Goal: Task Accomplishment & Management: Complete application form

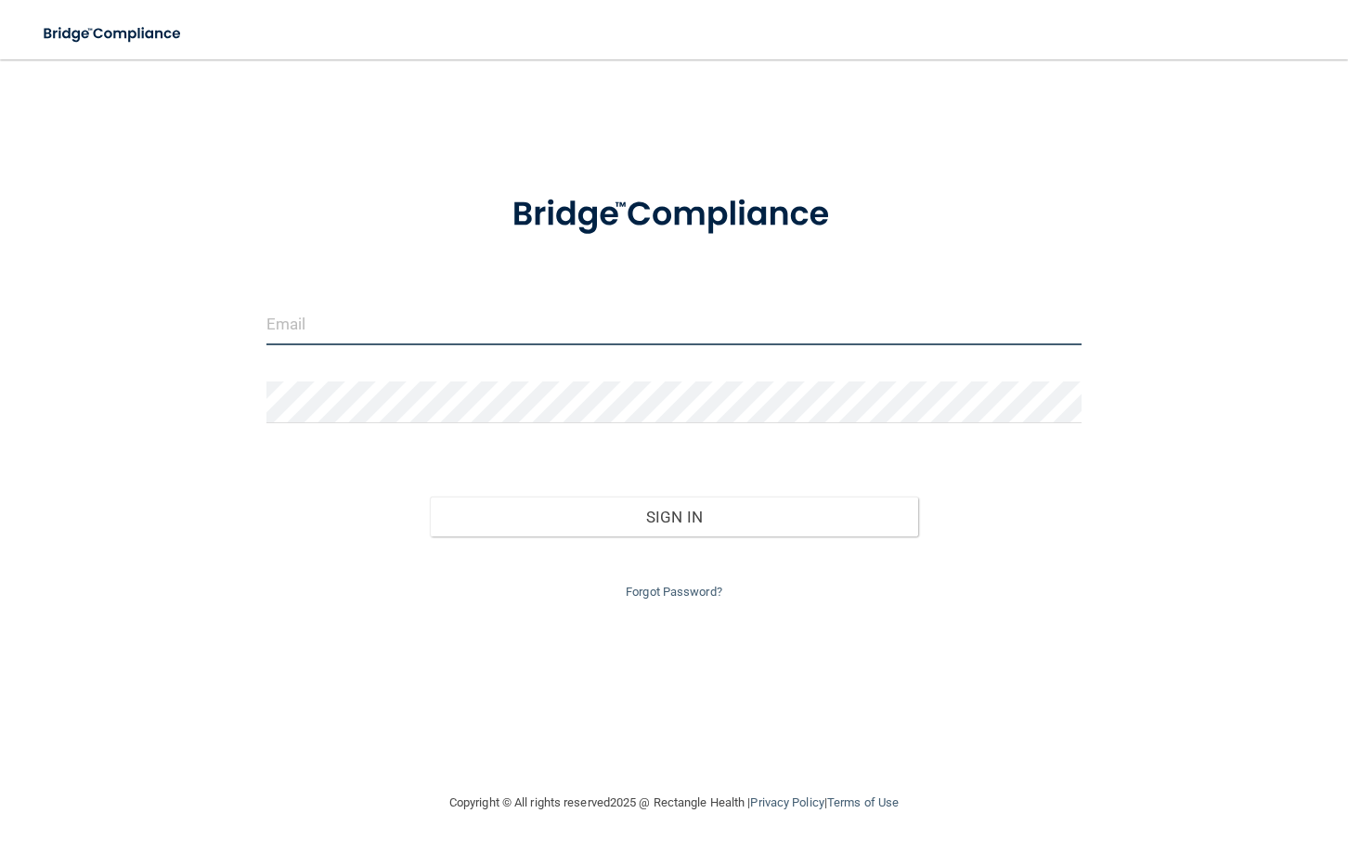
click at [443, 324] on input "email" at bounding box center [673, 325] width 815 height 42
type input "[EMAIL_ADDRESS][DOMAIN_NAME]"
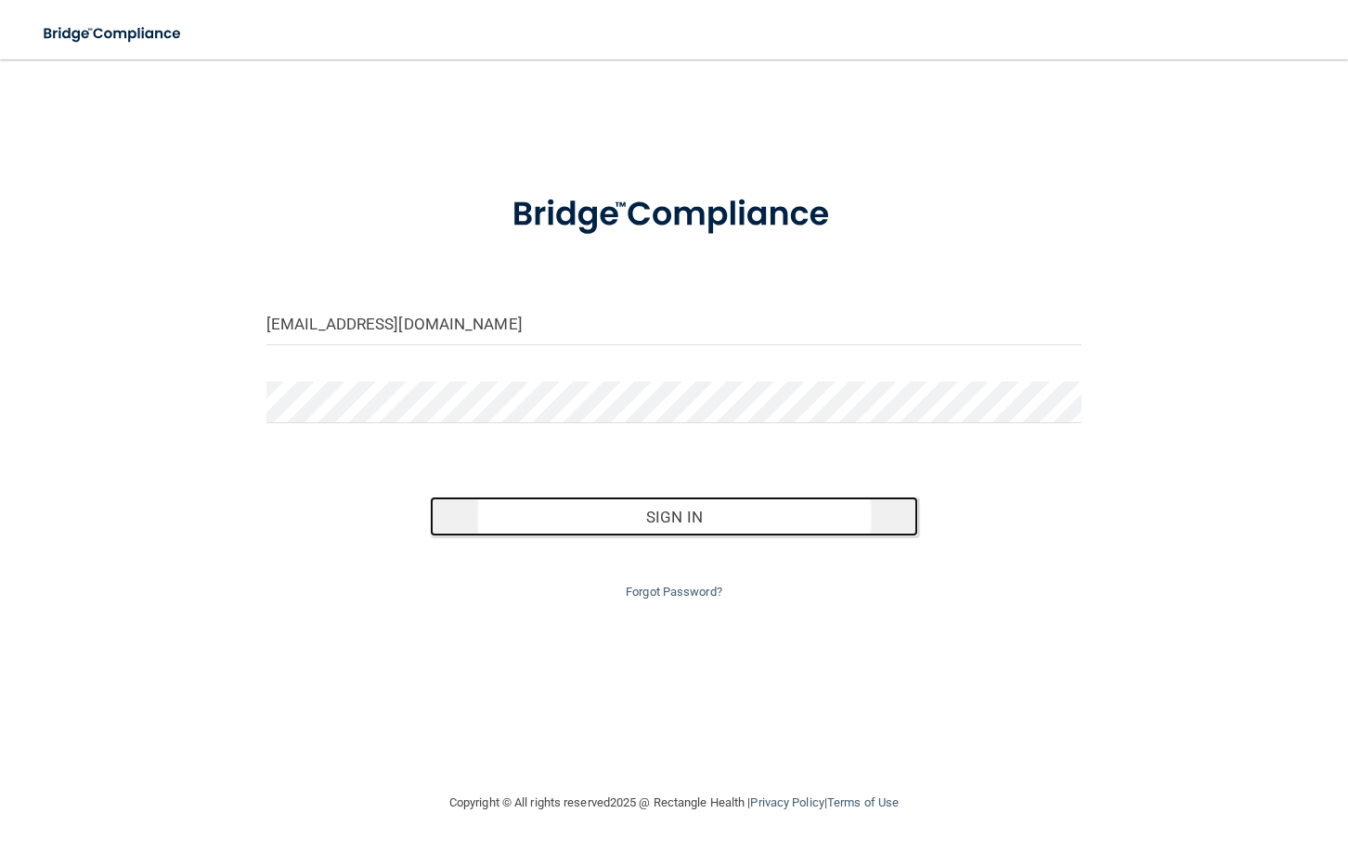
click at [547, 514] on button "Sign In" at bounding box center [674, 517] width 489 height 41
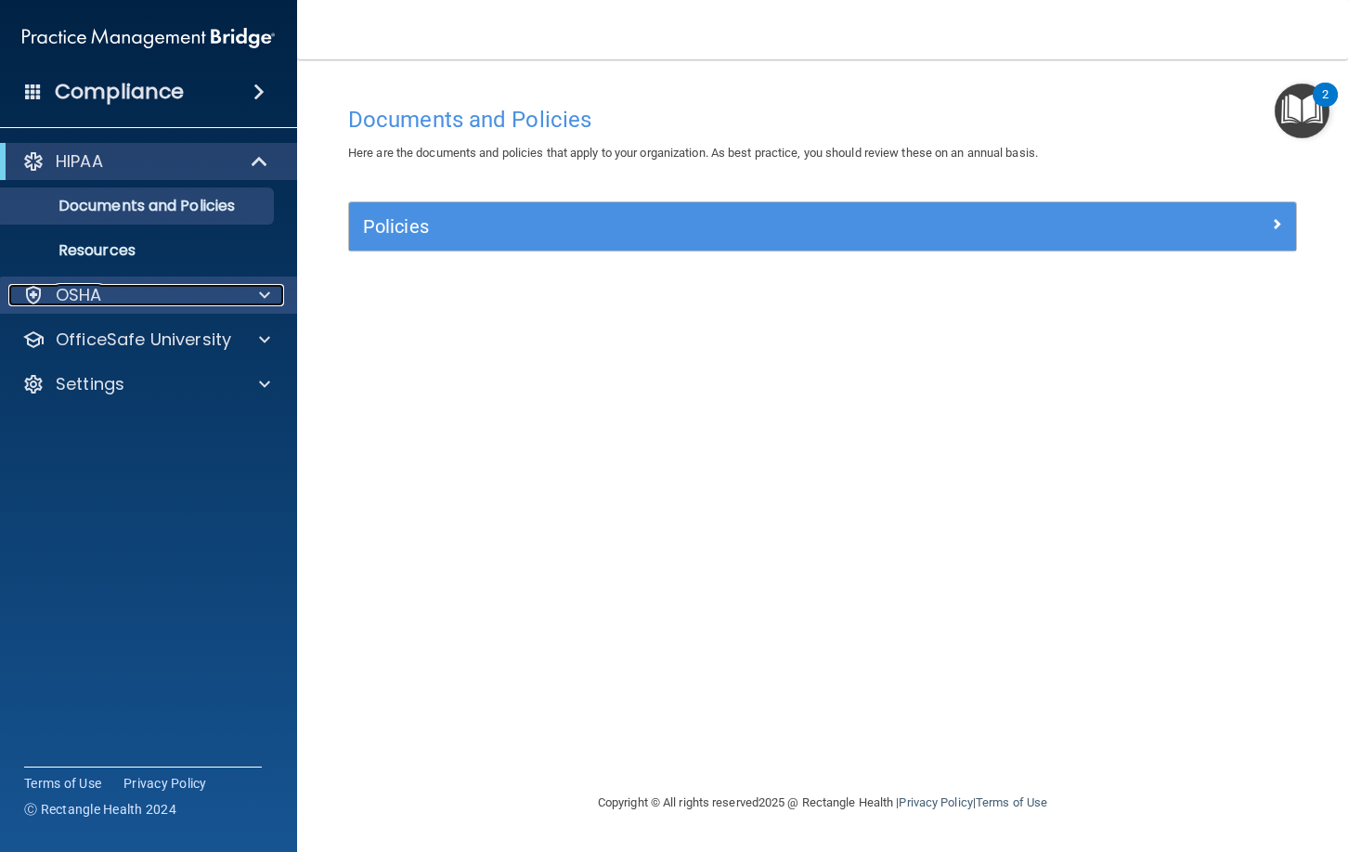
click at [257, 299] on div at bounding box center [262, 295] width 46 height 22
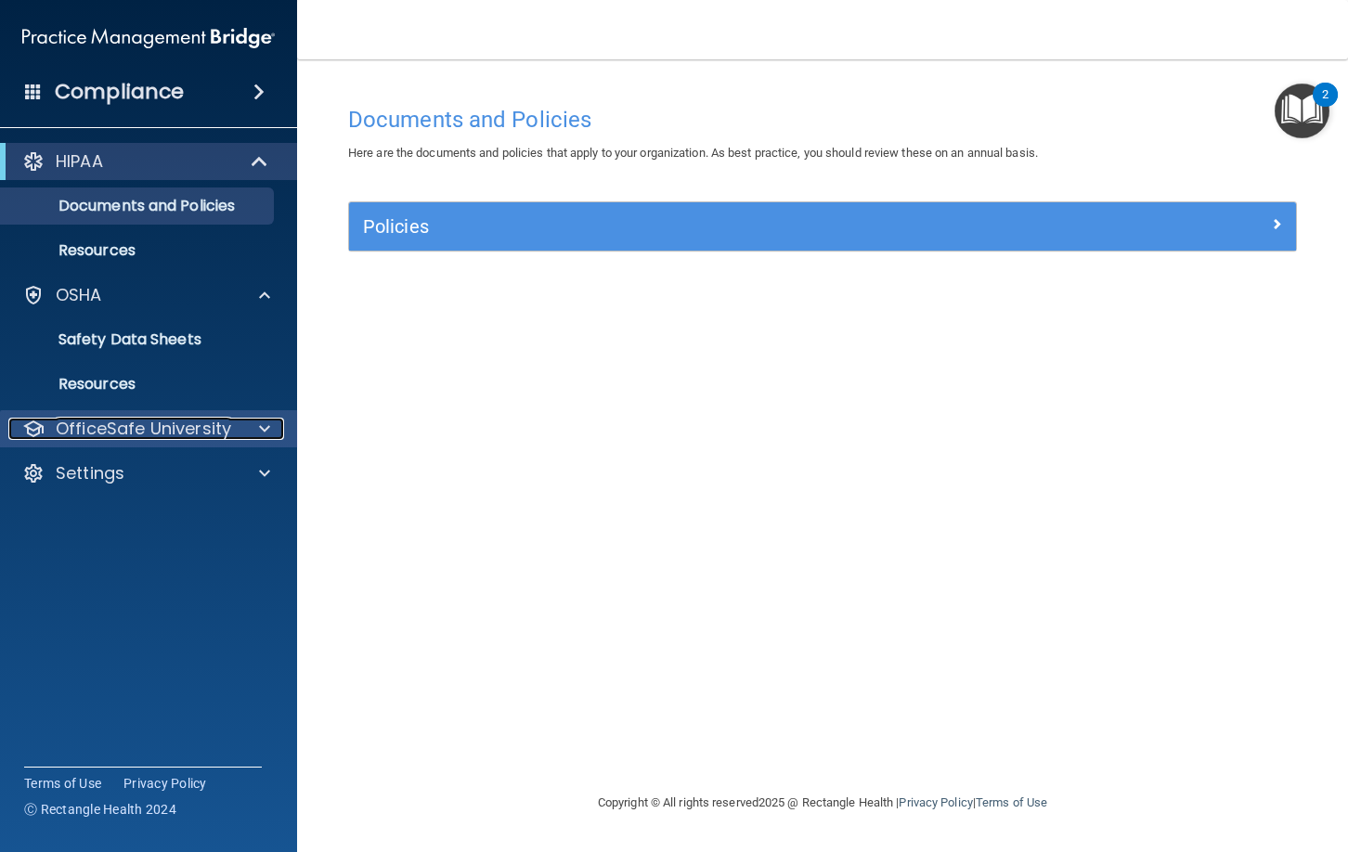
click at [251, 433] on div at bounding box center [262, 429] width 46 height 22
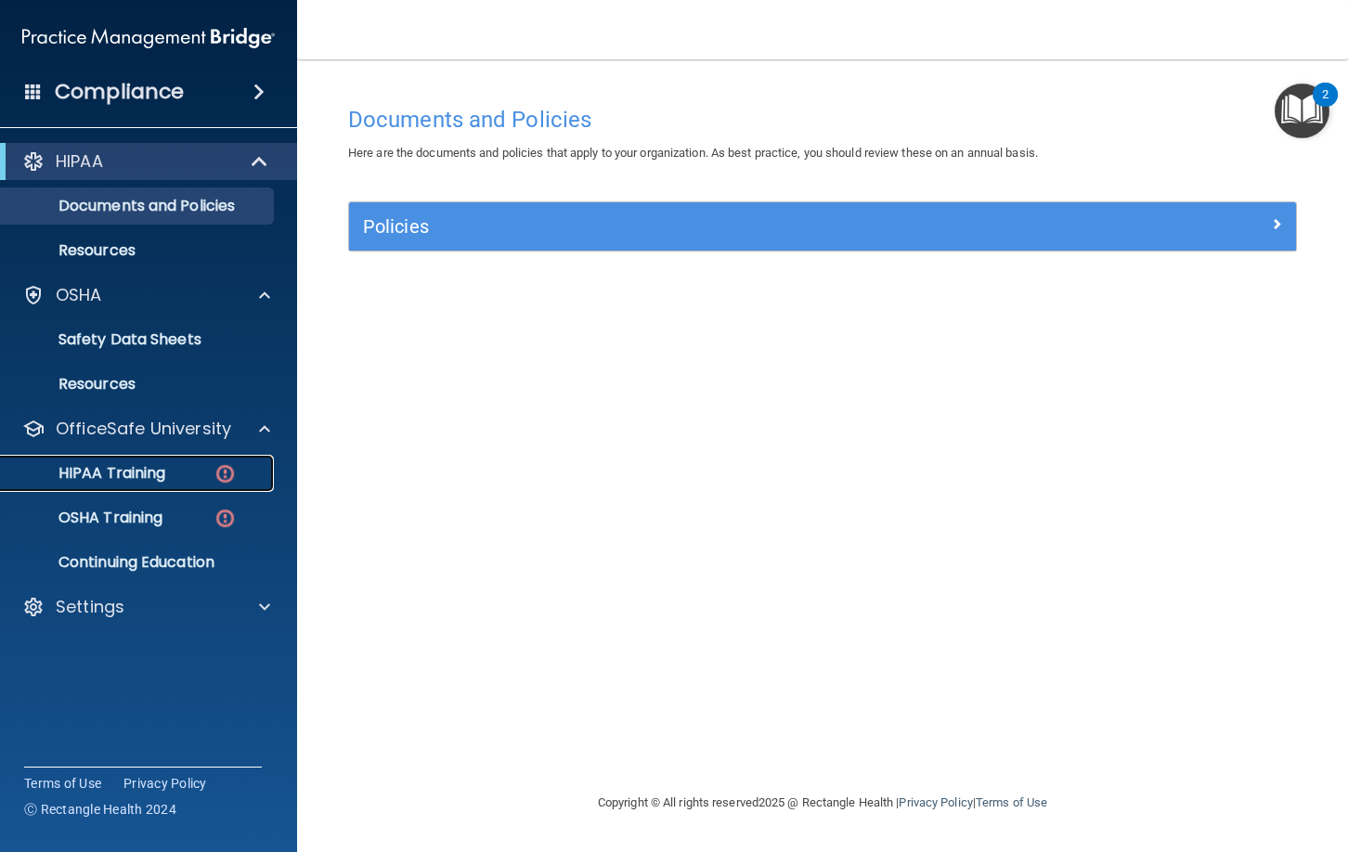
click at [223, 475] on img at bounding box center [225, 473] width 23 height 23
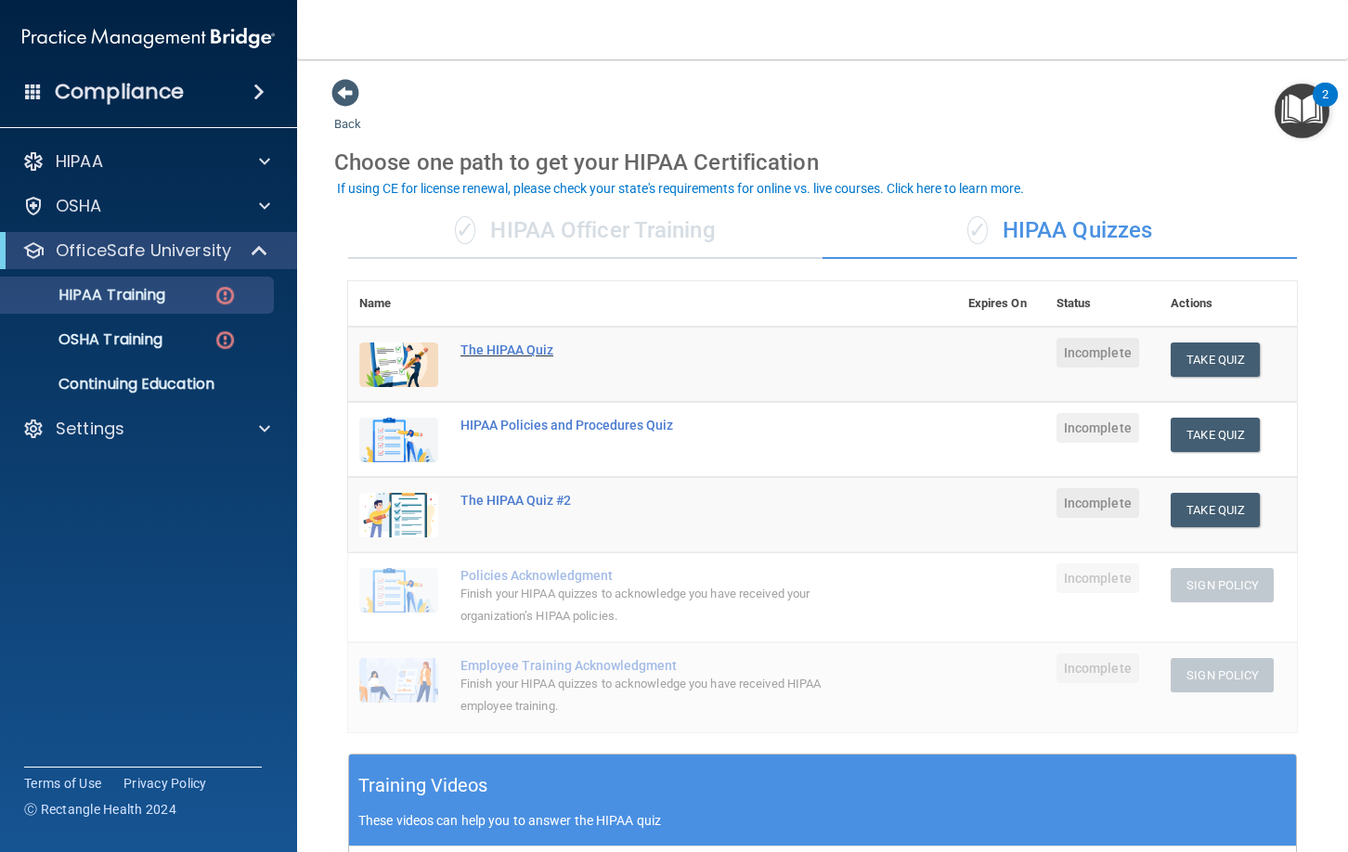
click at [533, 349] on div "The HIPAA Quiz" at bounding box center [662, 350] width 404 height 15
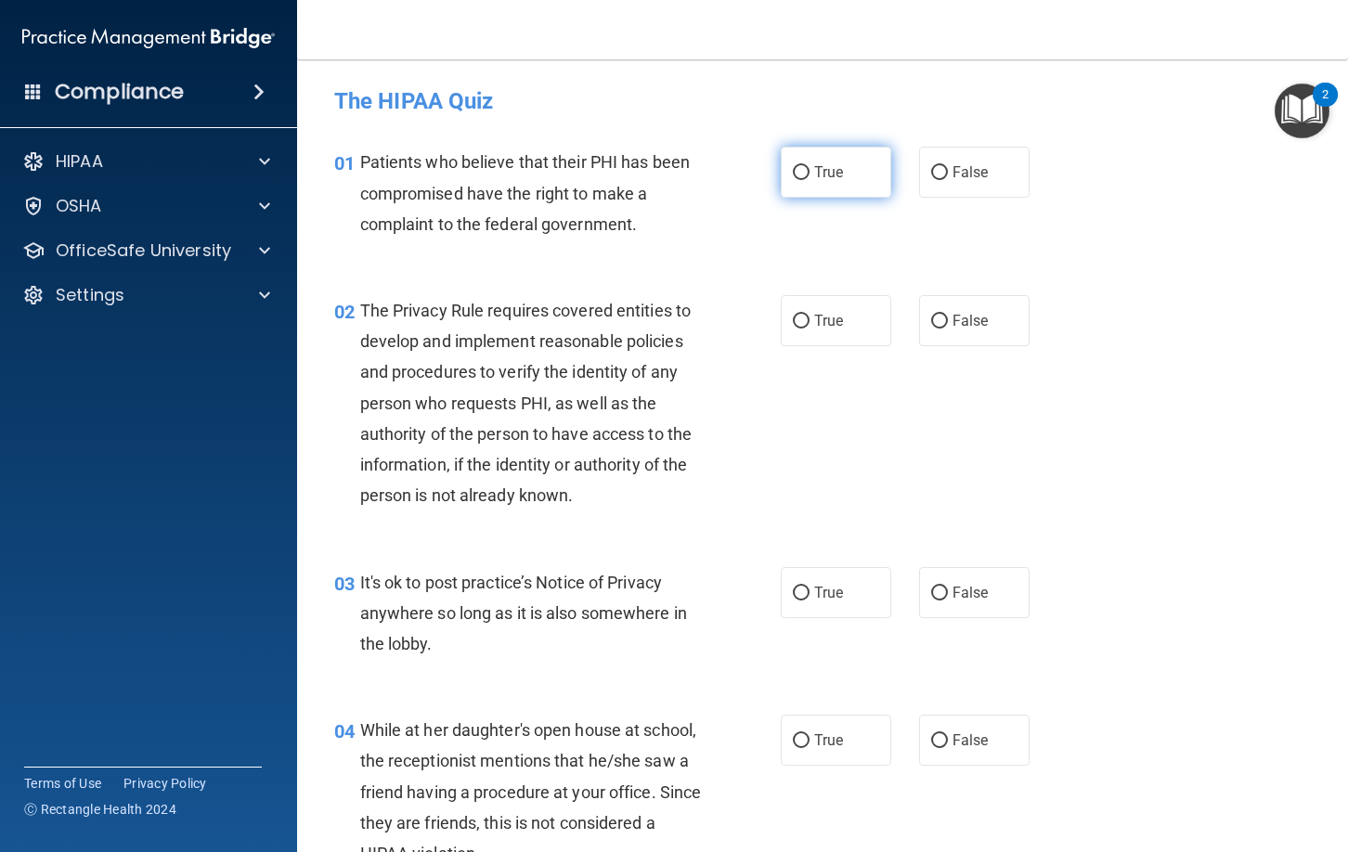
click at [836, 177] on span "True" at bounding box center [828, 172] width 29 height 18
click at [809, 177] on input "True" at bounding box center [801, 173] width 17 height 14
radio input "true"
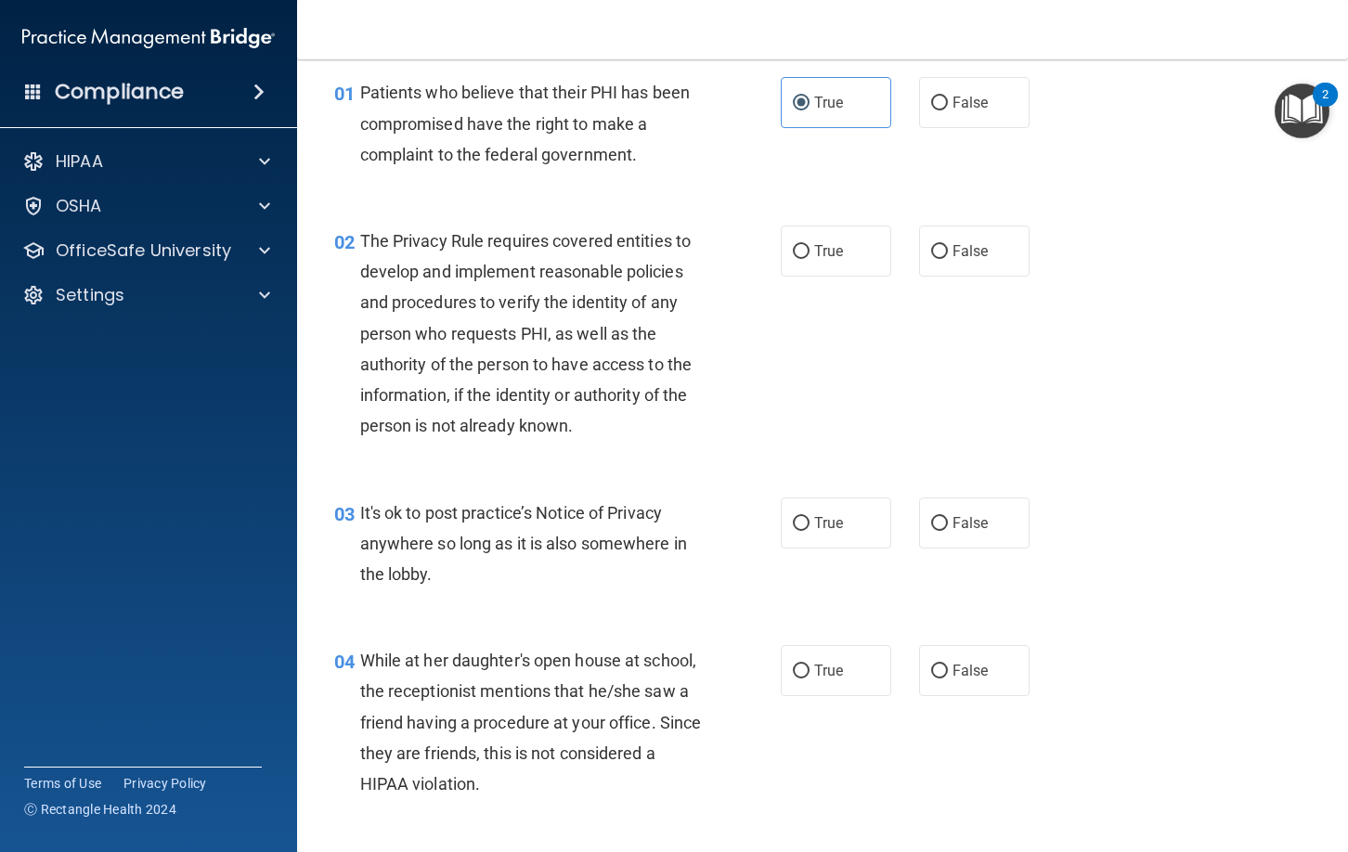
scroll to position [90, 0]
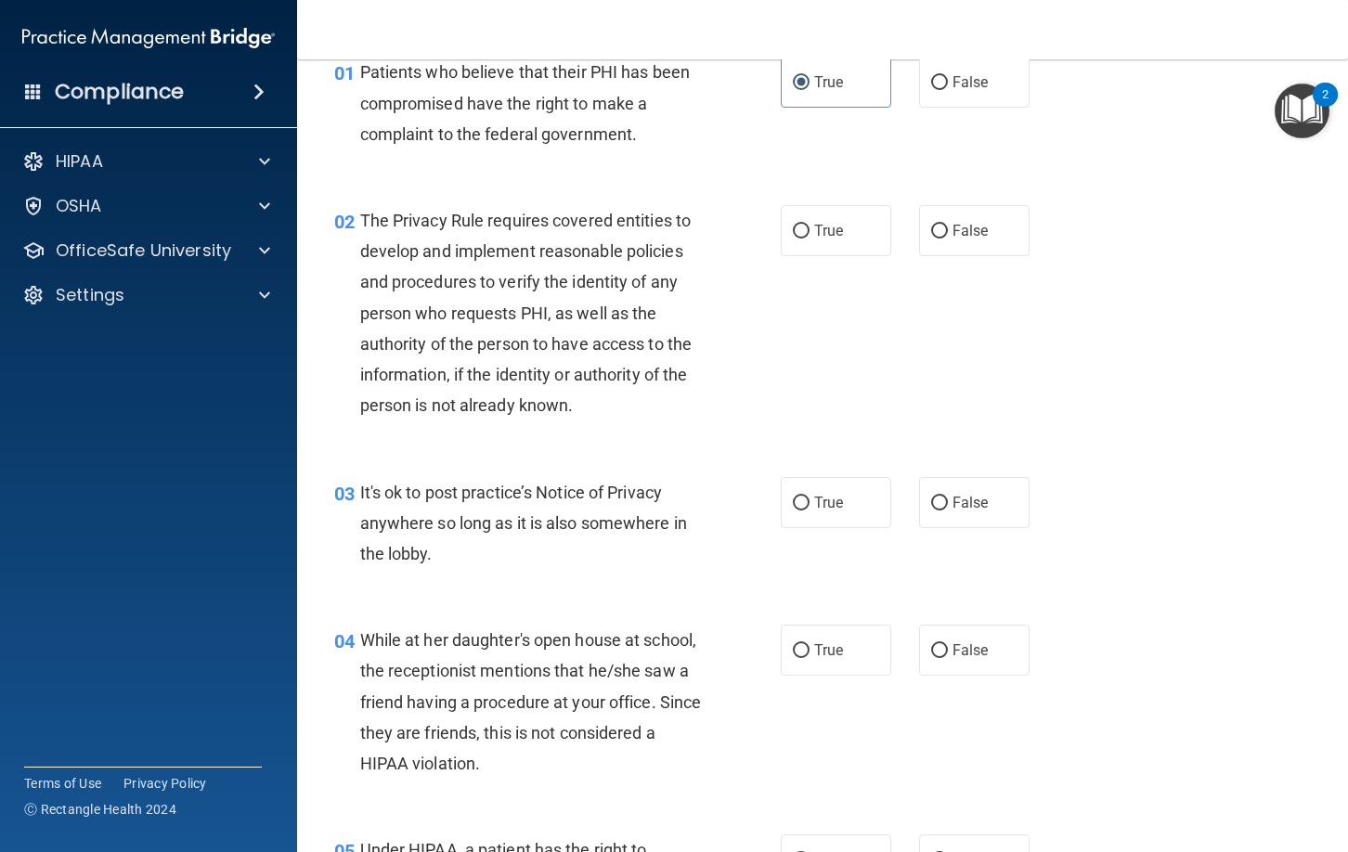
click at [1301, 110] on img "Open Resource Center, 2 new notifications" at bounding box center [1302, 111] width 55 height 55
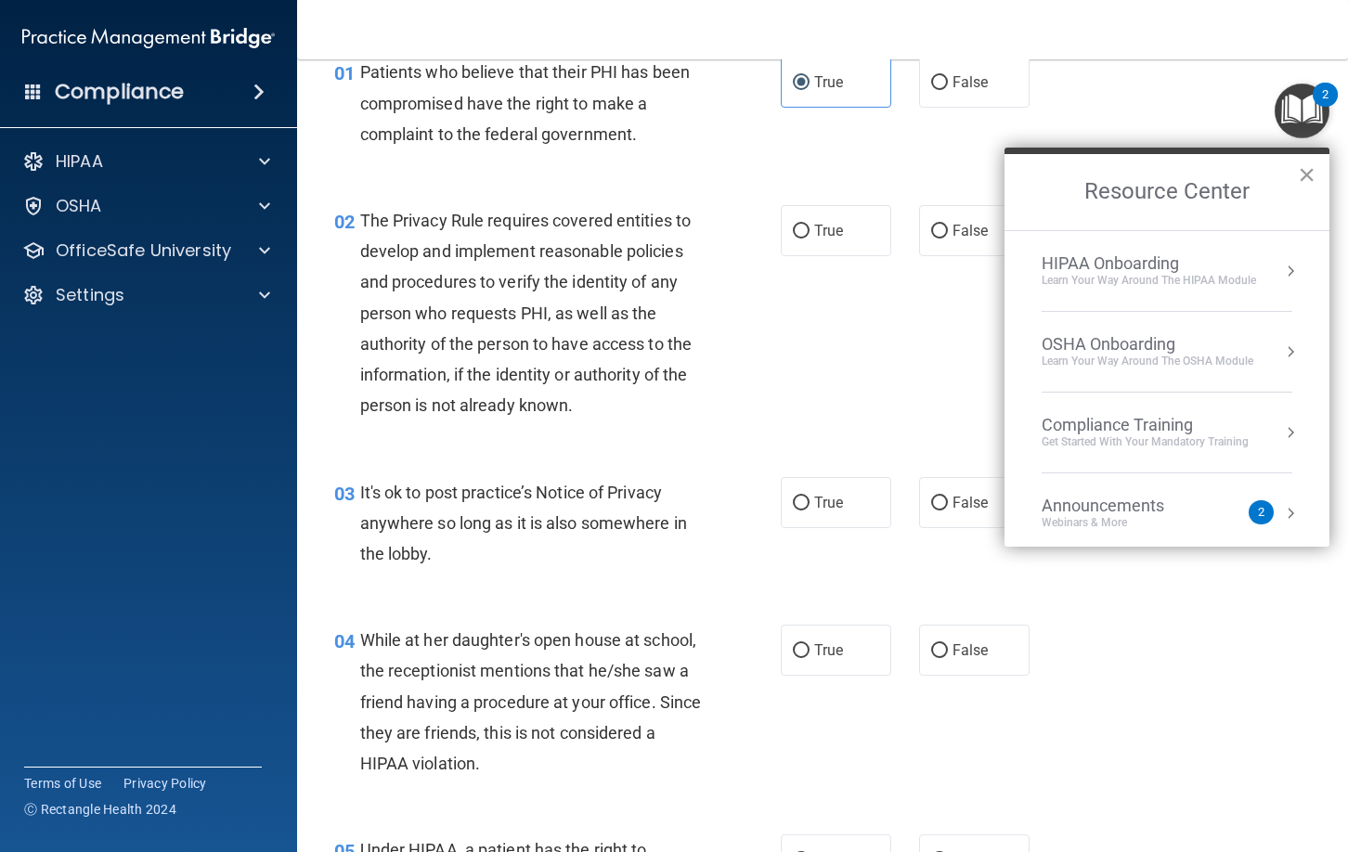
click at [1307, 179] on button "×" at bounding box center [1307, 175] width 18 height 30
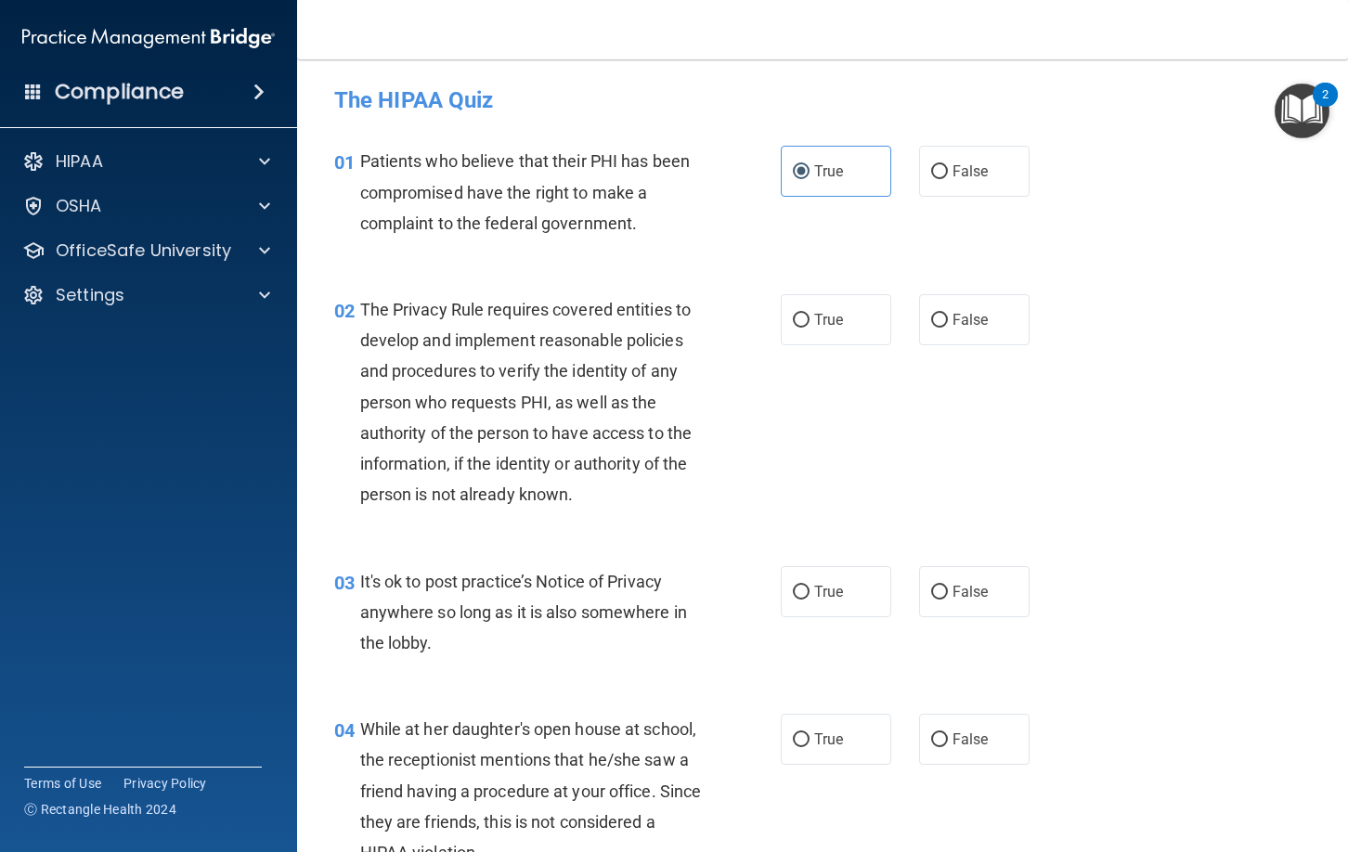
scroll to position [0, 0]
click at [247, 147] on div "HIPAA" at bounding box center [149, 161] width 298 height 37
click at [264, 159] on span at bounding box center [264, 161] width 11 height 22
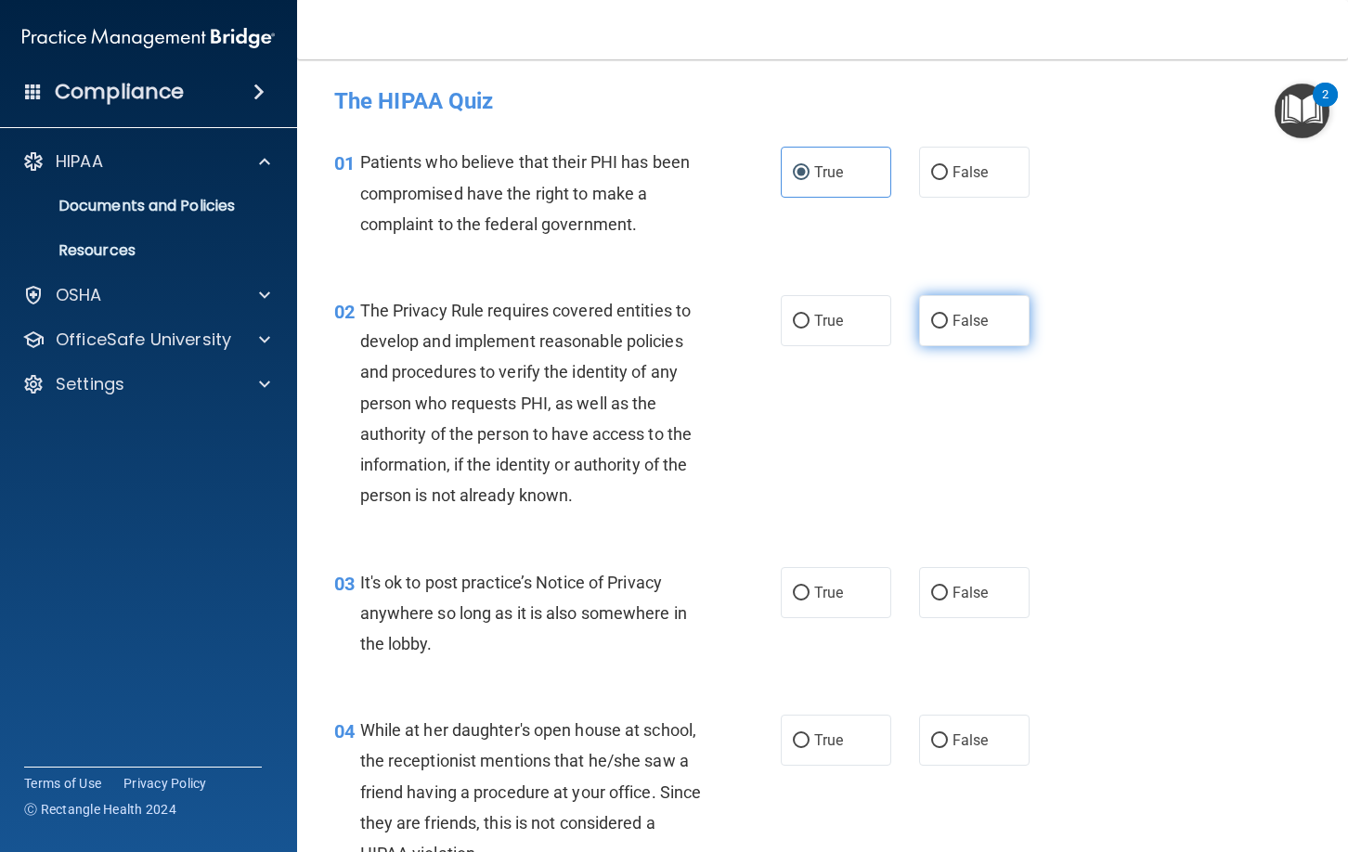
click at [960, 327] on span "False" at bounding box center [970, 321] width 36 height 18
click at [948, 327] on input "False" at bounding box center [939, 322] width 17 height 14
radio input "true"
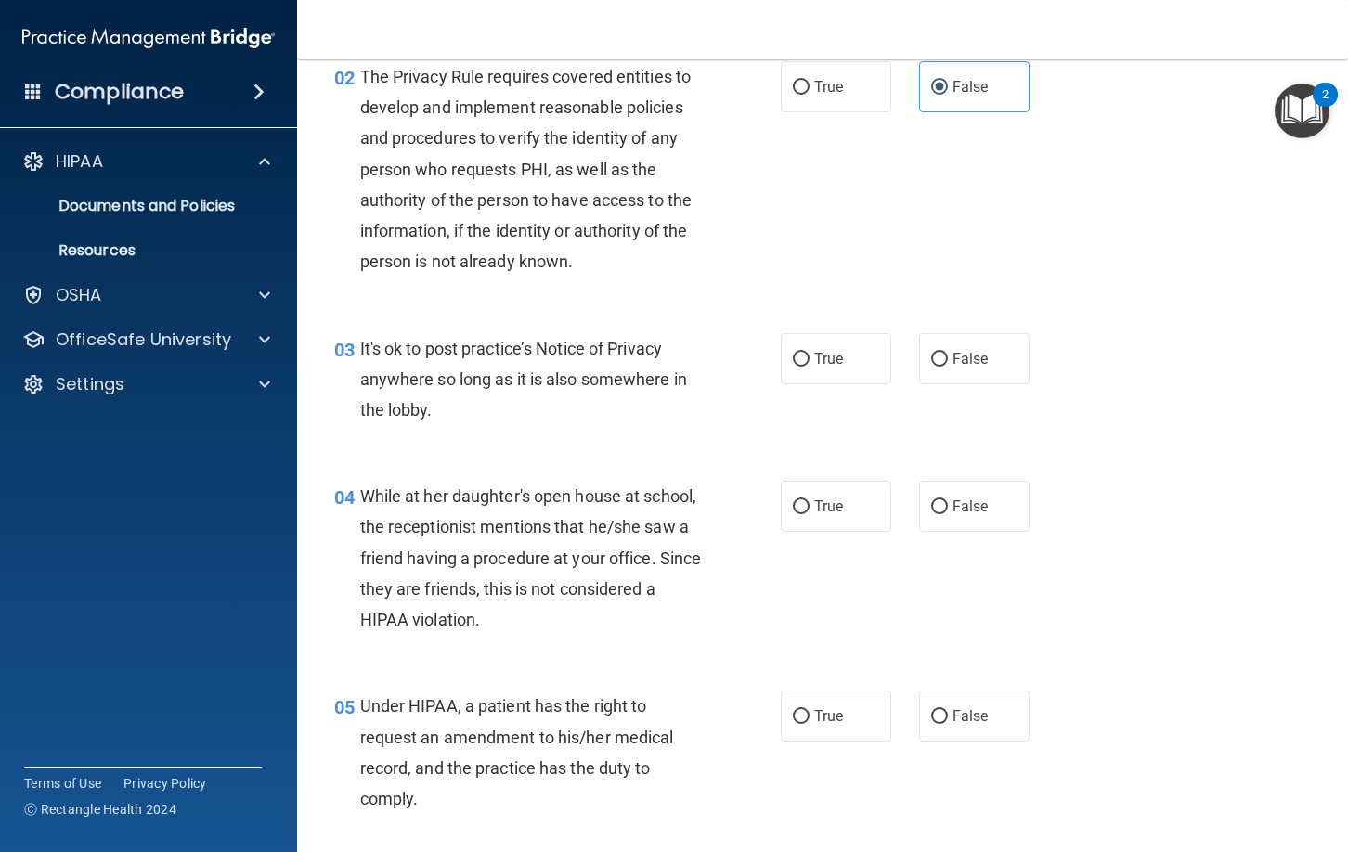
scroll to position [237, 0]
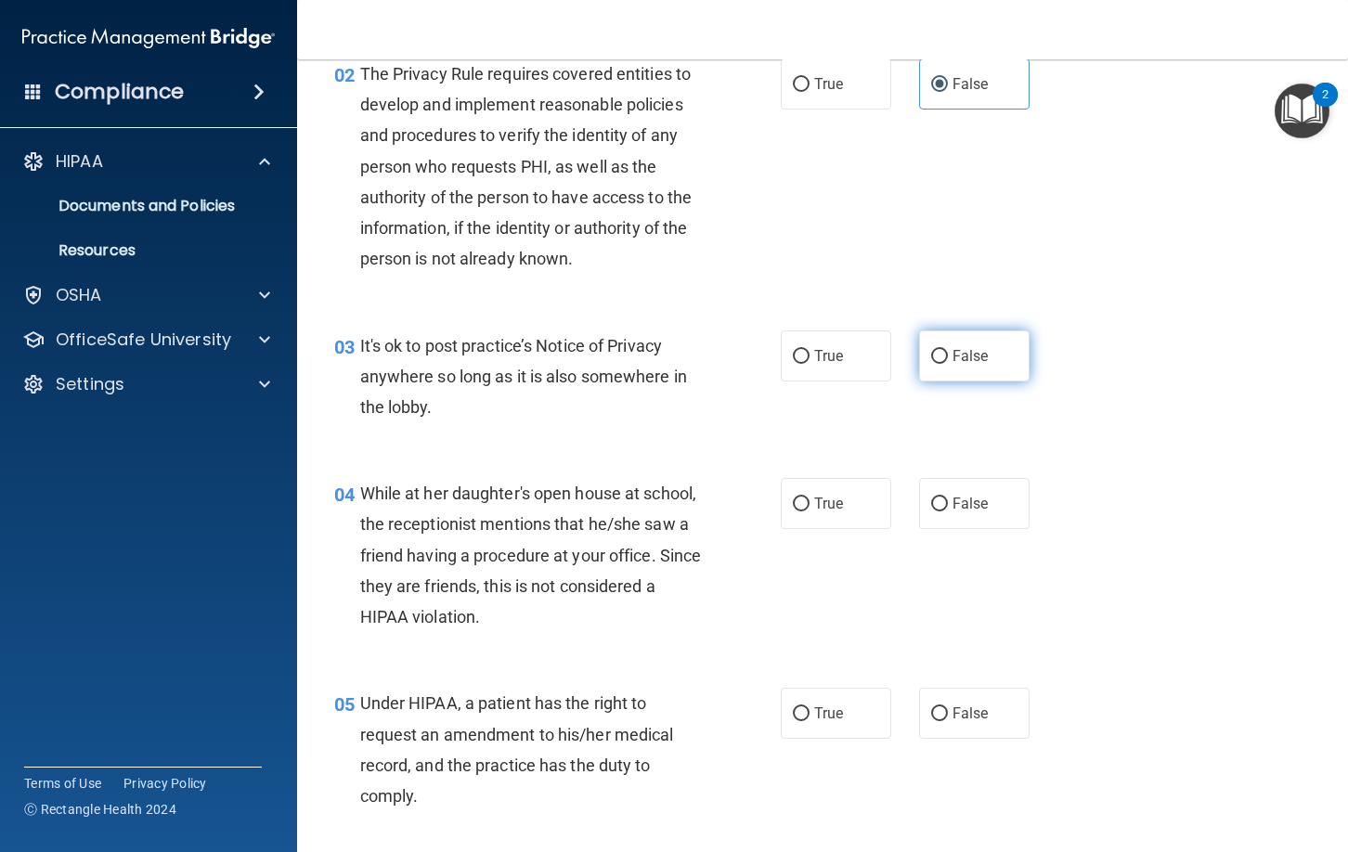
click at [946, 362] on input "False" at bounding box center [939, 357] width 17 height 14
radio input "true"
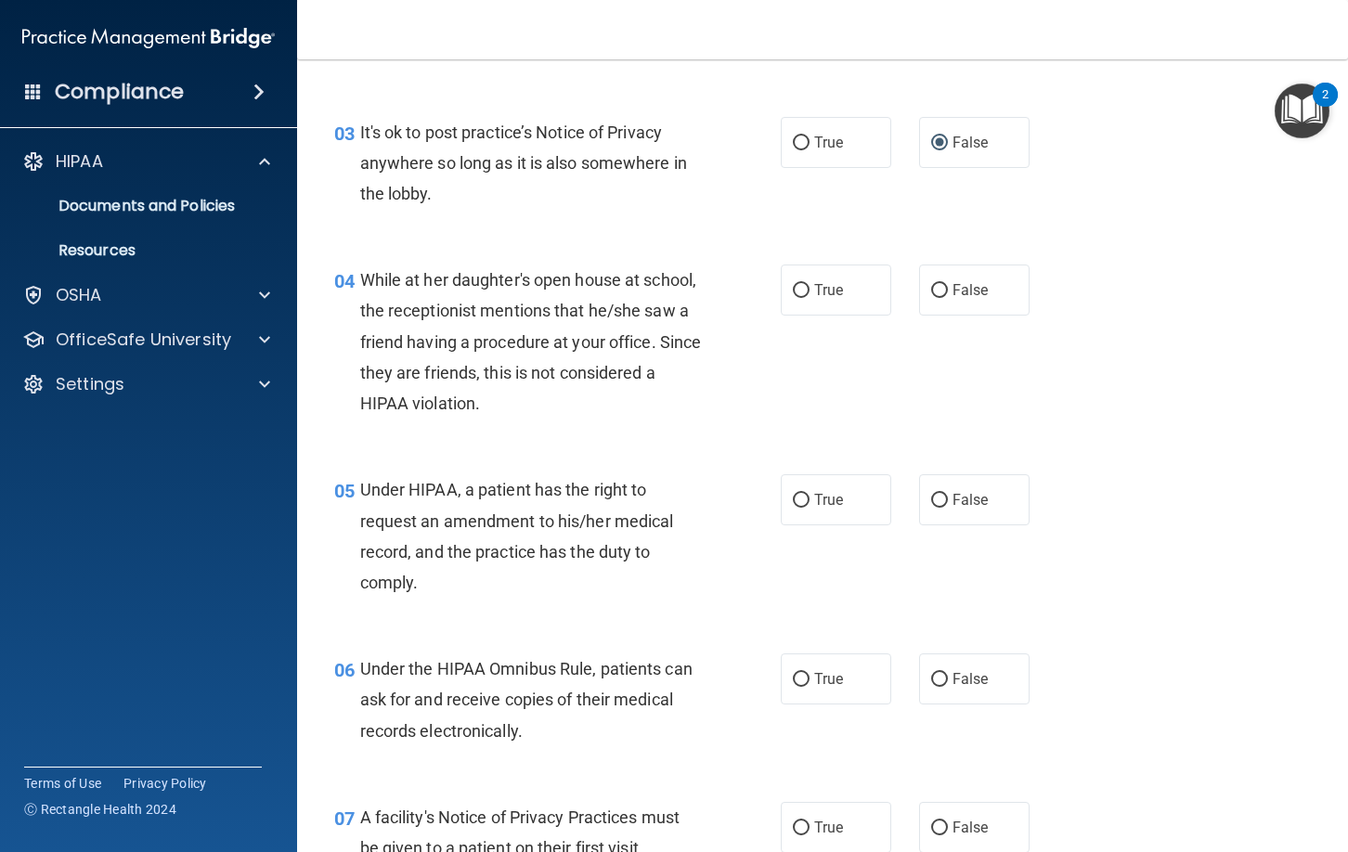
scroll to position [453, 0]
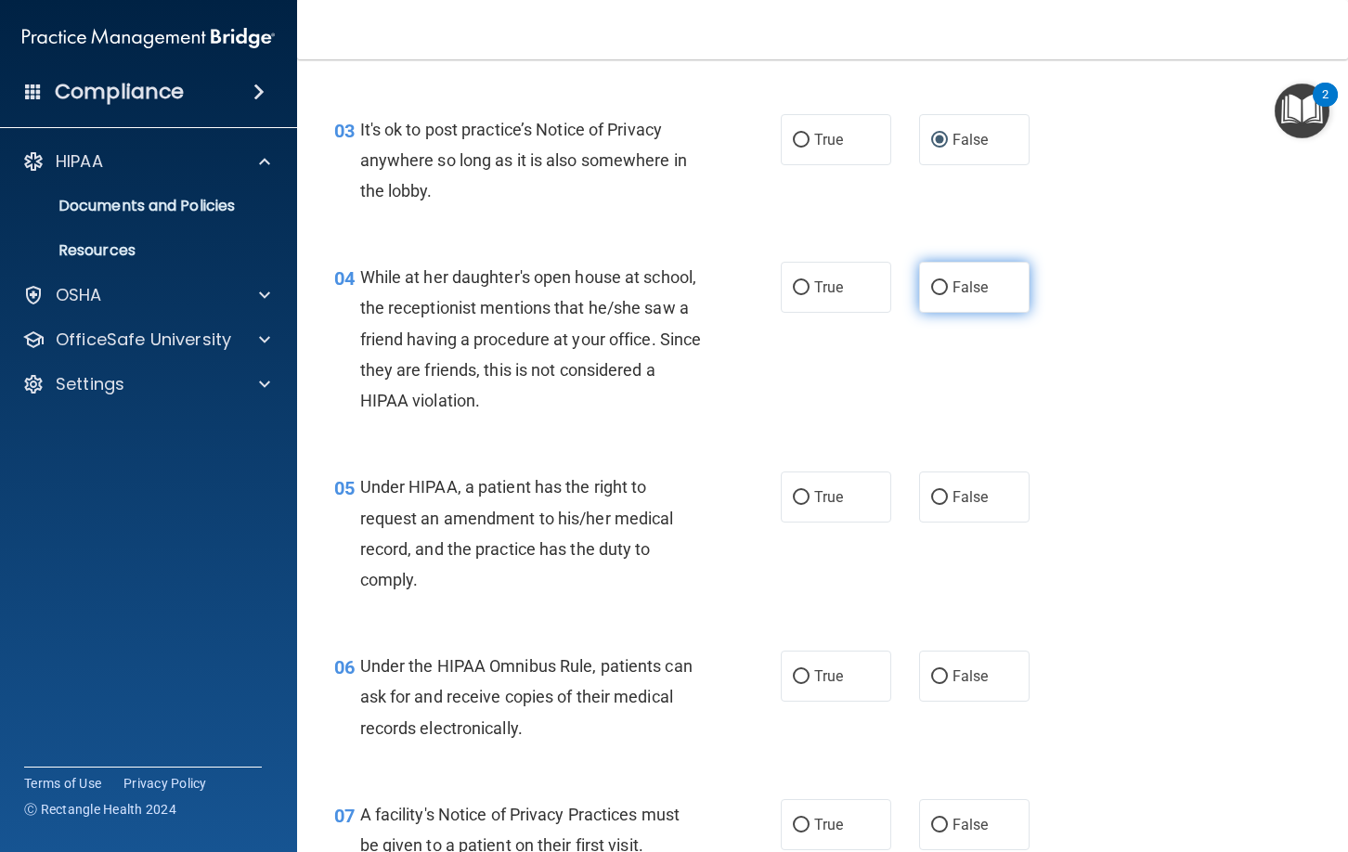
click at [941, 293] on input "False" at bounding box center [939, 288] width 17 height 14
radio input "true"
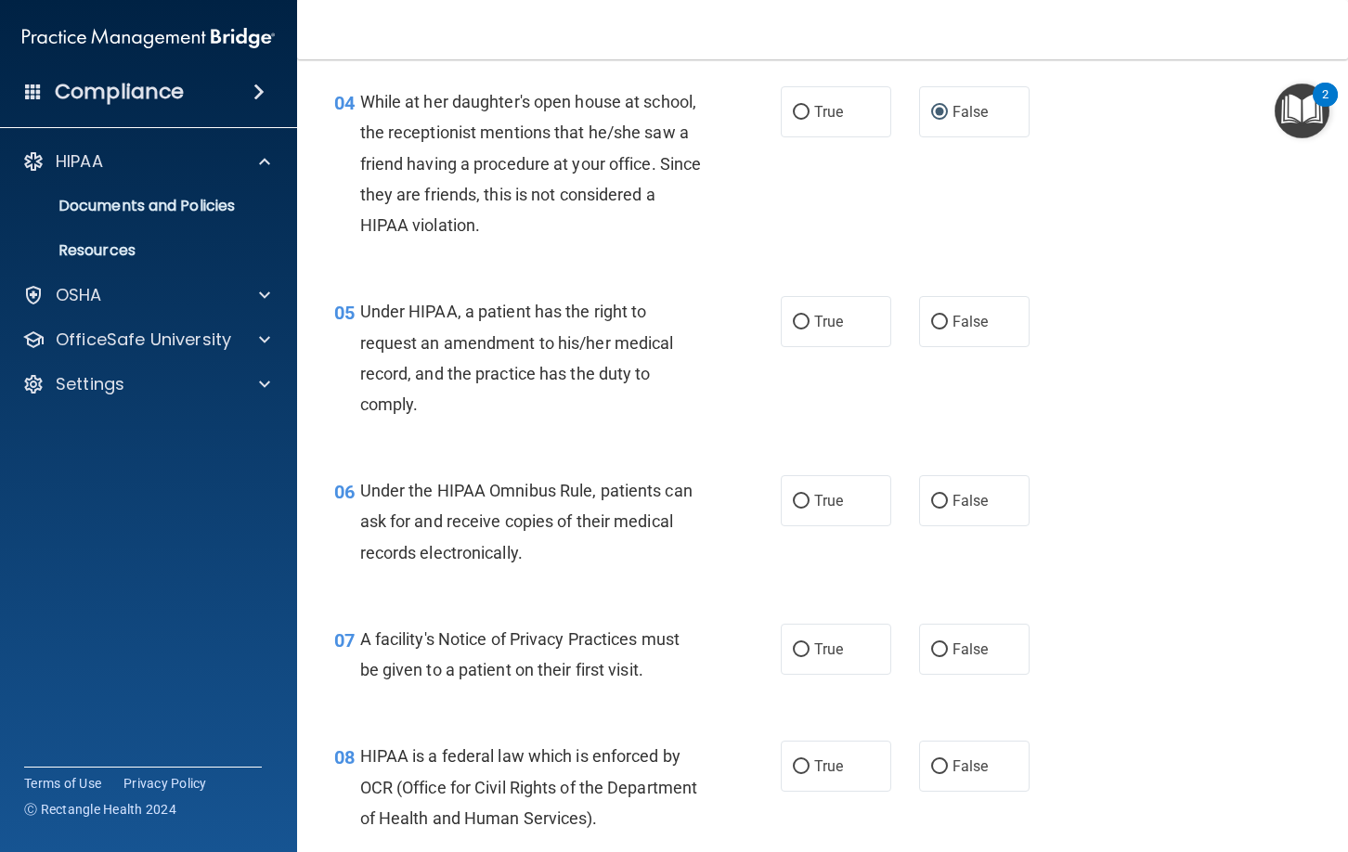
scroll to position [630, 0]
click at [978, 317] on span "False" at bounding box center [970, 320] width 36 height 18
click at [948, 317] on input "False" at bounding box center [939, 321] width 17 height 14
radio input "true"
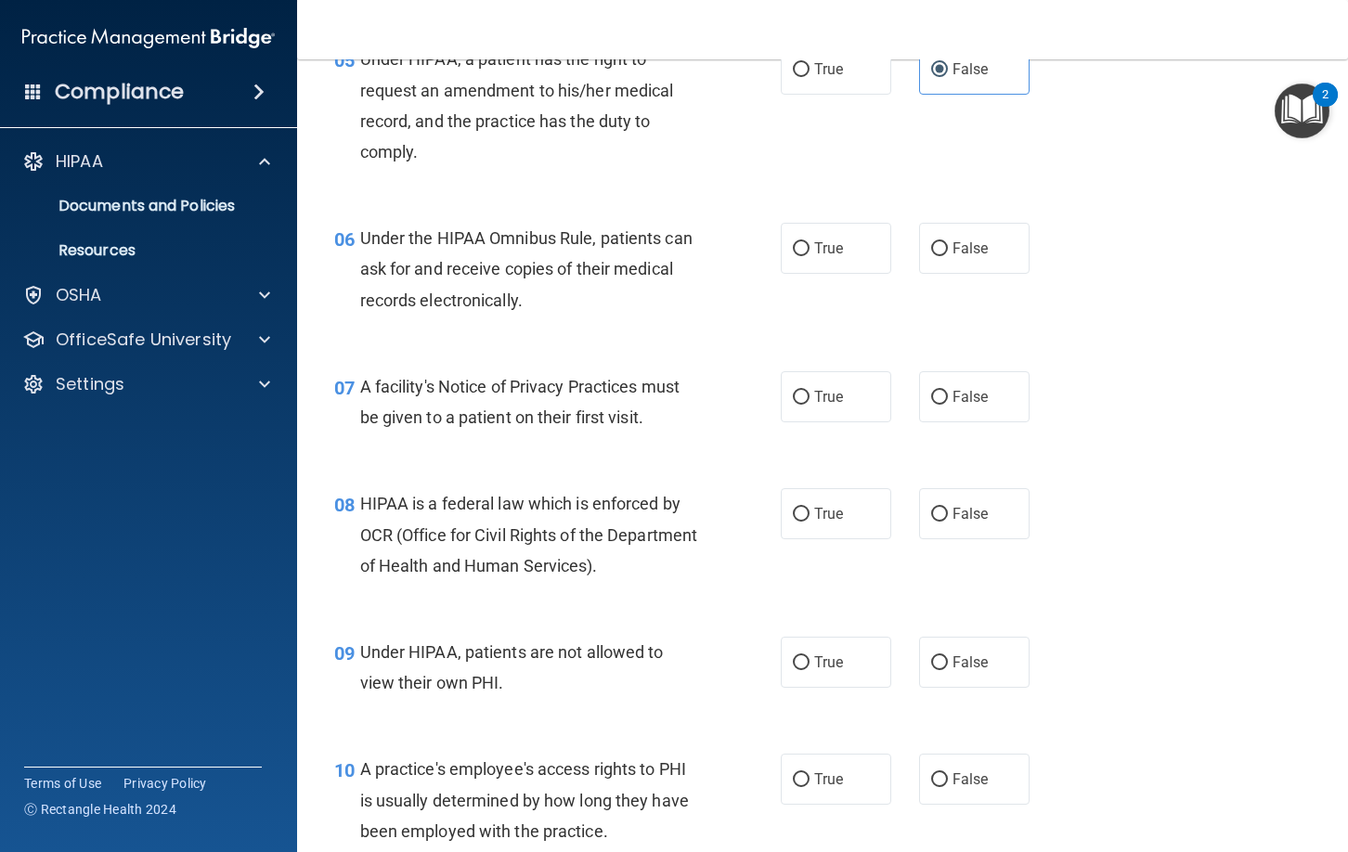
scroll to position [885, 0]
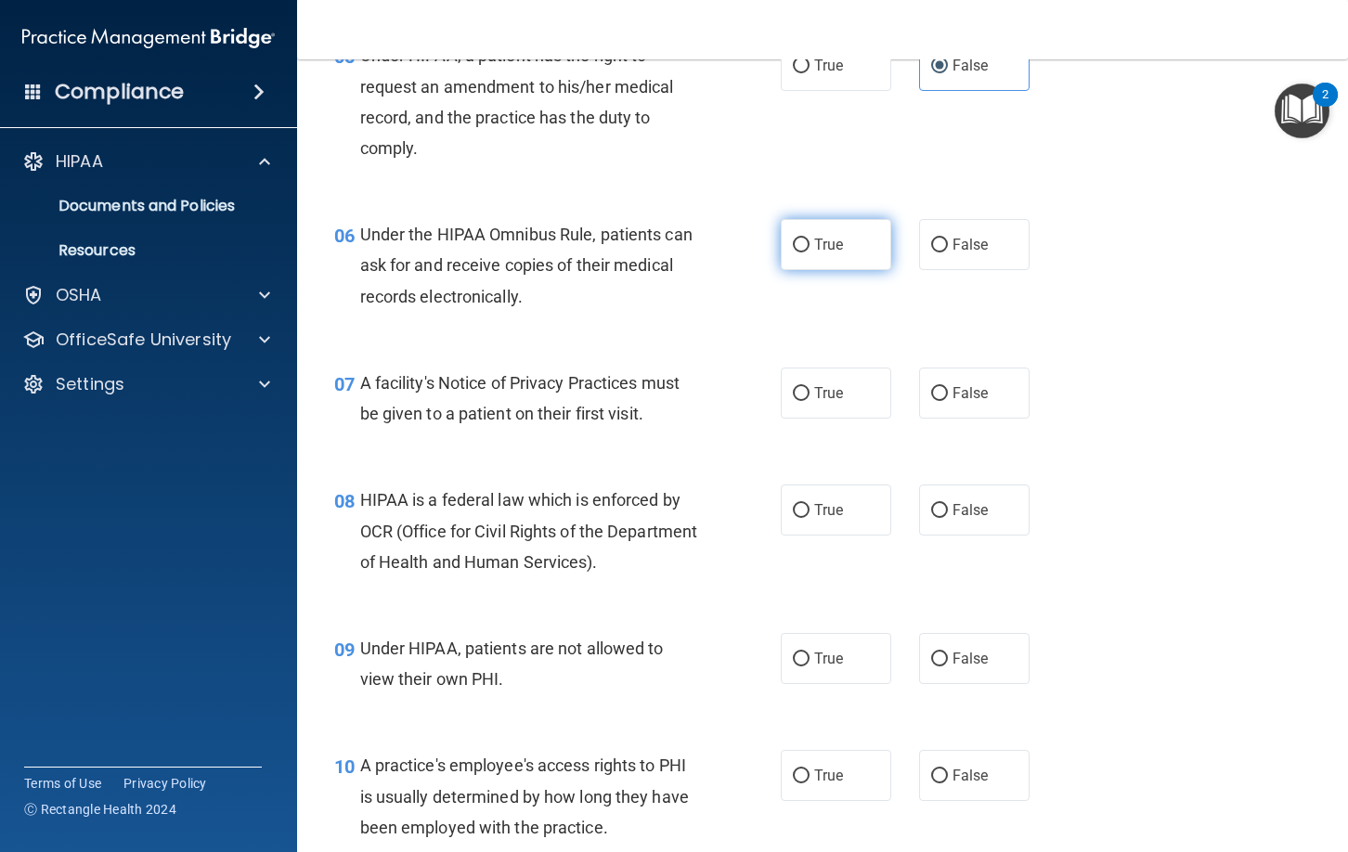
click at [868, 250] on label "True" at bounding box center [836, 244] width 110 height 51
click at [809, 250] on input "True" at bounding box center [801, 246] width 17 height 14
radio input "true"
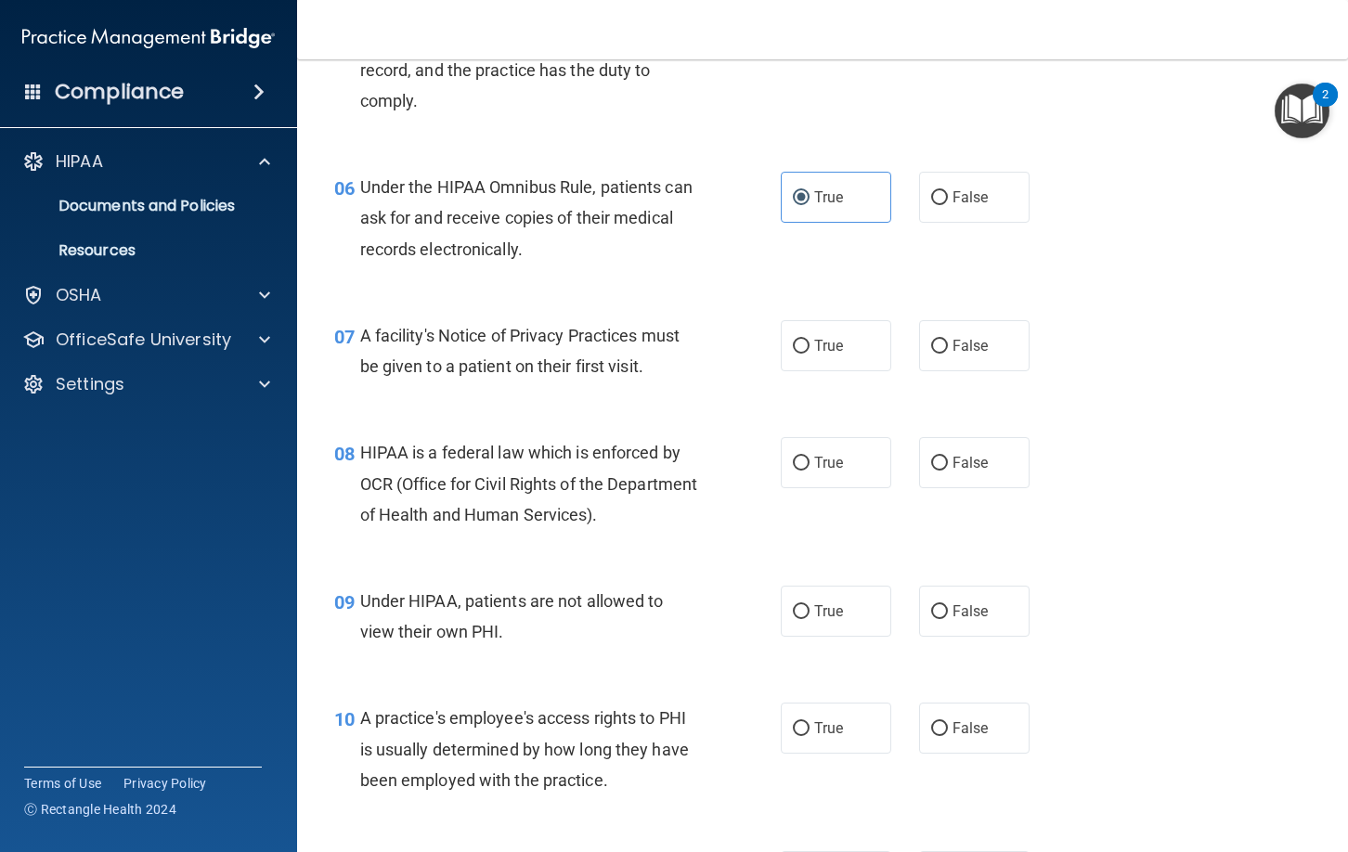
drag, startPoint x: 809, startPoint y: 356, endPoint x: 757, endPoint y: 417, distance: 80.3
click at [809, 356] on label "True" at bounding box center [836, 345] width 110 height 51
click at [809, 354] on input "True" at bounding box center [801, 347] width 17 height 14
radio input "true"
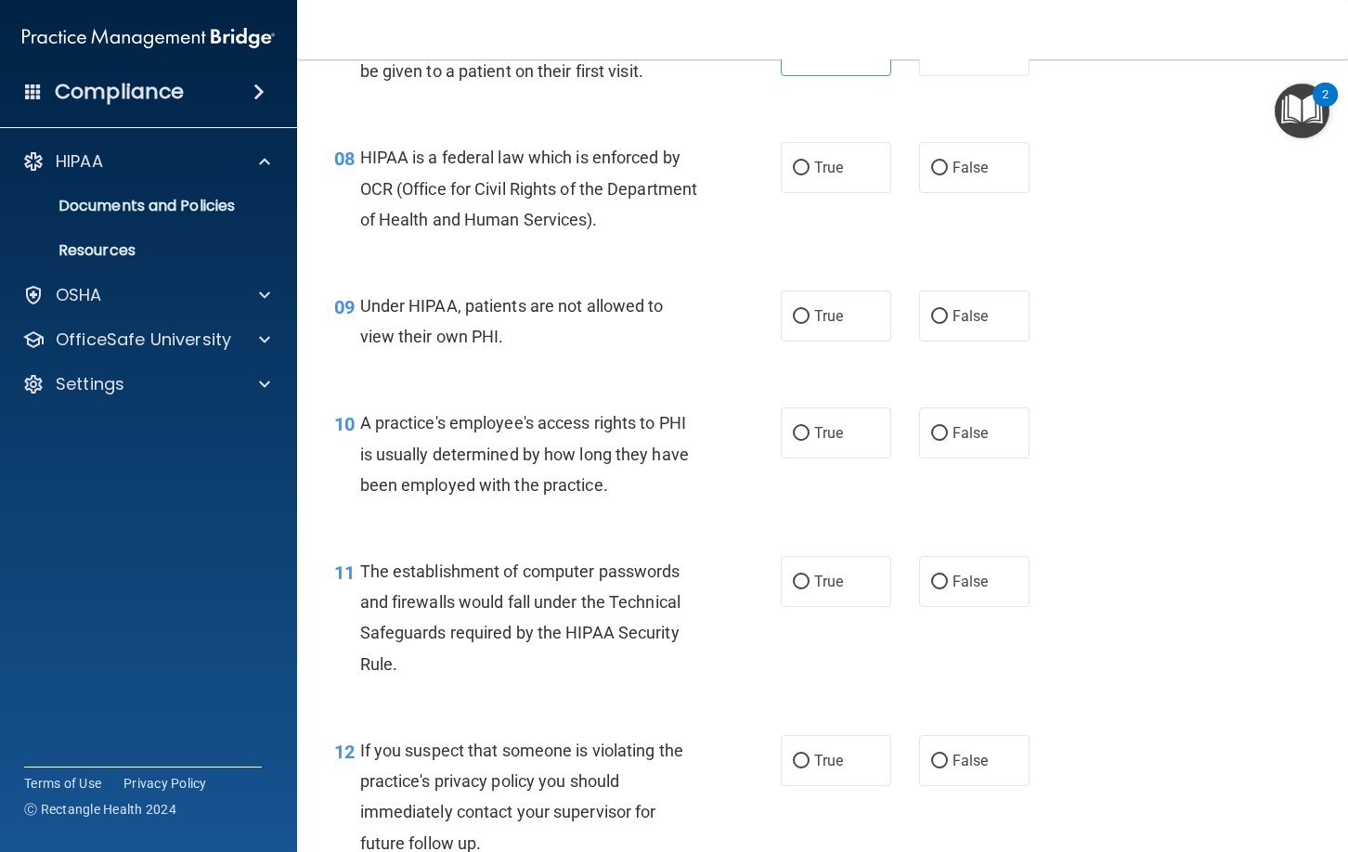
scroll to position [1241, 0]
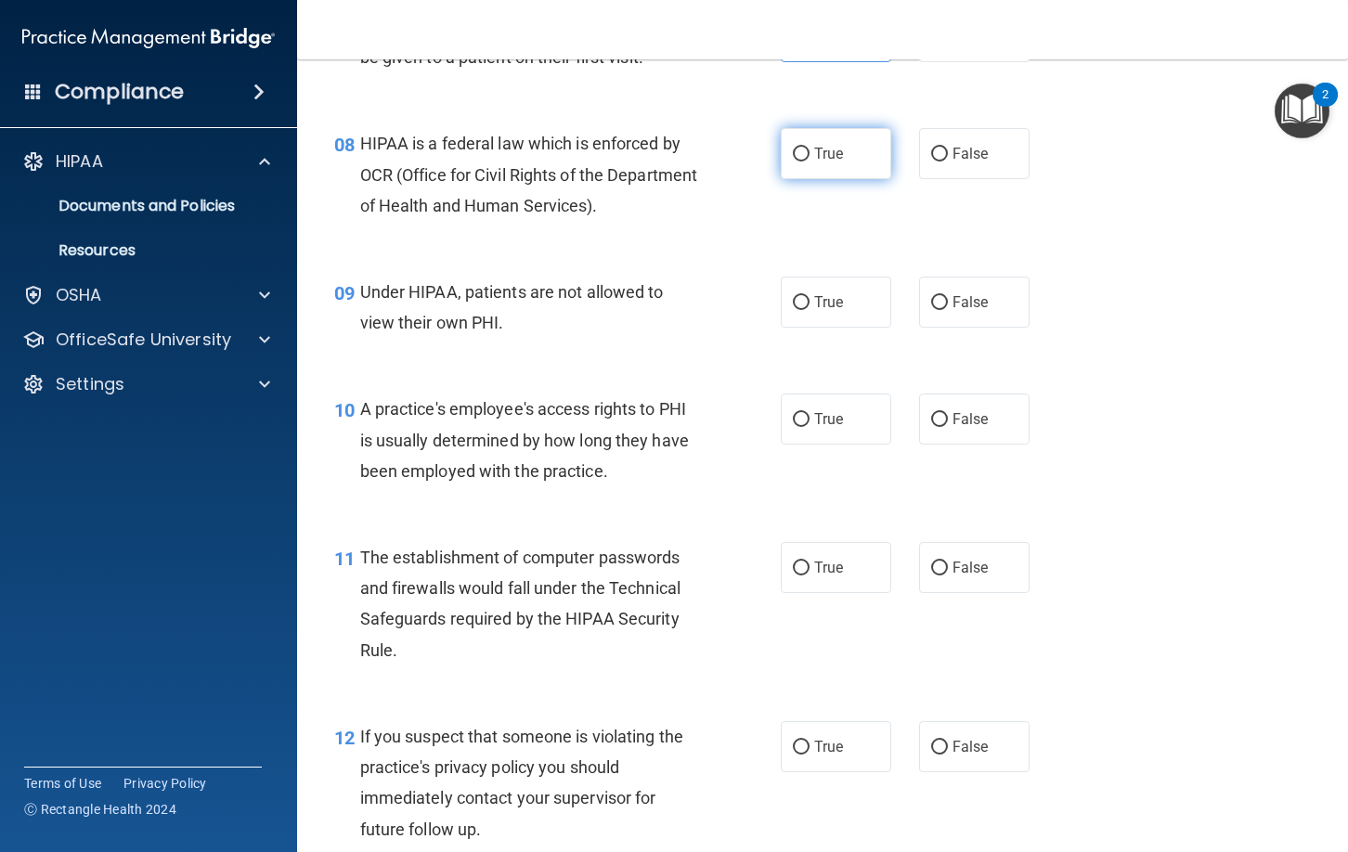
click at [864, 166] on label "True" at bounding box center [836, 153] width 110 height 51
click at [809, 162] on input "True" at bounding box center [801, 155] width 17 height 14
radio input "true"
click at [938, 317] on label "False" at bounding box center [974, 302] width 110 height 51
click at [938, 310] on input "False" at bounding box center [939, 303] width 17 height 14
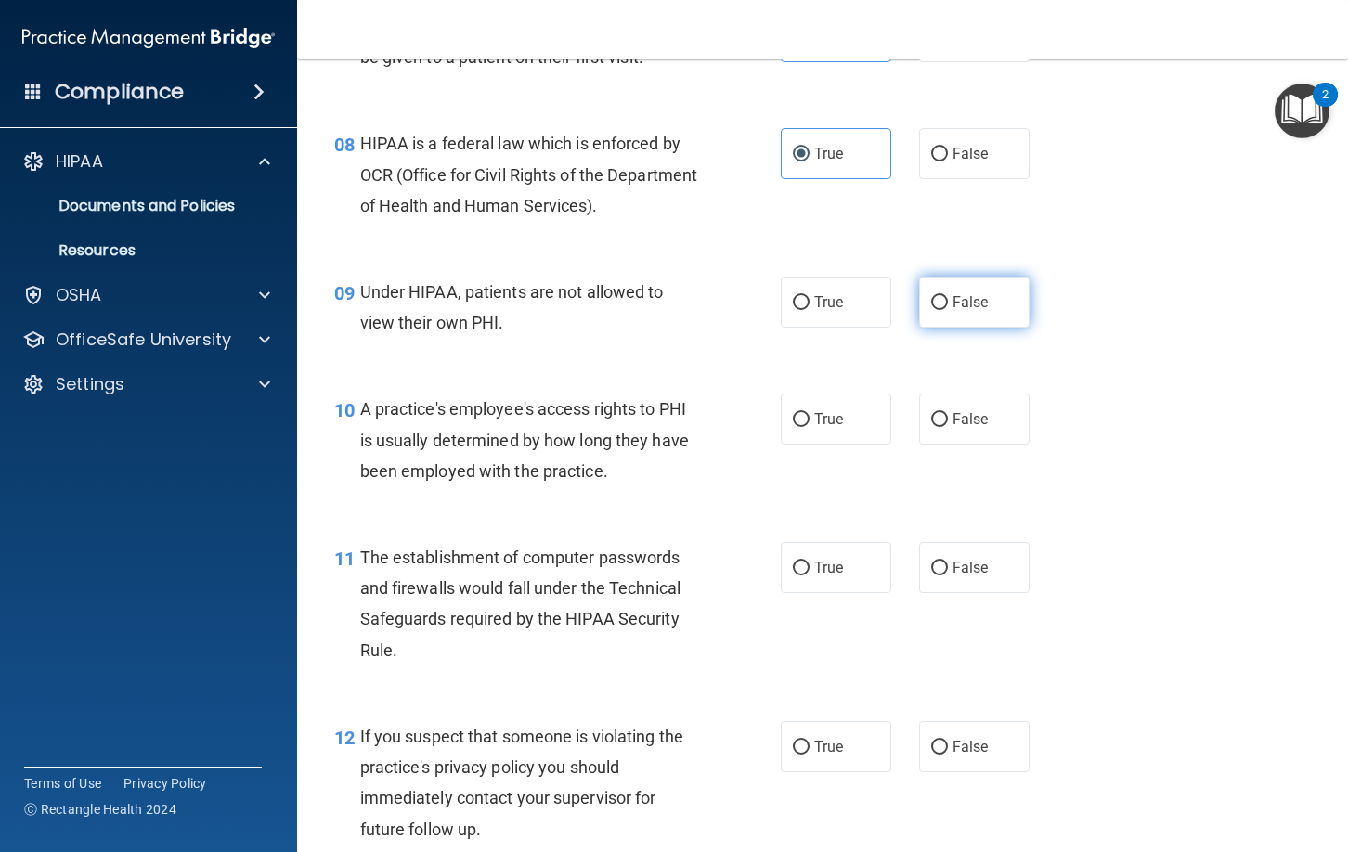
radio input "true"
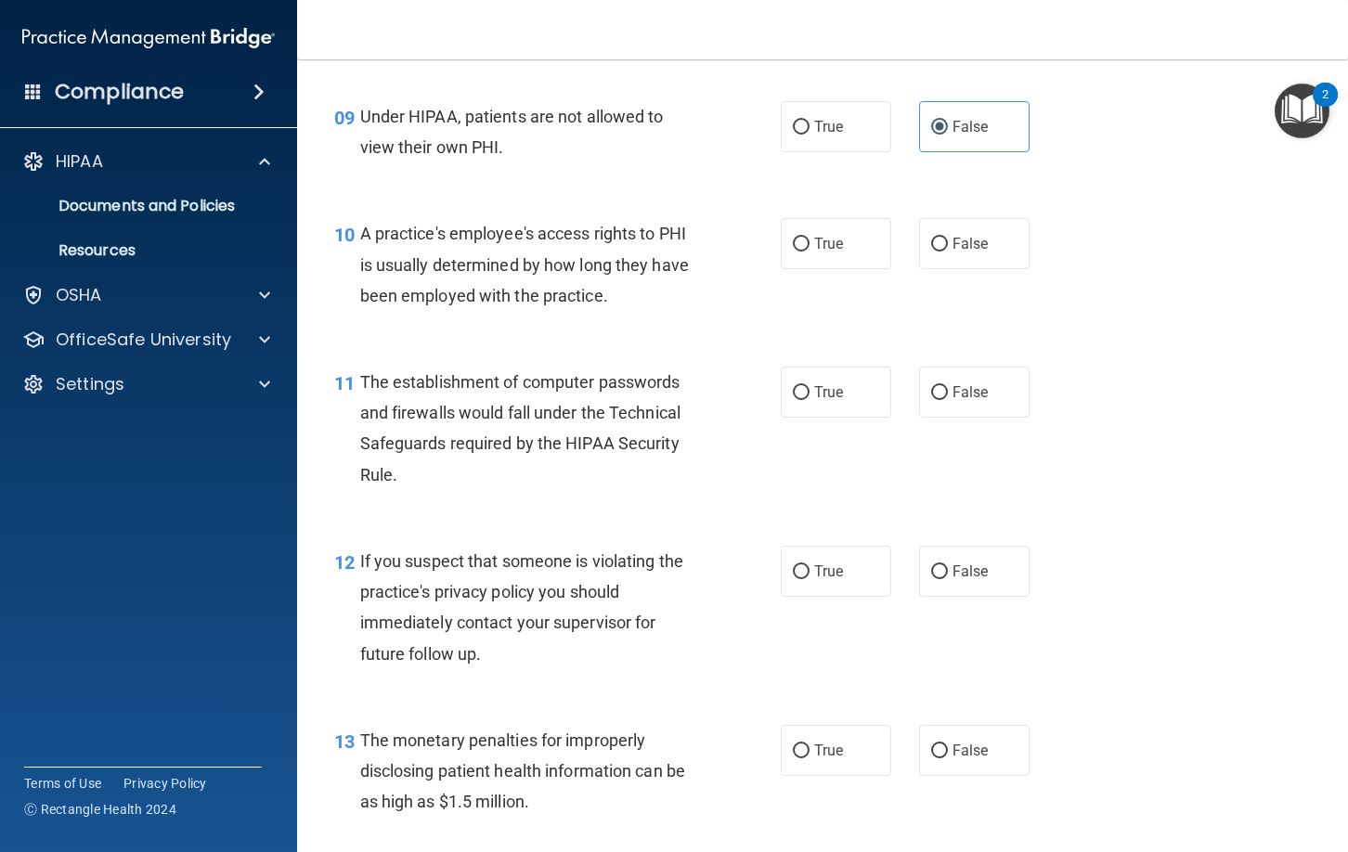
scroll to position [1418, 0]
click at [972, 253] on label "False" at bounding box center [974, 241] width 110 height 51
click at [948, 250] on input "False" at bounding box center [939, 243] width 17 height 14
radio input "true"
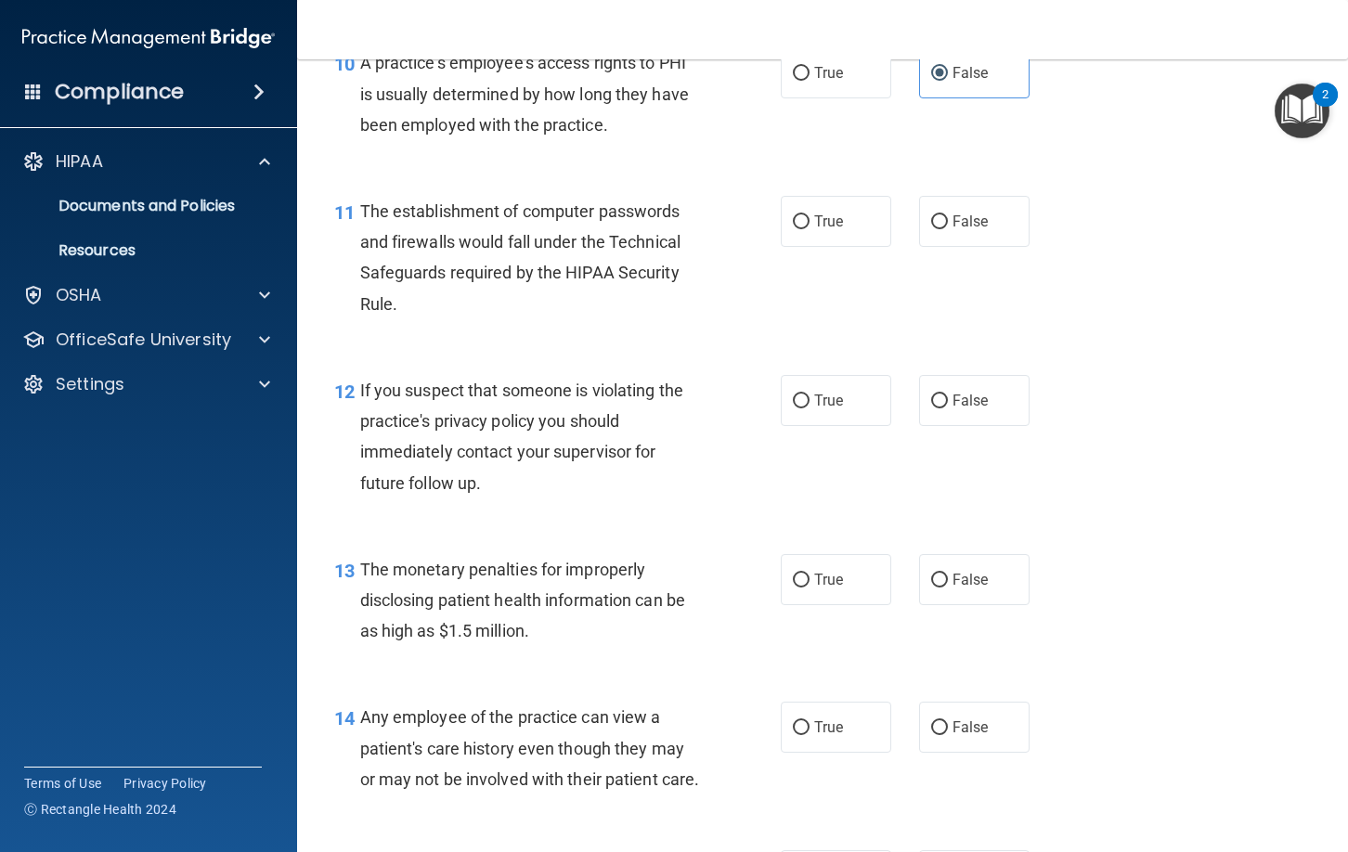
scroll to position [1601, 0]
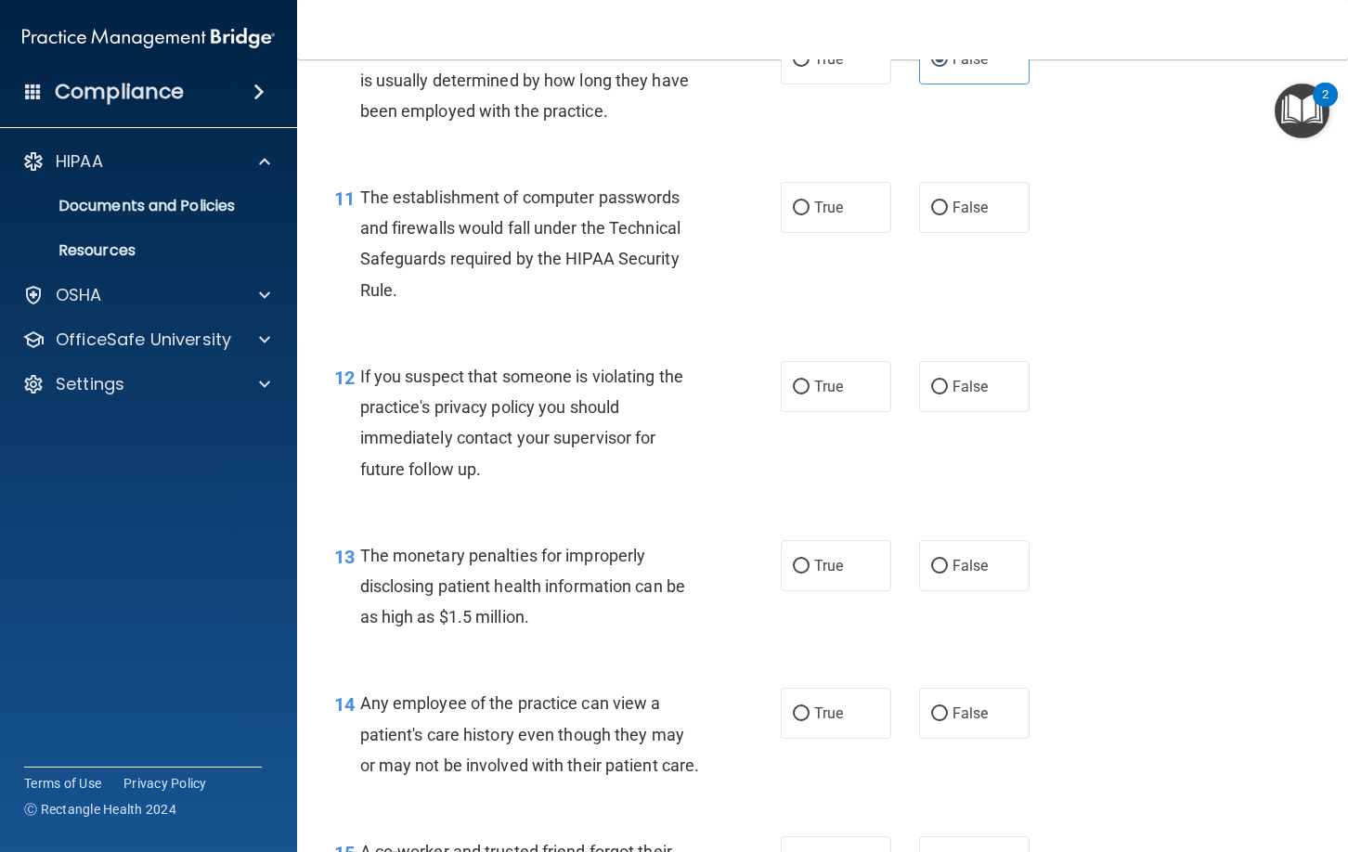
drag, startPoint x: 818, startPoint y: 223, endPoint x: 797, endPoint y: 236, distance: 24.2
click at [816, 224] on label "True" at bounding box center [836, 207] width 110 height 51
click at [809, 215] on input "True" at bounding box center [801, 208] width 17 height 14
radio input "true"
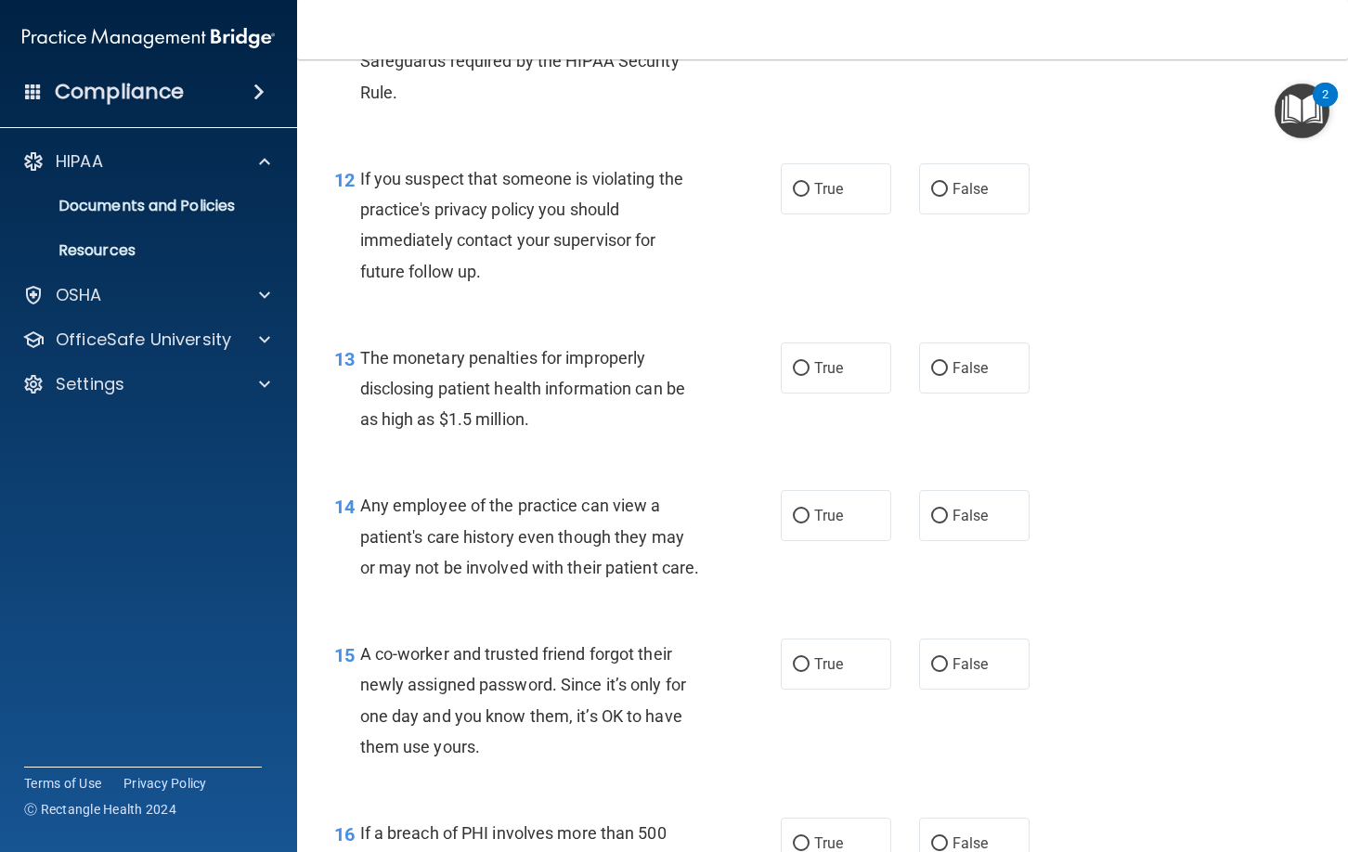
scroll to position [1807, 0]
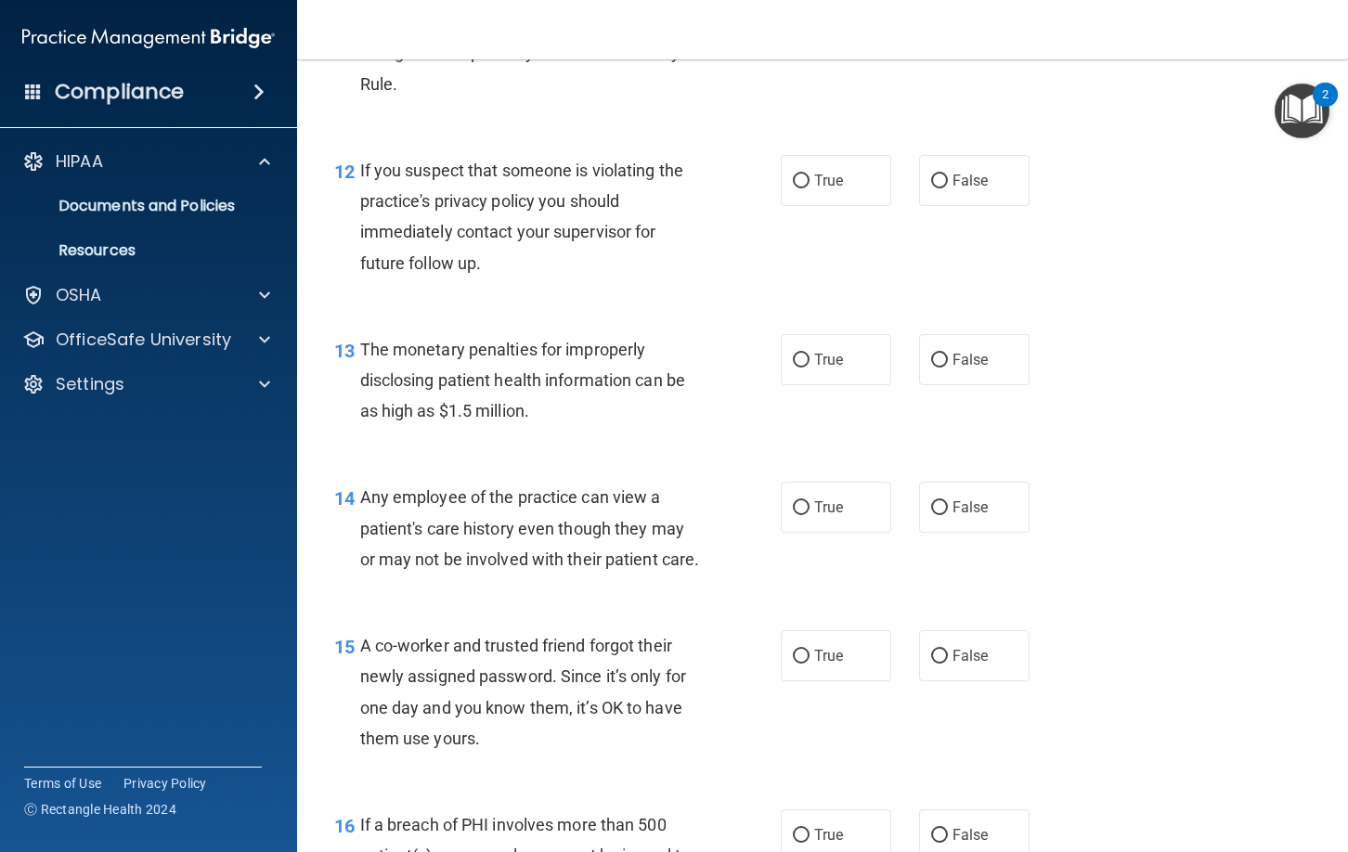
drag, startPoint x: 814, startPoint y: 196, endPoint x: 709, endPoint y: 308, distance: 153.7
click at [809, 199] on label "True" at bounding box center [836, 180] width 110 height 51
click at [809, 188] on input "True" at bounding box center [801, 182] width 17 height 14
radio input "true"
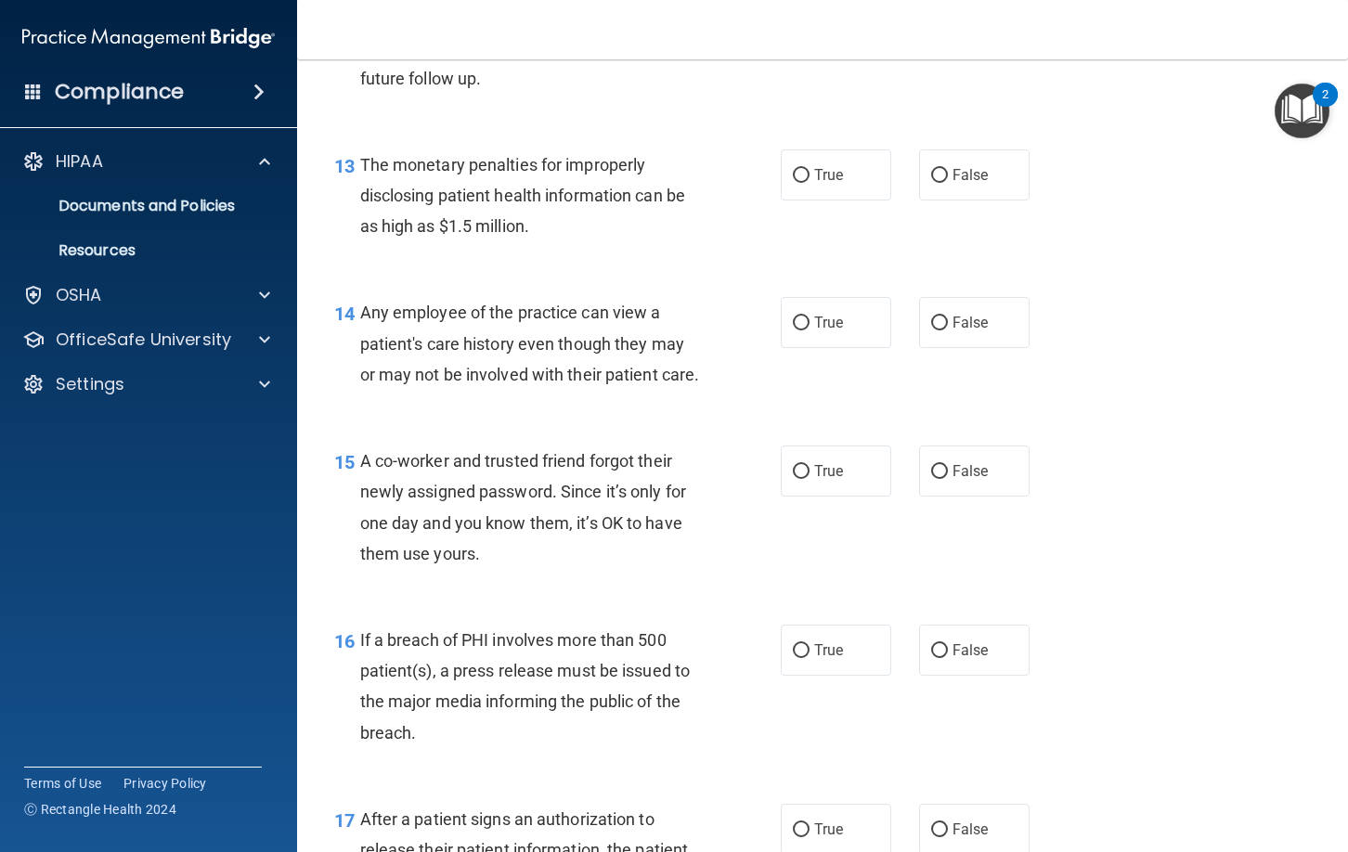
scroll to position [1998, 0]
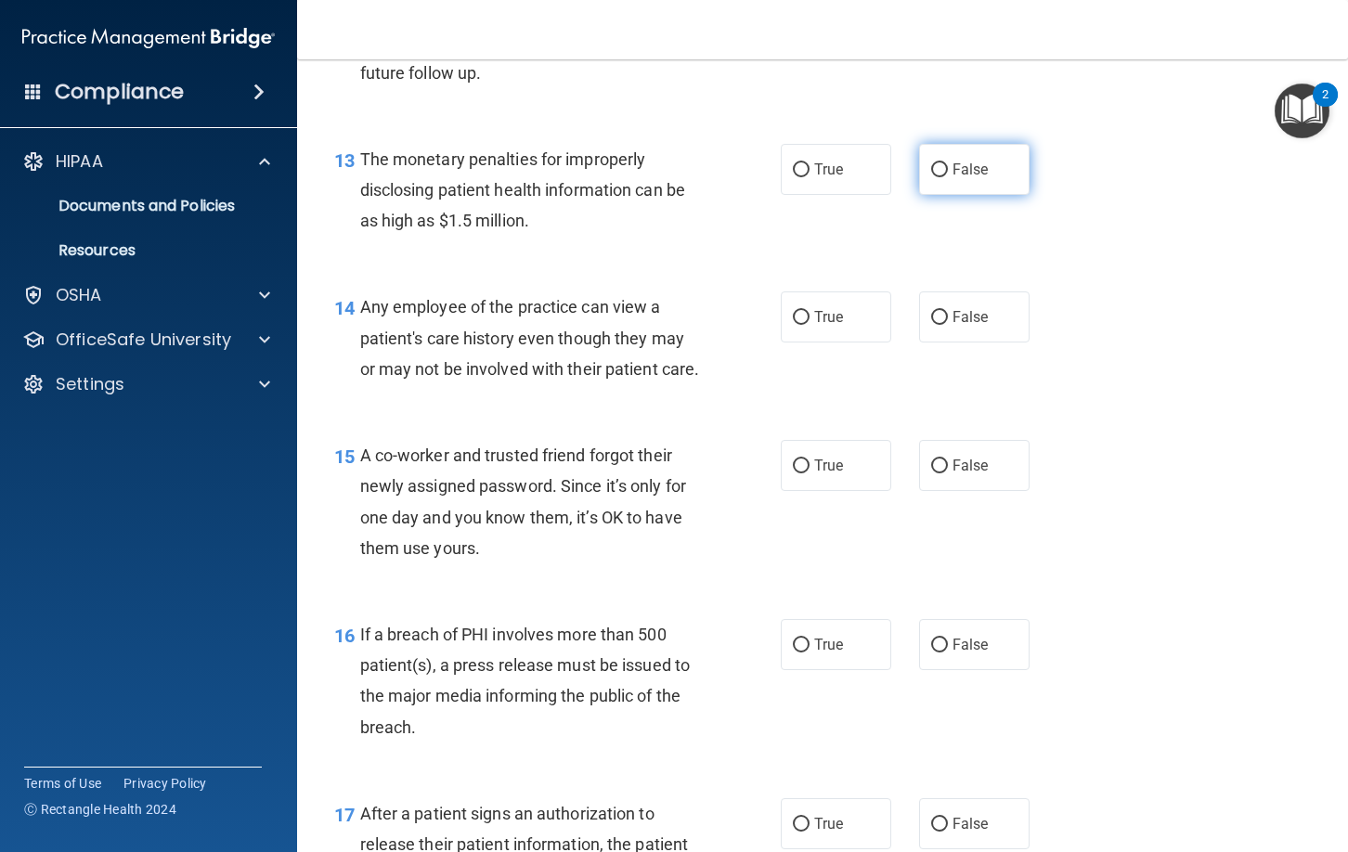
click at [961, 161] on label "False" at bounding box center [974, 169] width 110 height 51
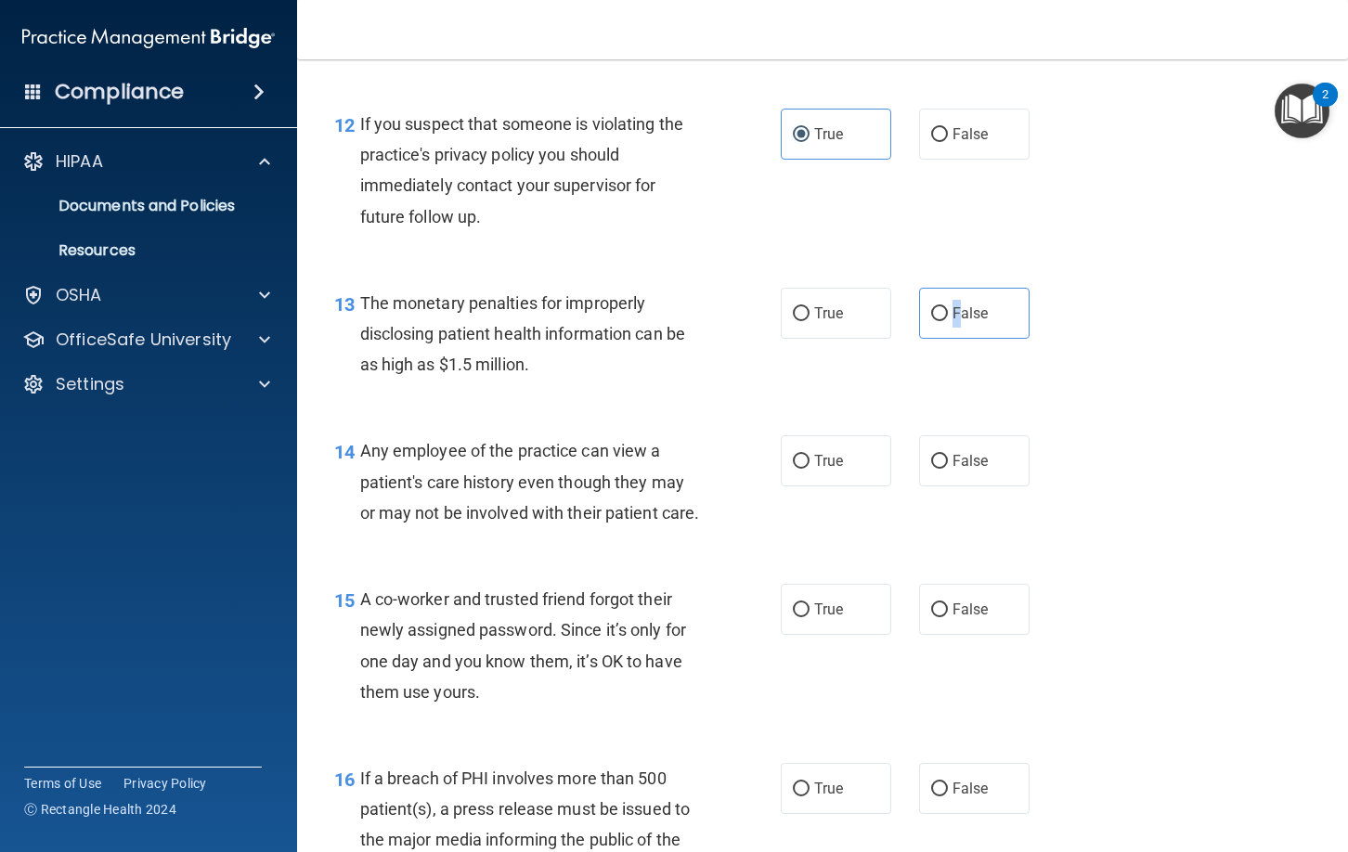
scroll to position [1837, 0]
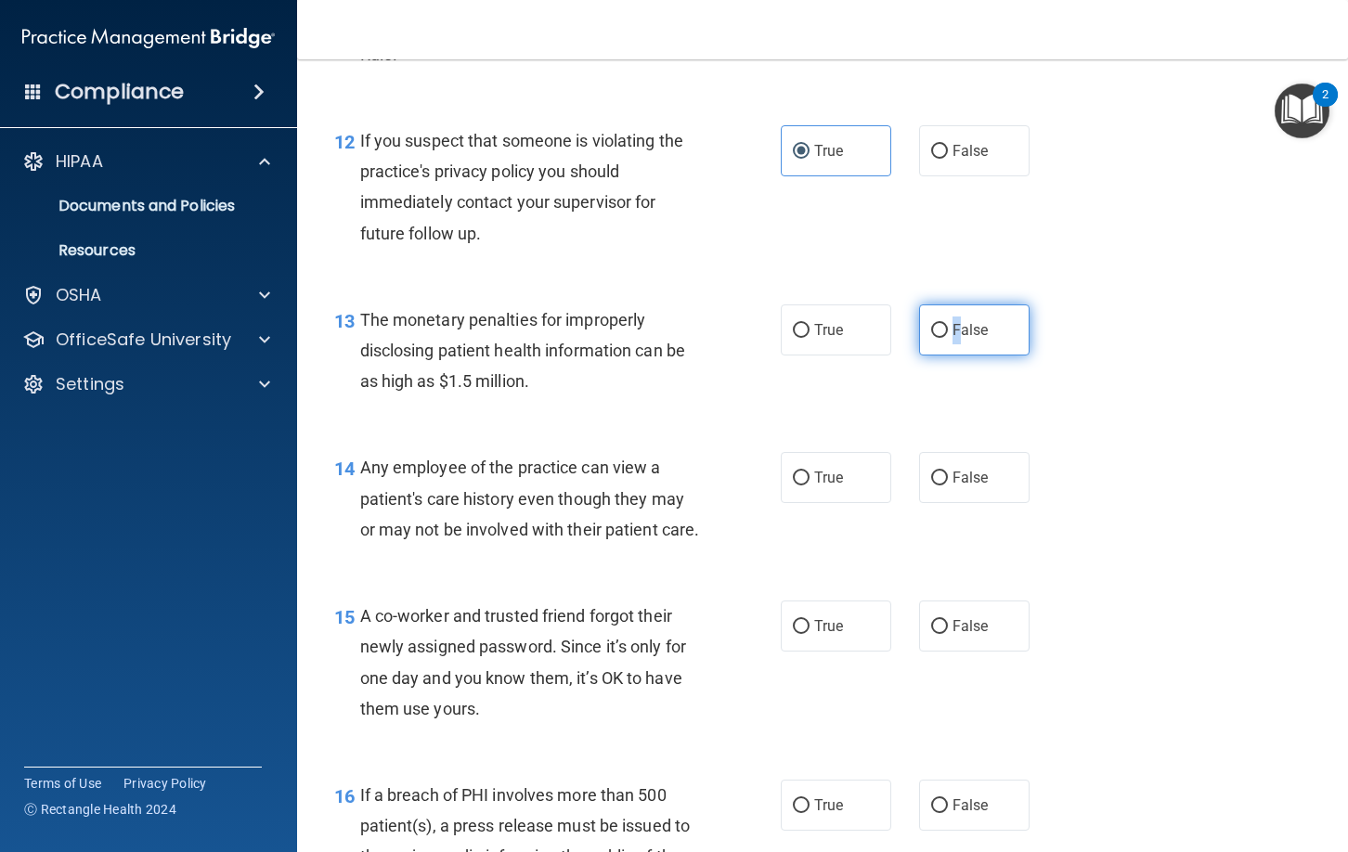
click at [937, 325] on input "False" at bounding box center [939, 331] width 17 height 14
radio input "true"
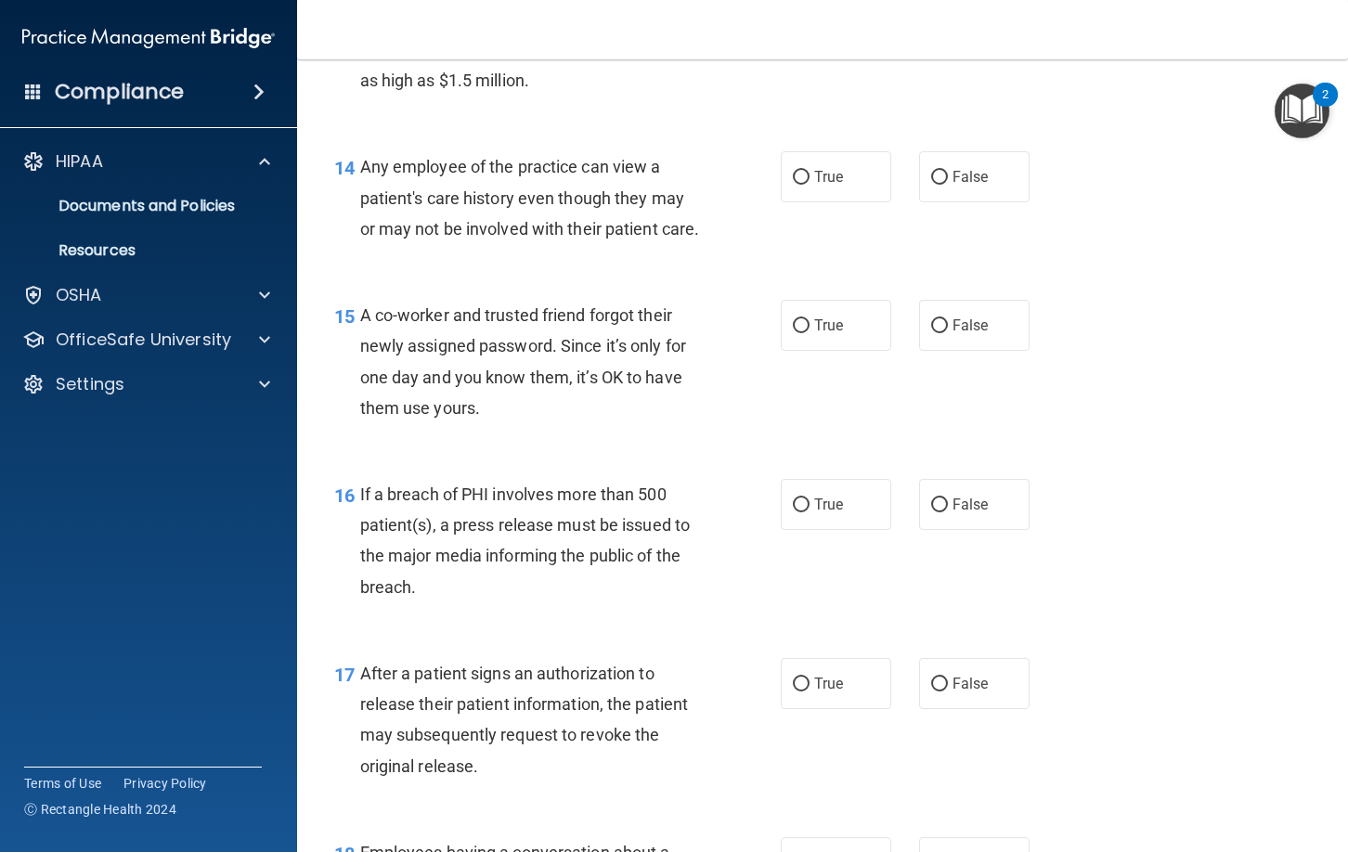
scroll to position [2156, 0]
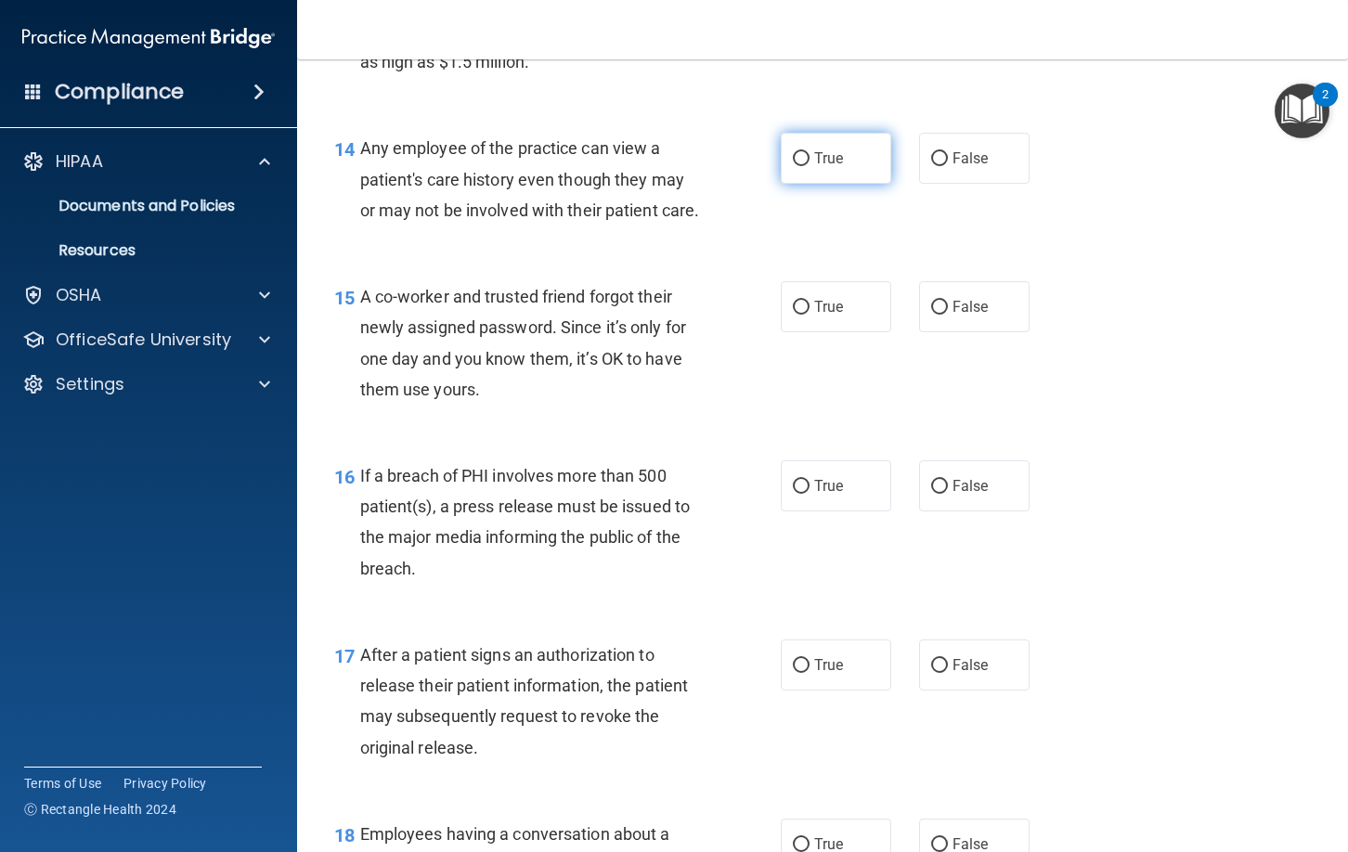
drag, startPoint x: 837, startPoint y: 171, endPoint x: 832, endPoint y: 181, distance: 11.6
click at [836, 172] on label "True" at bounding box center [836, 158] width 110 height 51
click at [809, 166] on input "True" at bounding box center [801, 159] width 17 height 14
radio input "true"
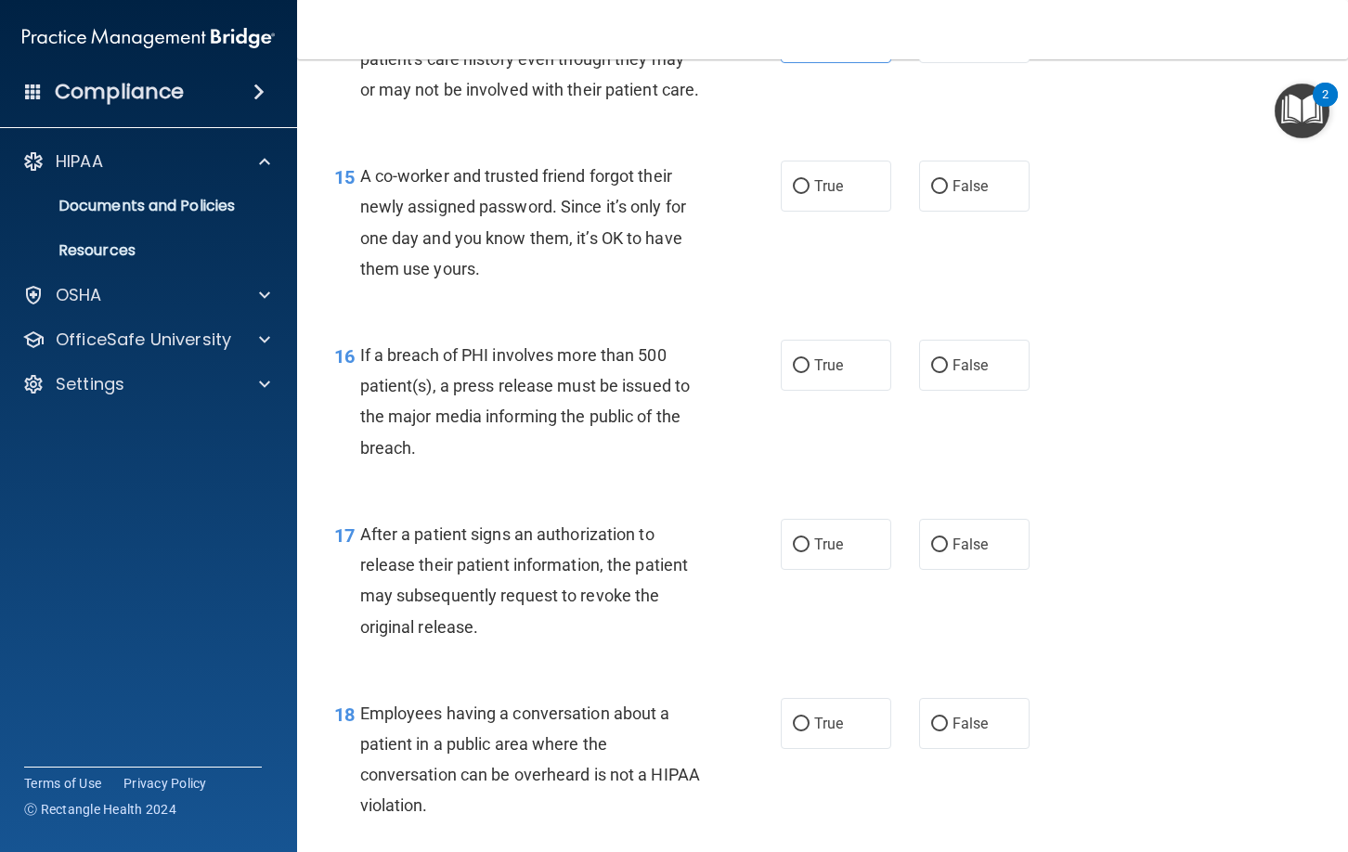
scroll to position [2280, 0]
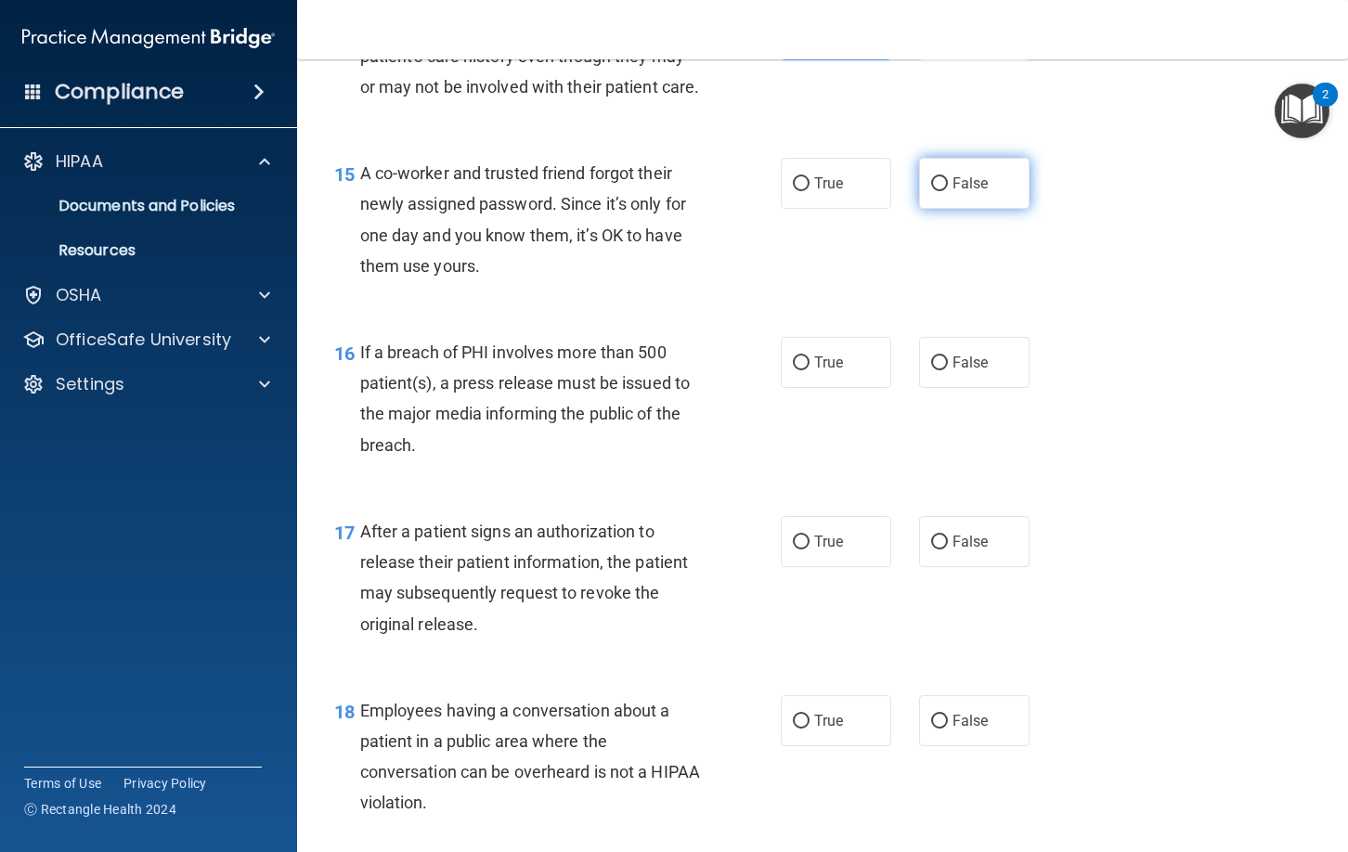
click at [987, 191] on span "False" at bounding box center [970, 184] width 36 height 18
click at [948, 191] on input "False" at bounding box center [939, 184] width 17 height 14
radio input "true"
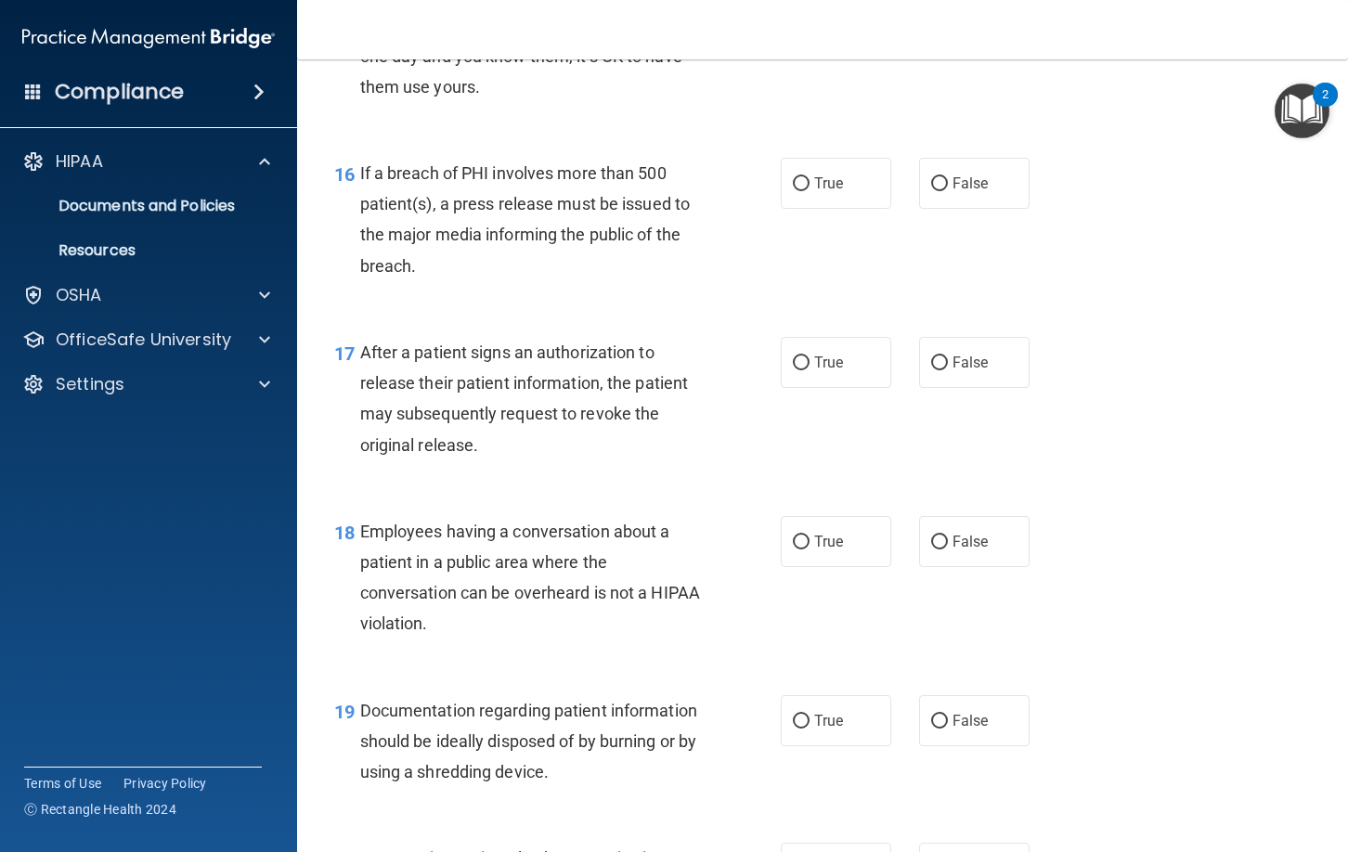
scroll to position [2462, 0]
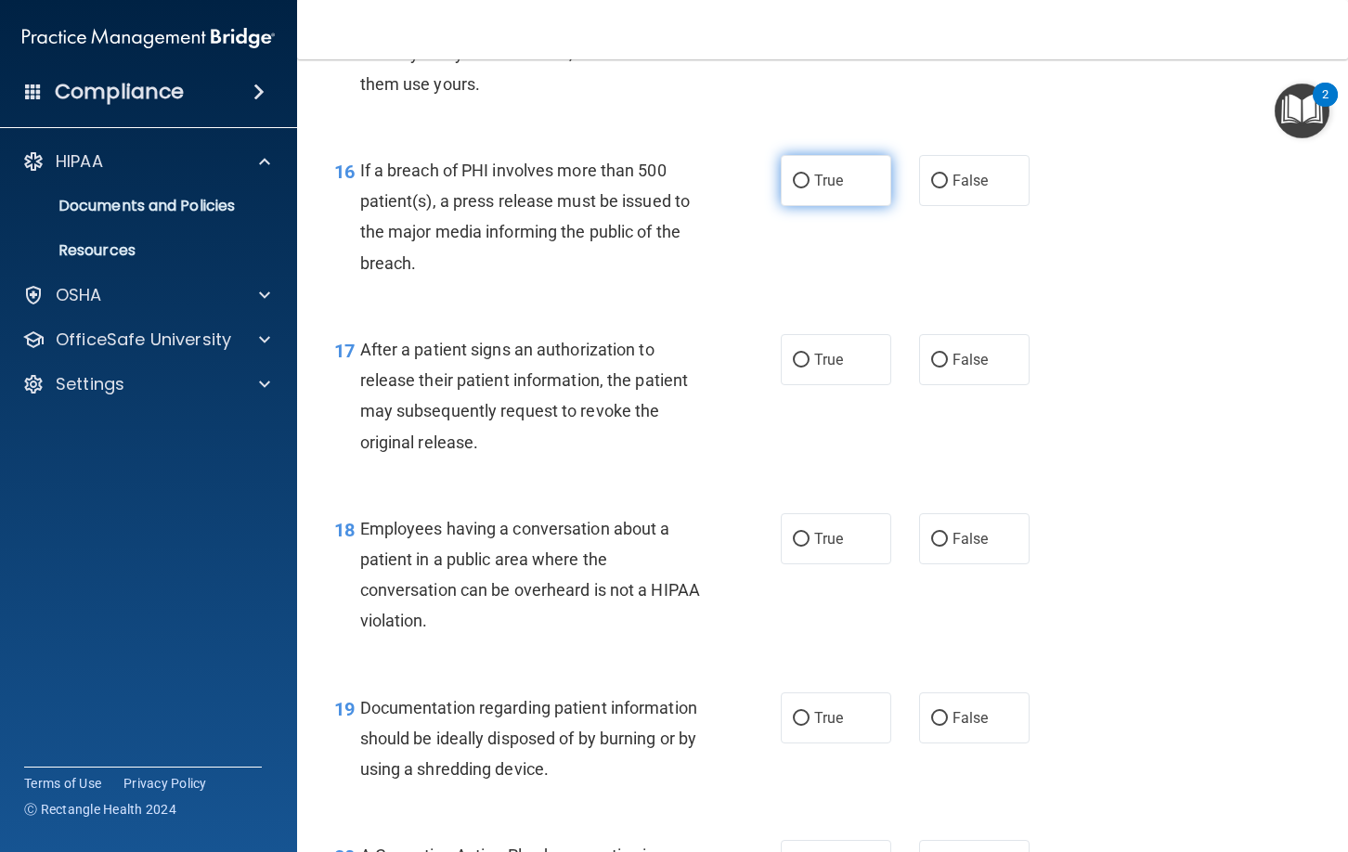
click at [805, 179] on input "True" at bounding box center [801, 182] width 17 height 14
radio input "true"
click at [814, 359] on span "True" at bounding box center [828, 360] width 29 height 18
click at [809, 359] on input "True" at bounding box center [801, 361] width 17 height 14
radio input "true"
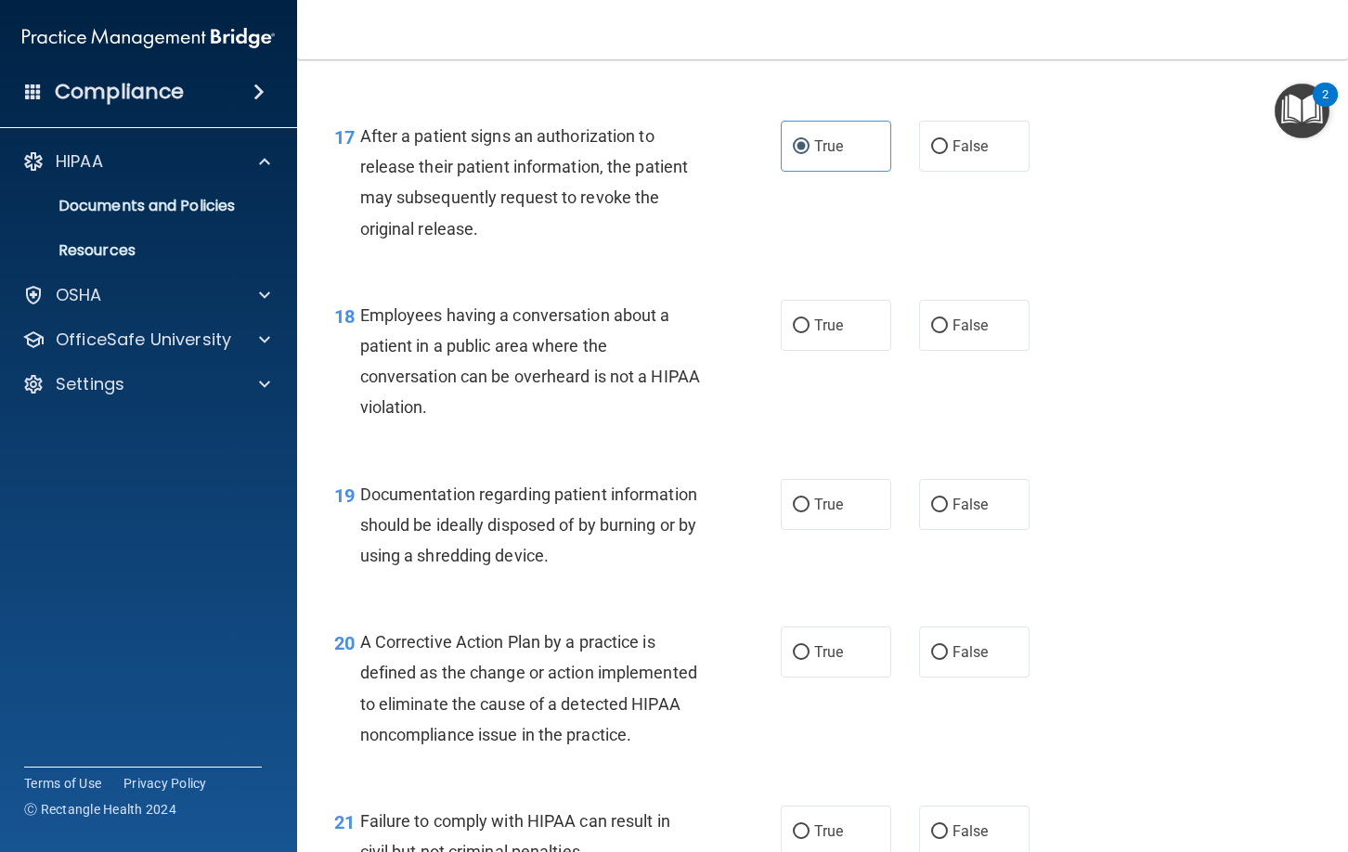
scroll to position [2677, 0]
drag, startPoint x: 961, startPoint y: 319, endPoint x: 951, endPoint y: 330, distance: 13.8
click at [961, 320] on span "False" at bounding box center [970, 324] width 36 height 18
click at [948, 320] on input "False" at bounding box center [939, 324] width 17 height 14
radio input "true"
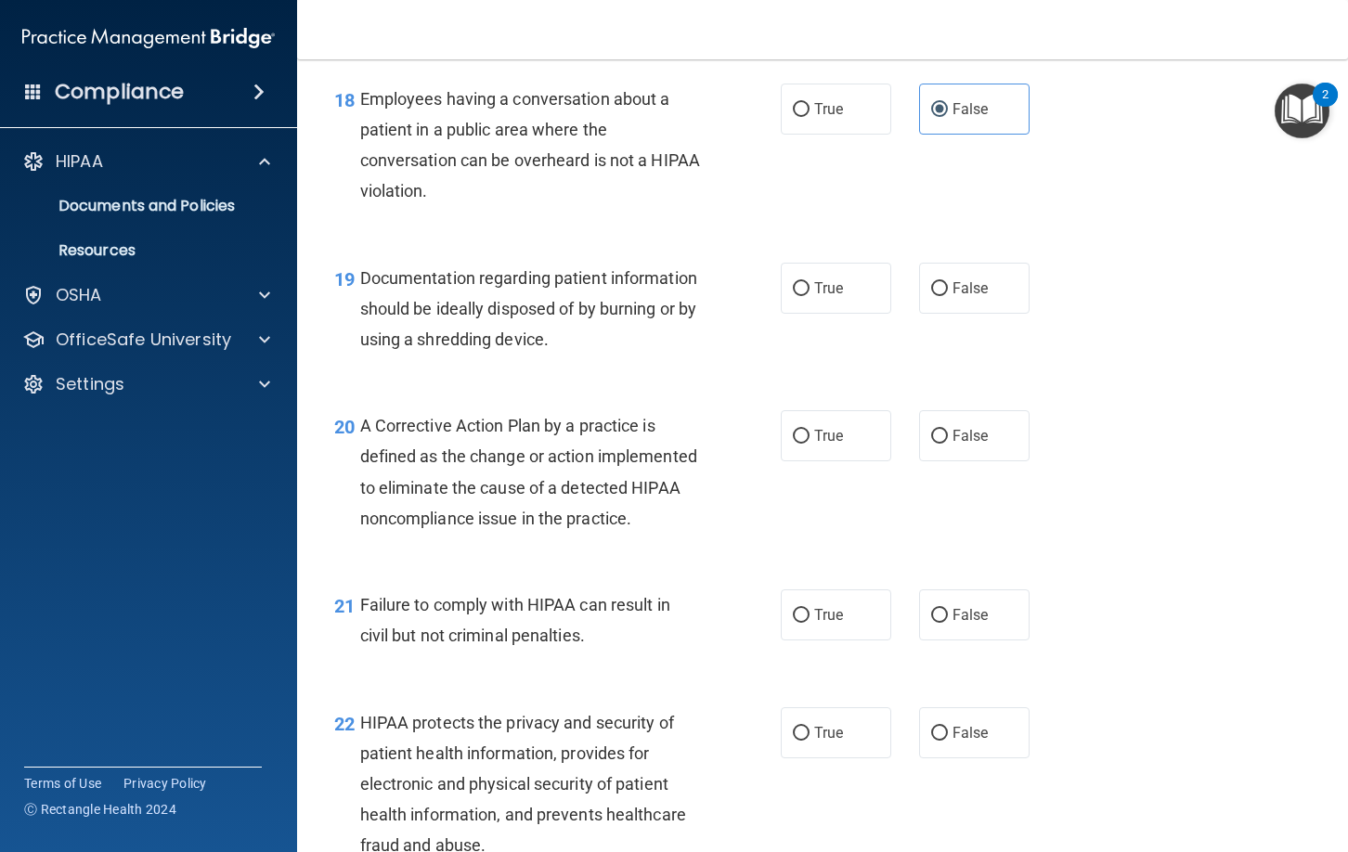
scroll to position [2893, 0]
click at [959, 290] on span "False" at bounding box center [970, 287] width 36 height 18
click at [948, 290] on input "False" at bounding box center [939, 287] width 17 height 14
radio input "true"
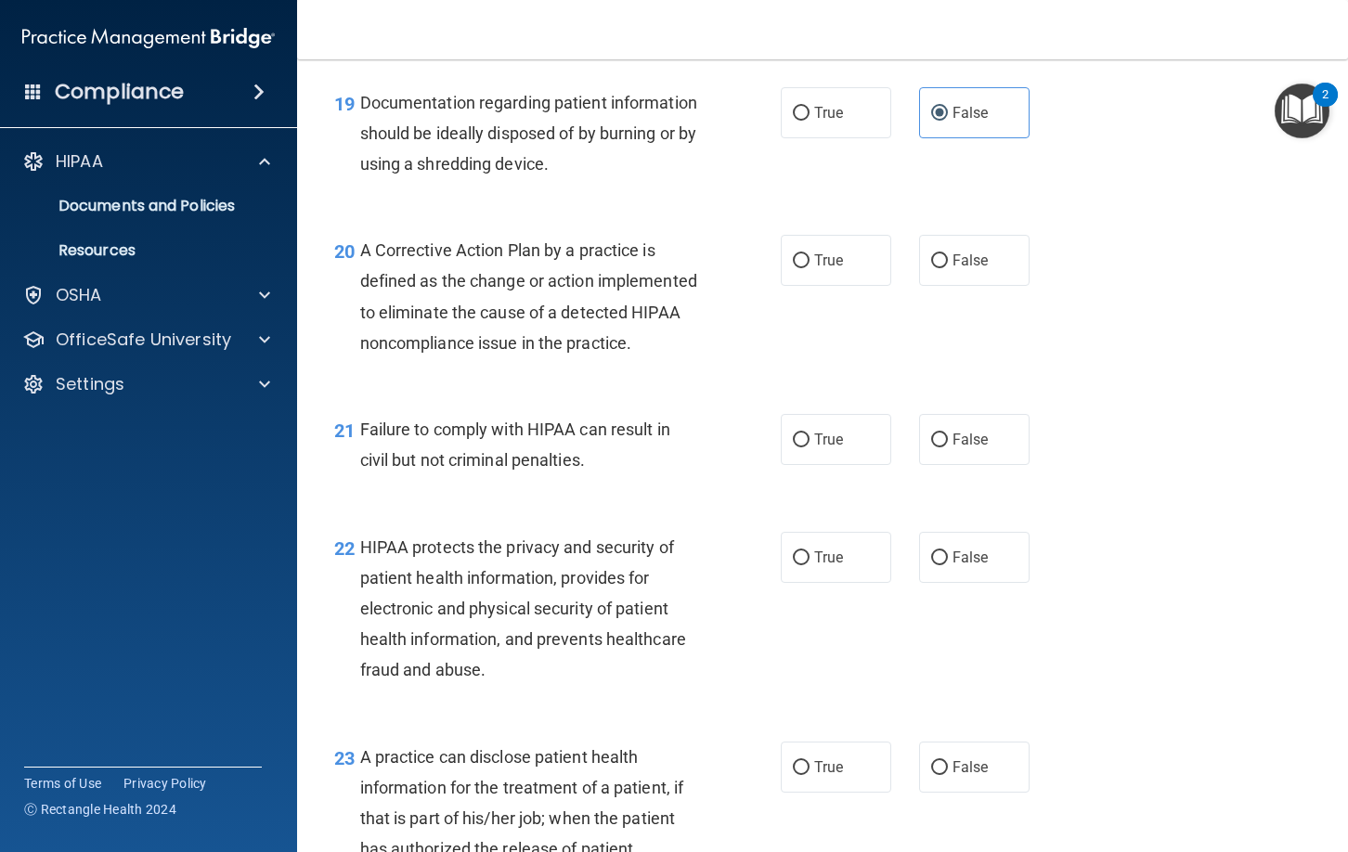
scroll to position [3073, 0]
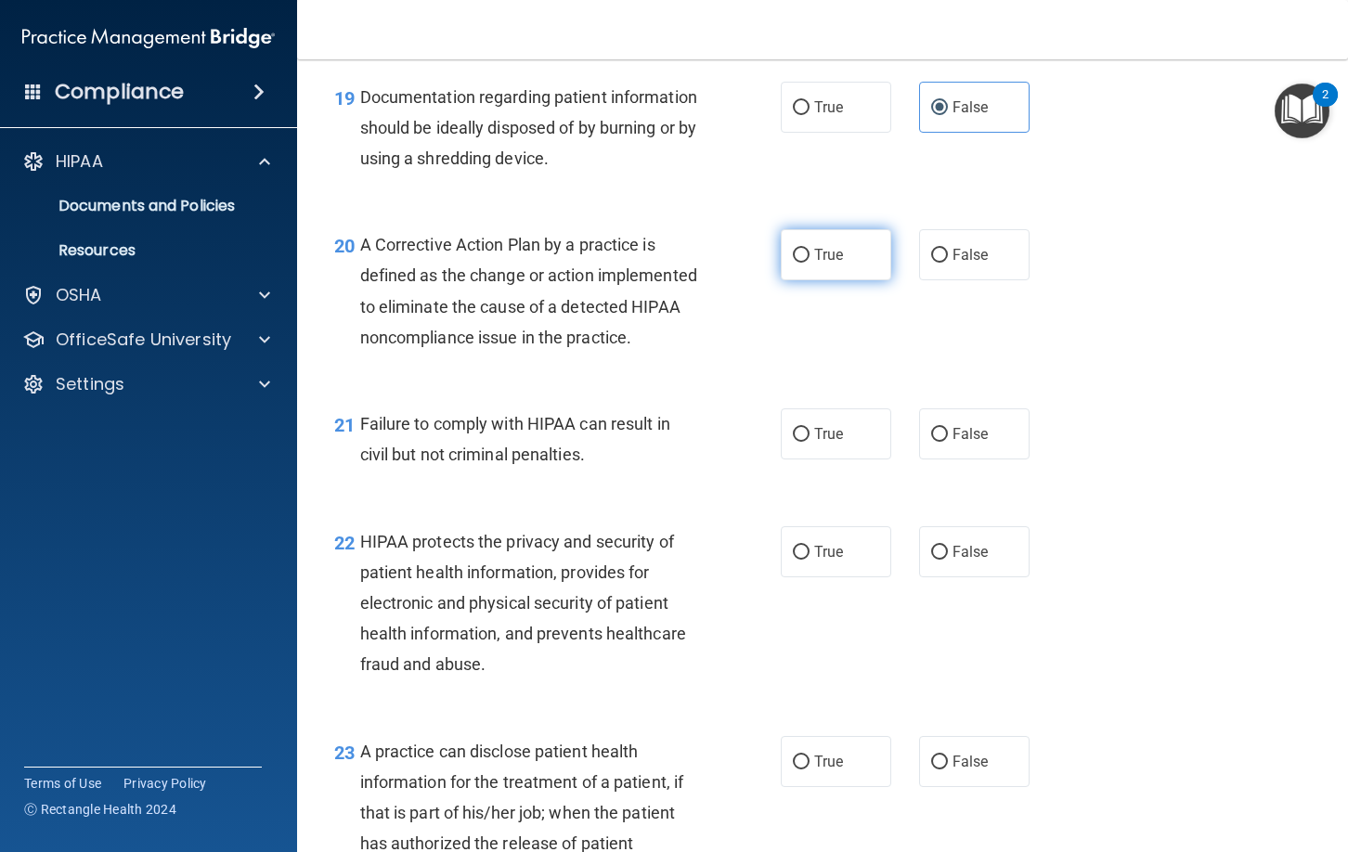
click at [836, 255] on span "True" at bounding box center [828, 255] width 29 height 18
click at [809, 255] on input "True" at bounding box center [801, 256] width 17 height 14
radio input "true"
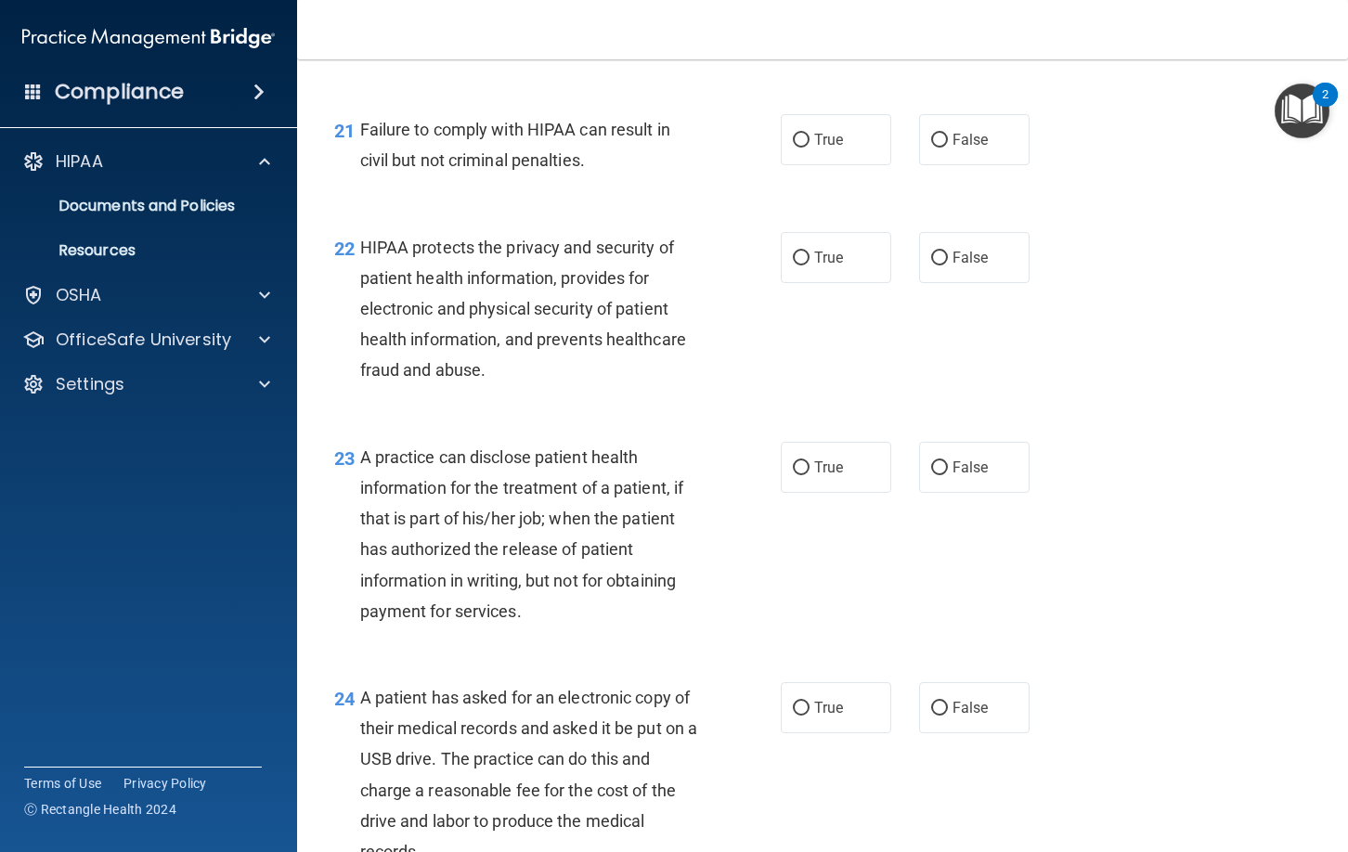
scroll to position [3371, 0]
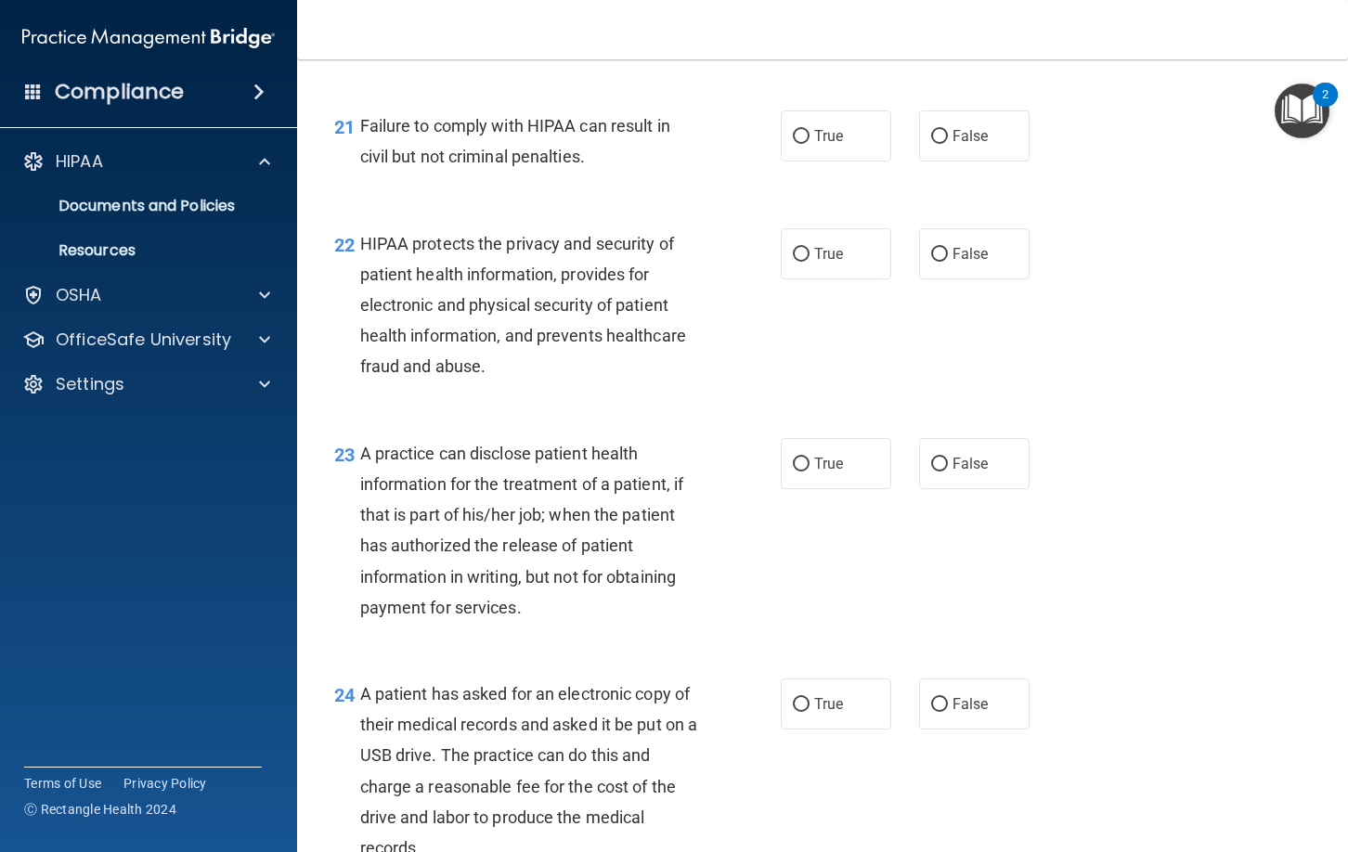
drag, startPoint x: 971, startPoint y: 151, endPoint x: 992, endPoint y: 167, distance: 26.5
click at [971, 151] on label "False" at bounding box center [974, 135] width 110 height 51
click at [948, 144] on input "False" at bounding box center [939, 137] width 17 height 14
radio input "true"
drag, startPoint x: 839, startPoint y: 266, endPoint x: 824, endPoint y: 296, distance: 33.2
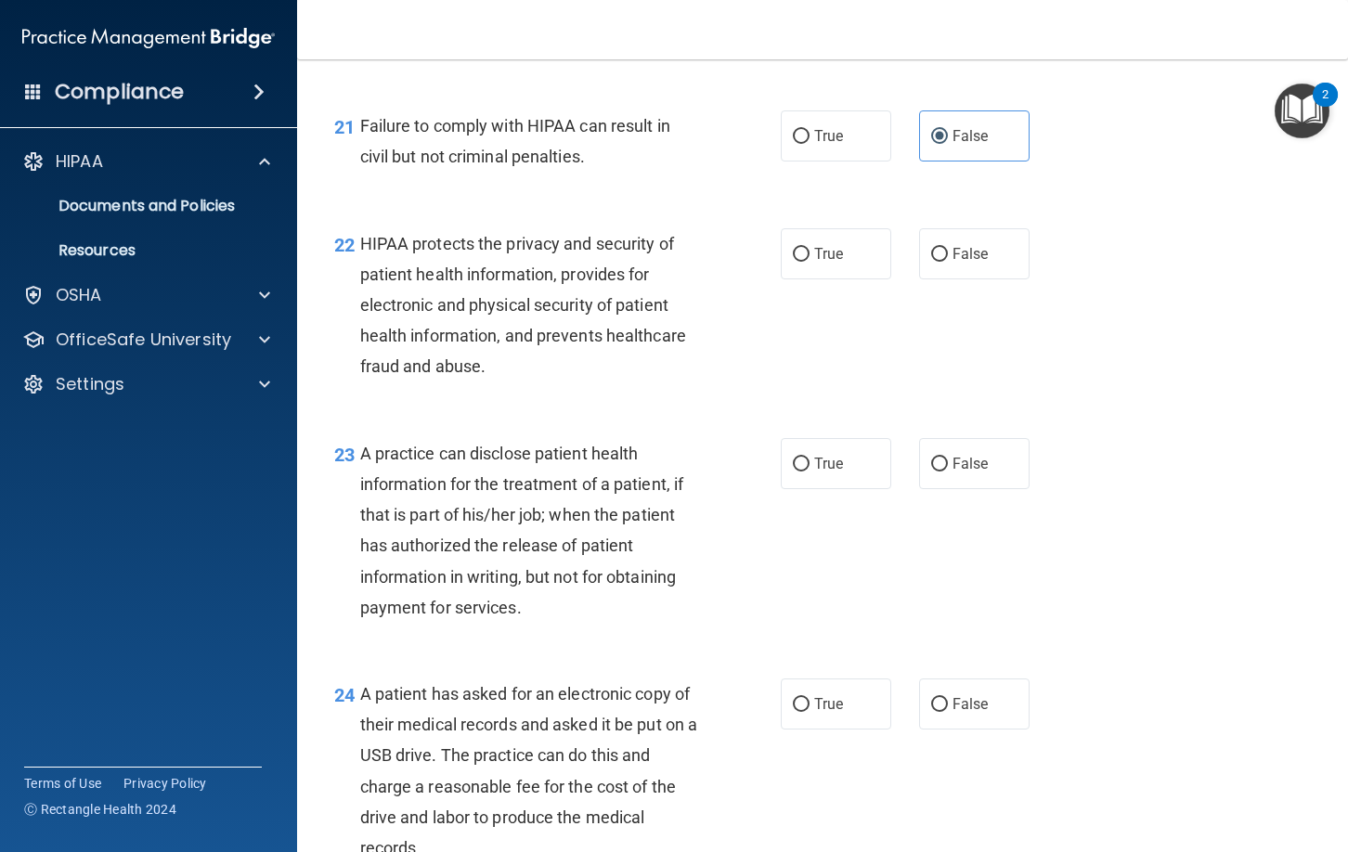
click at [839, 267] on label "True" at bounding box center [836, 253] width 110 height 51
click at [809, 262] on input "True" at bounding box center [801, 255] width 17 height 14
radio input "true"
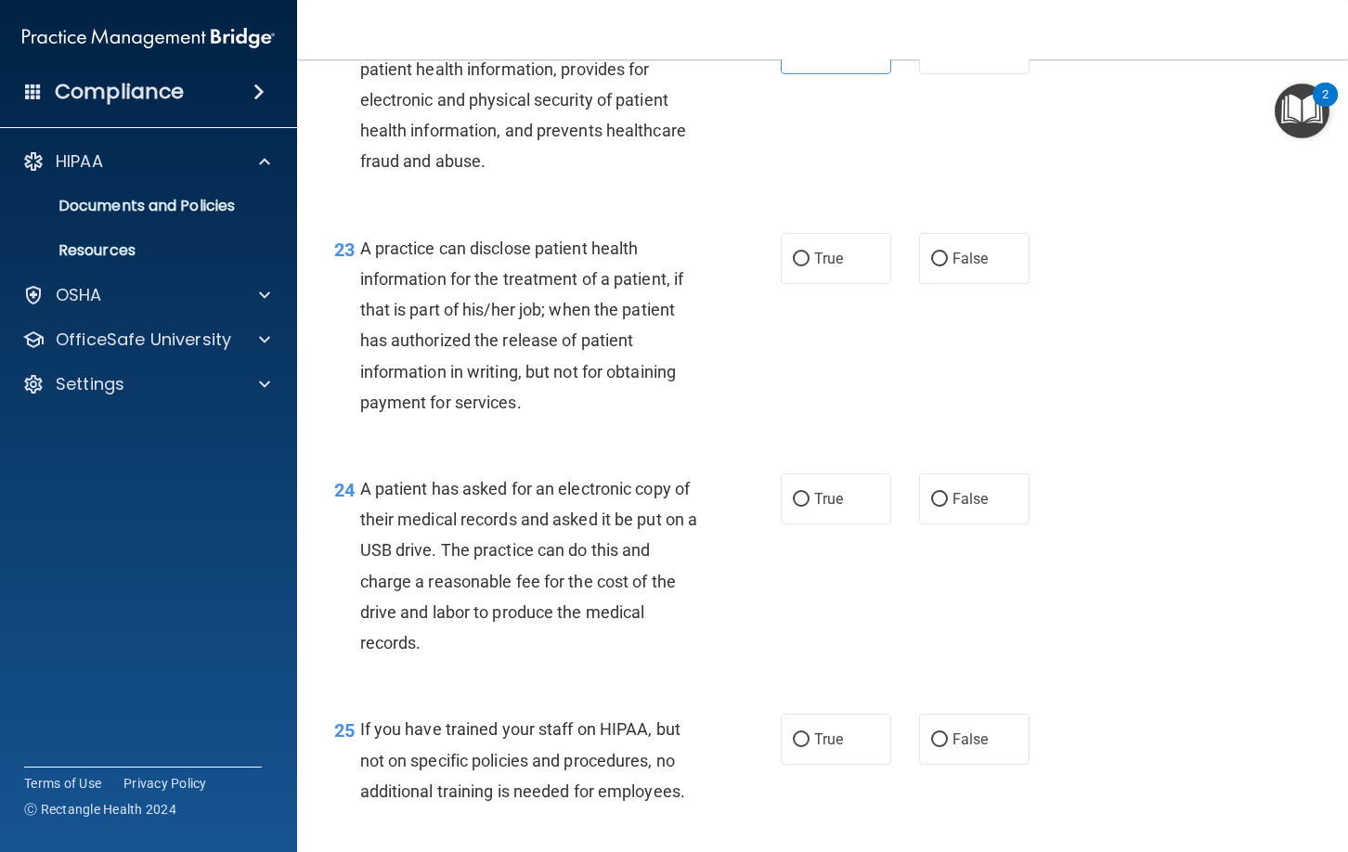
scroll to position [3603, 0]
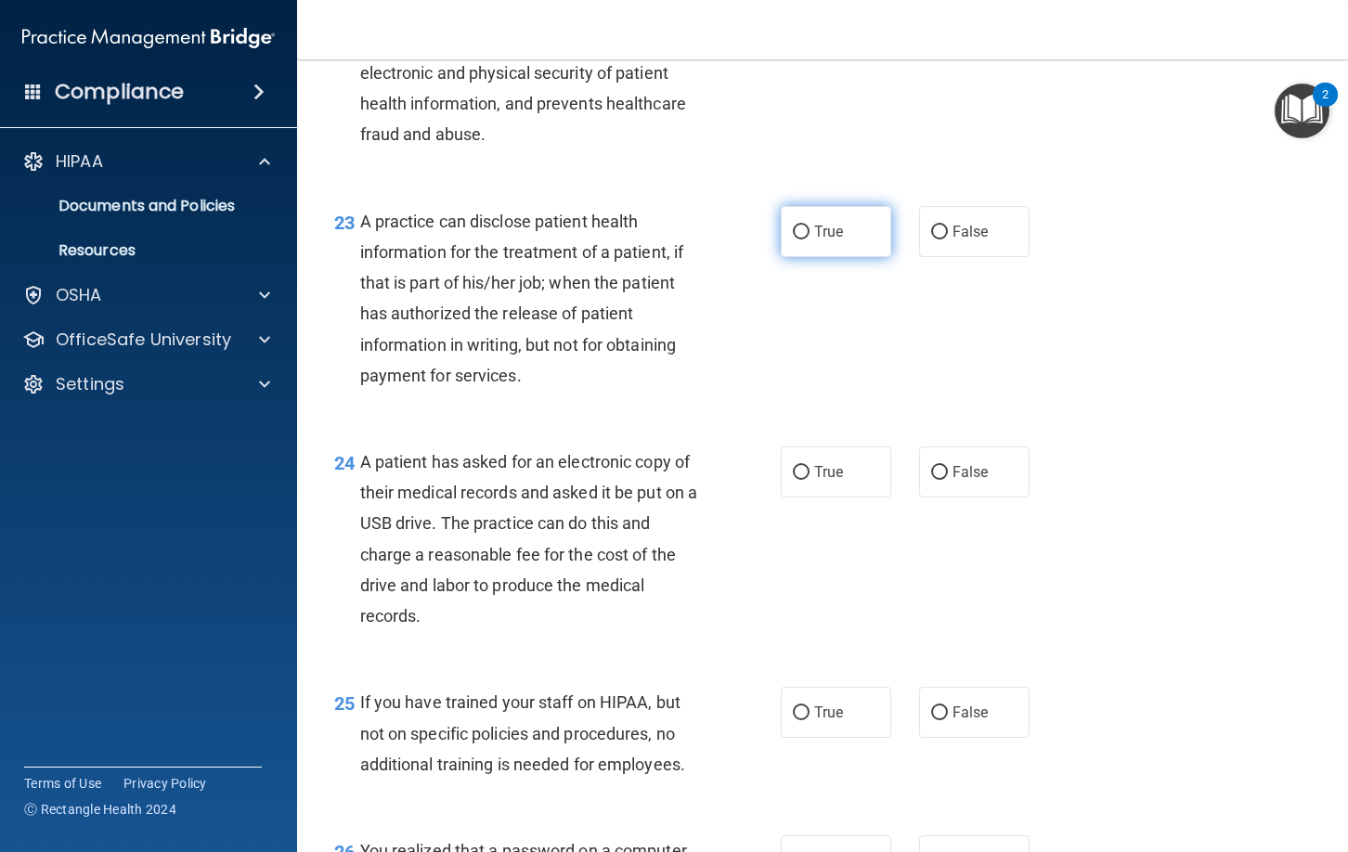
click at [853, 239] on label "True" at bounding box center [836, 231] width 110 height 51
click at [809, 239] on input "True" at bounding box center [801, 233] width 17 height 14
radio input "true"
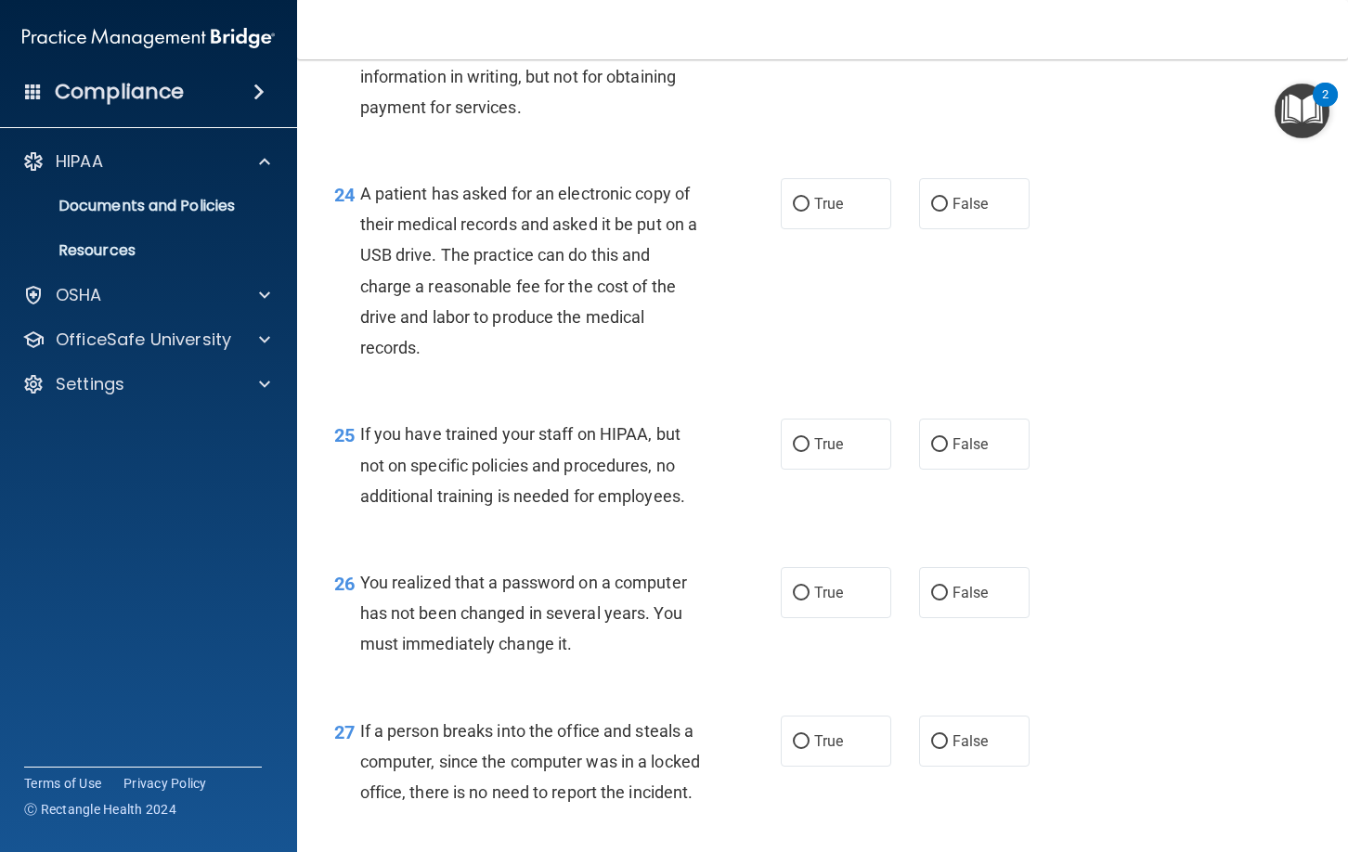
scroll to position [3884, 0]
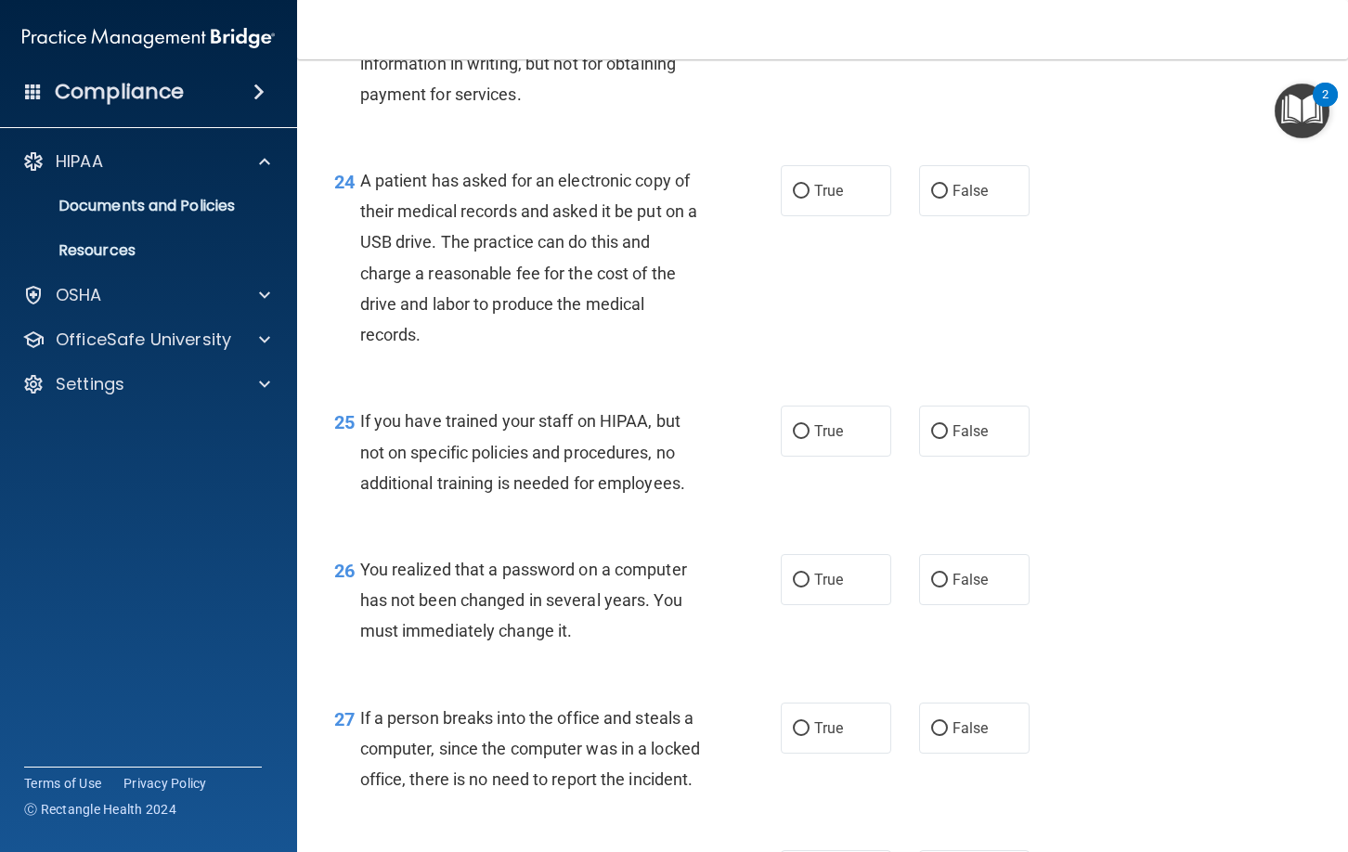
drag, startPoint x: 940, startPoint y: 196, endPoint x: 938, endPoint y: 226, distance: 29.8
click at [940, 196] on input "False" at bounding box center [939, 192] width 17 height 14
radio input "true"
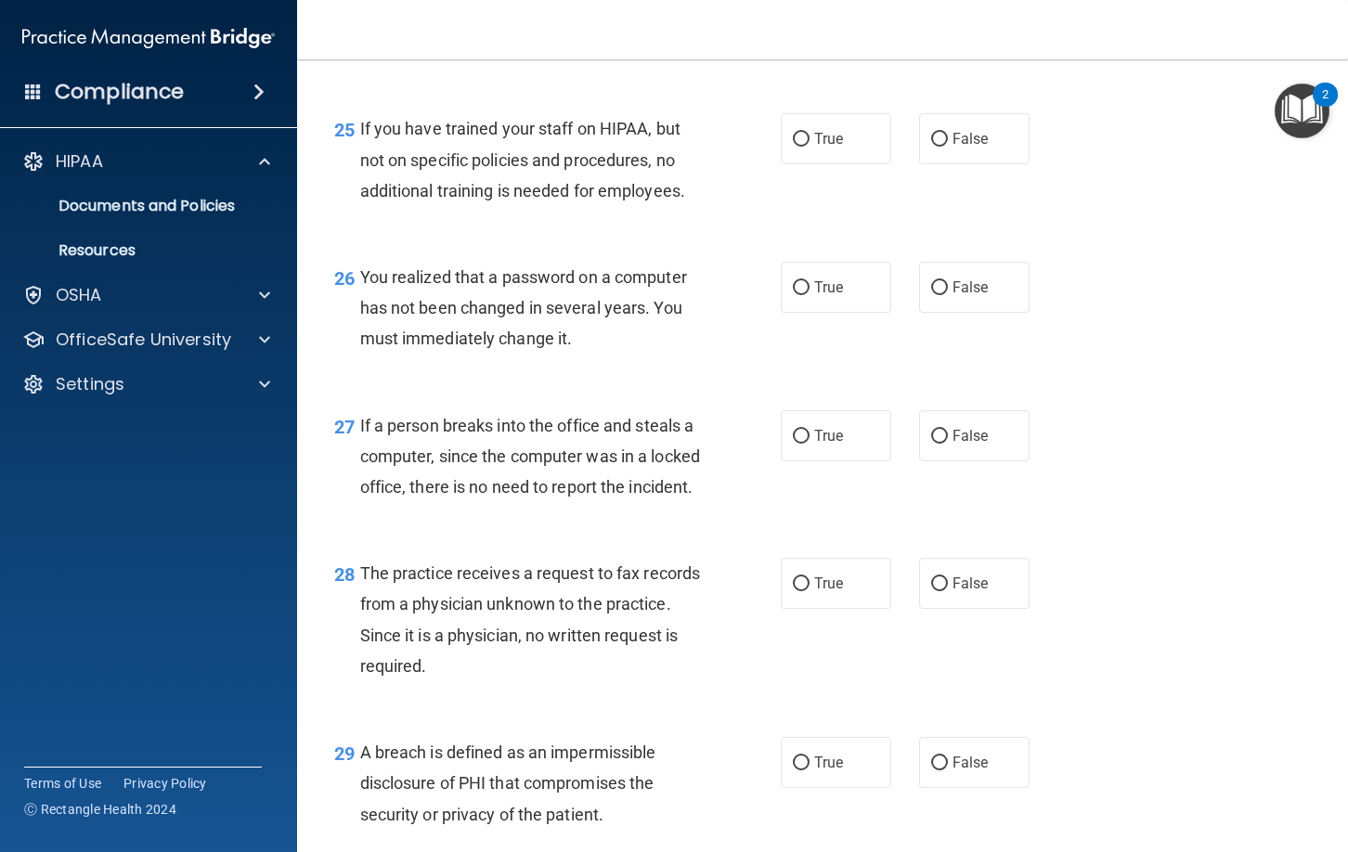
scroll to position [4170, 0]
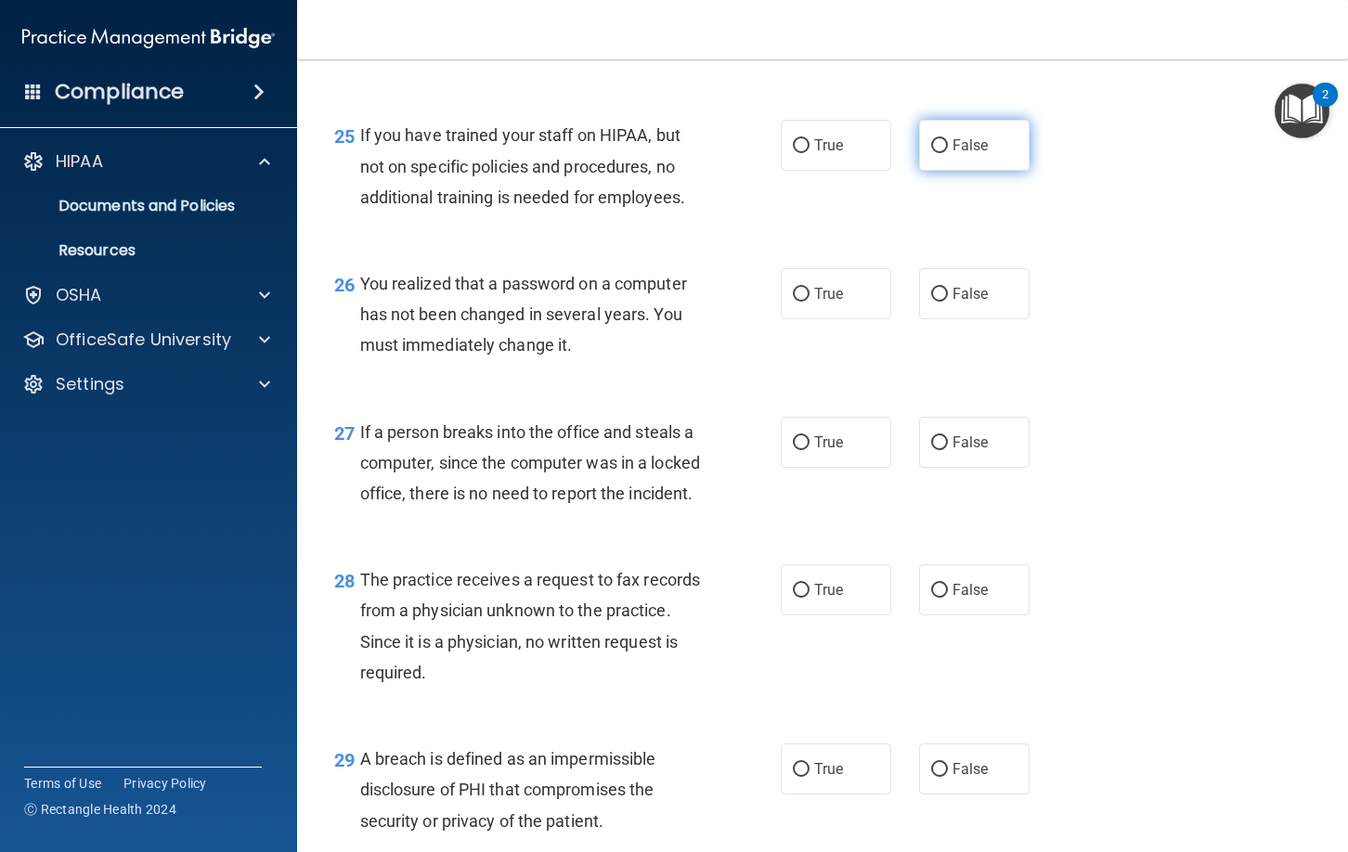
click at [968, 146] on span "False" at bounding box center [970, 145] width 36 height 18
click at [948, 146] on input "False" at bounding box center [939, 146] width 17 height 14
radio input "true"
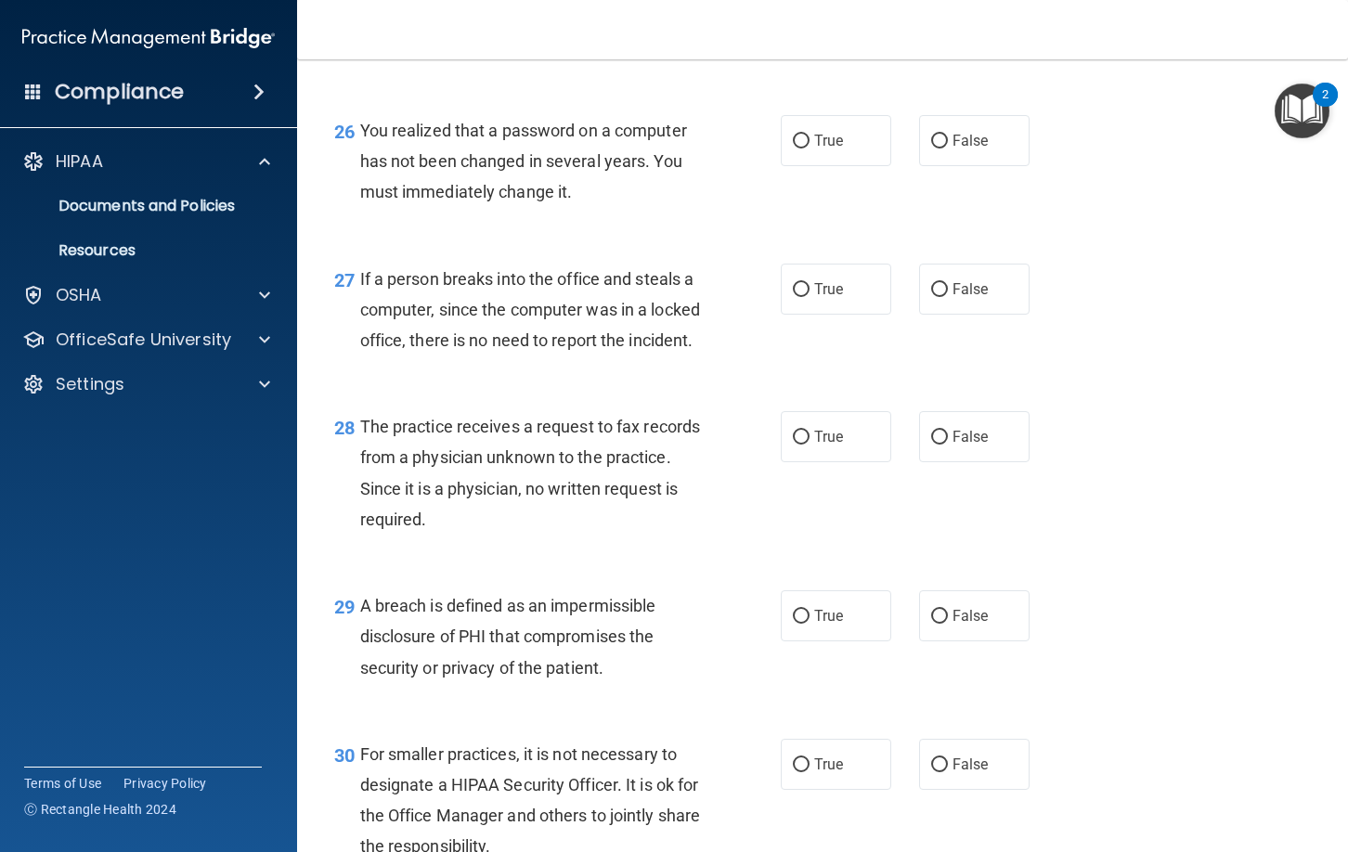
scroll to position [4327, 0]
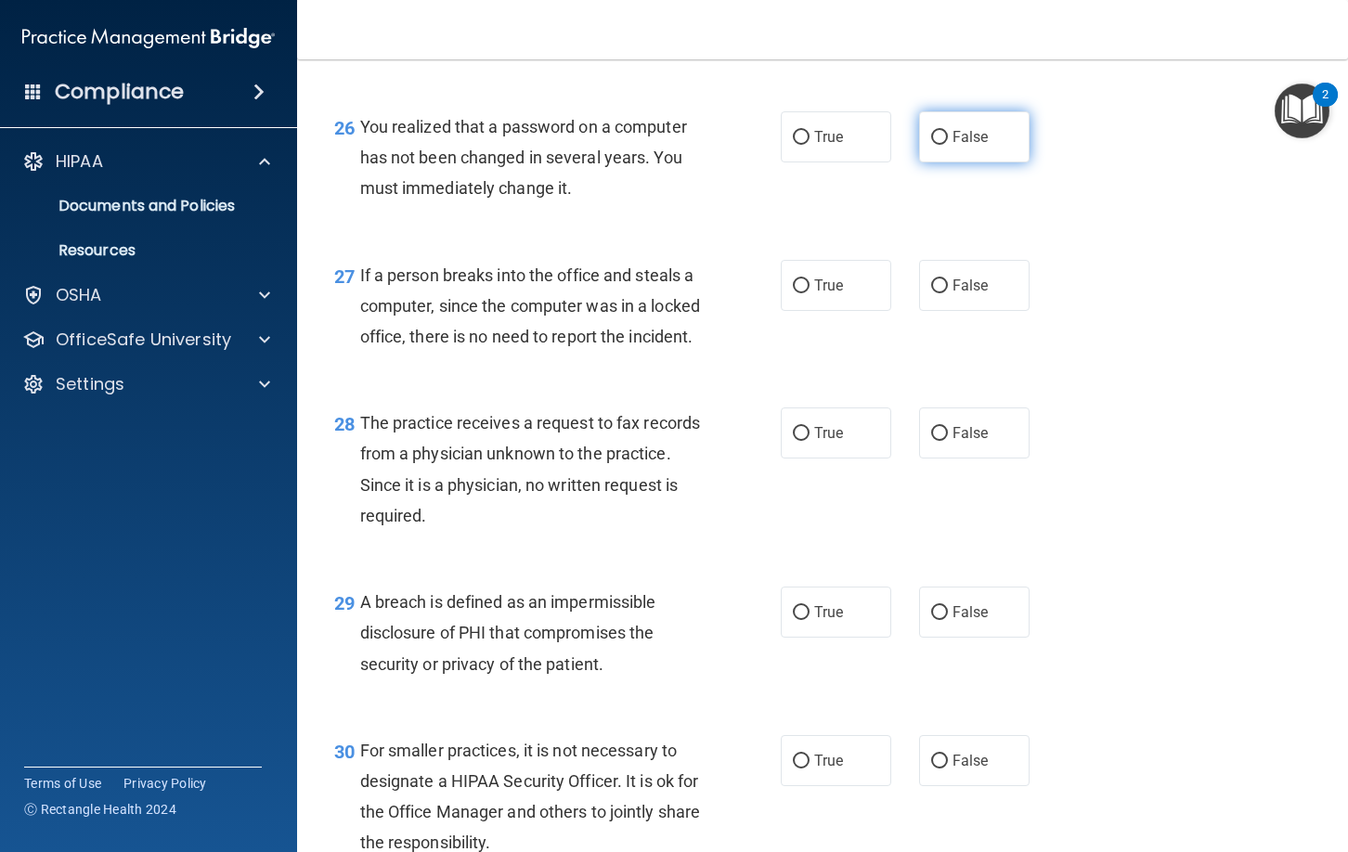
click at [1014, 142] on label "False" at bounding box center [974, 136] width 110 height 51
click at [948, 142] on input "False" at bounding box center [939, 138] width 17 height 14
radio input "true"
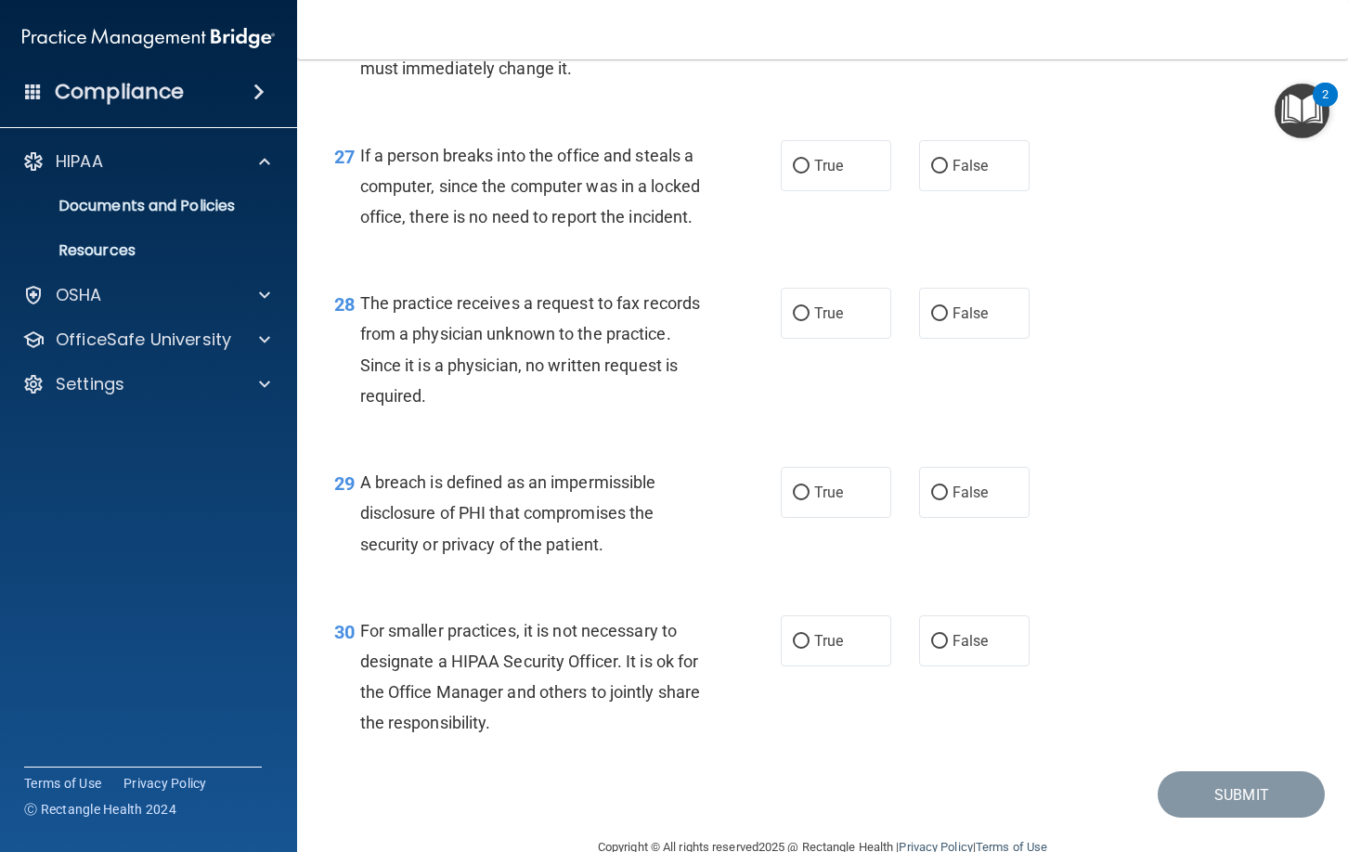
scroll to position [4448, 0]
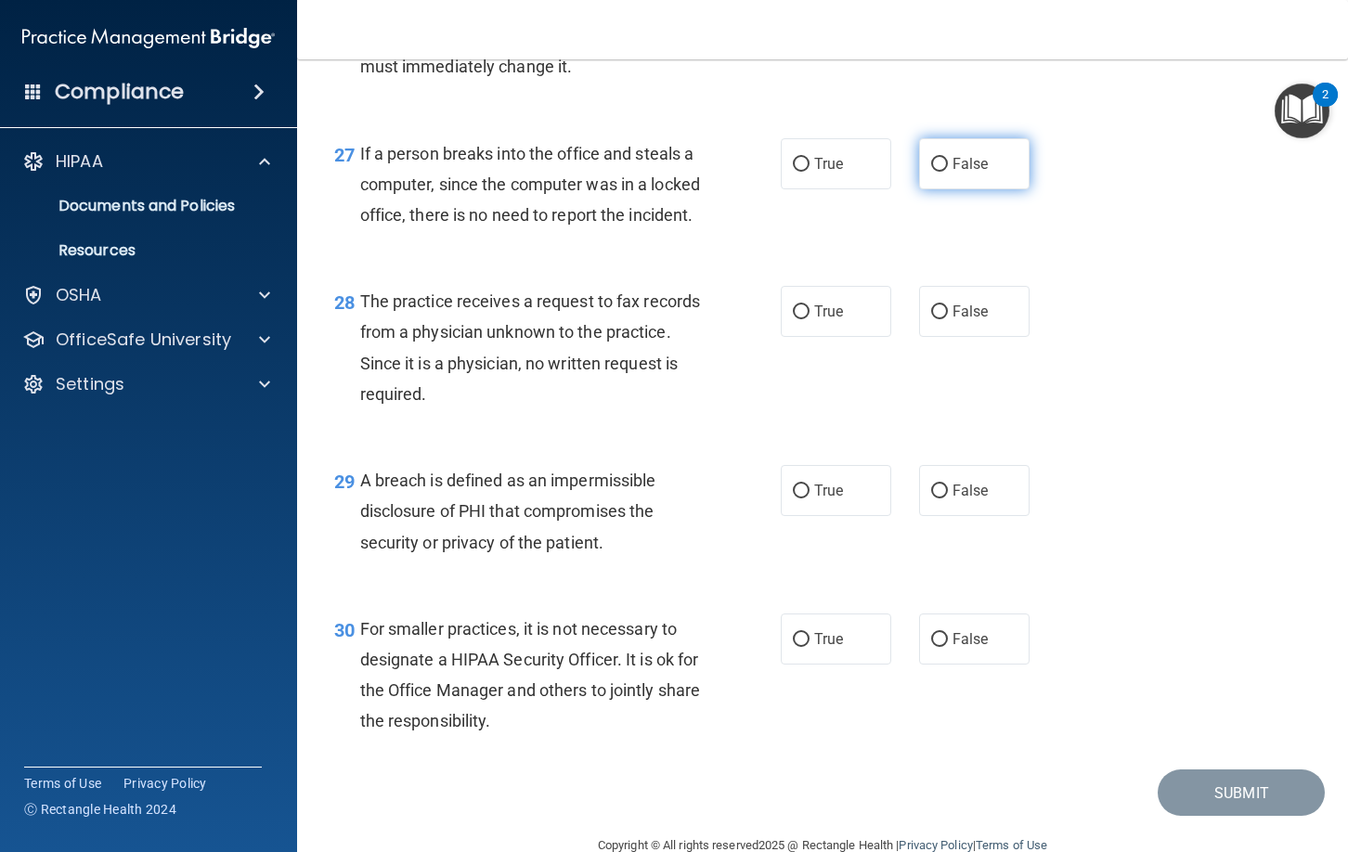
click at [977, 151] on label "False" at bounding box center [974, 163] width 110 height 51
click at [948, 158] on input "False" at bounding box center [939, 165] width 17 height 14
radio input "true"
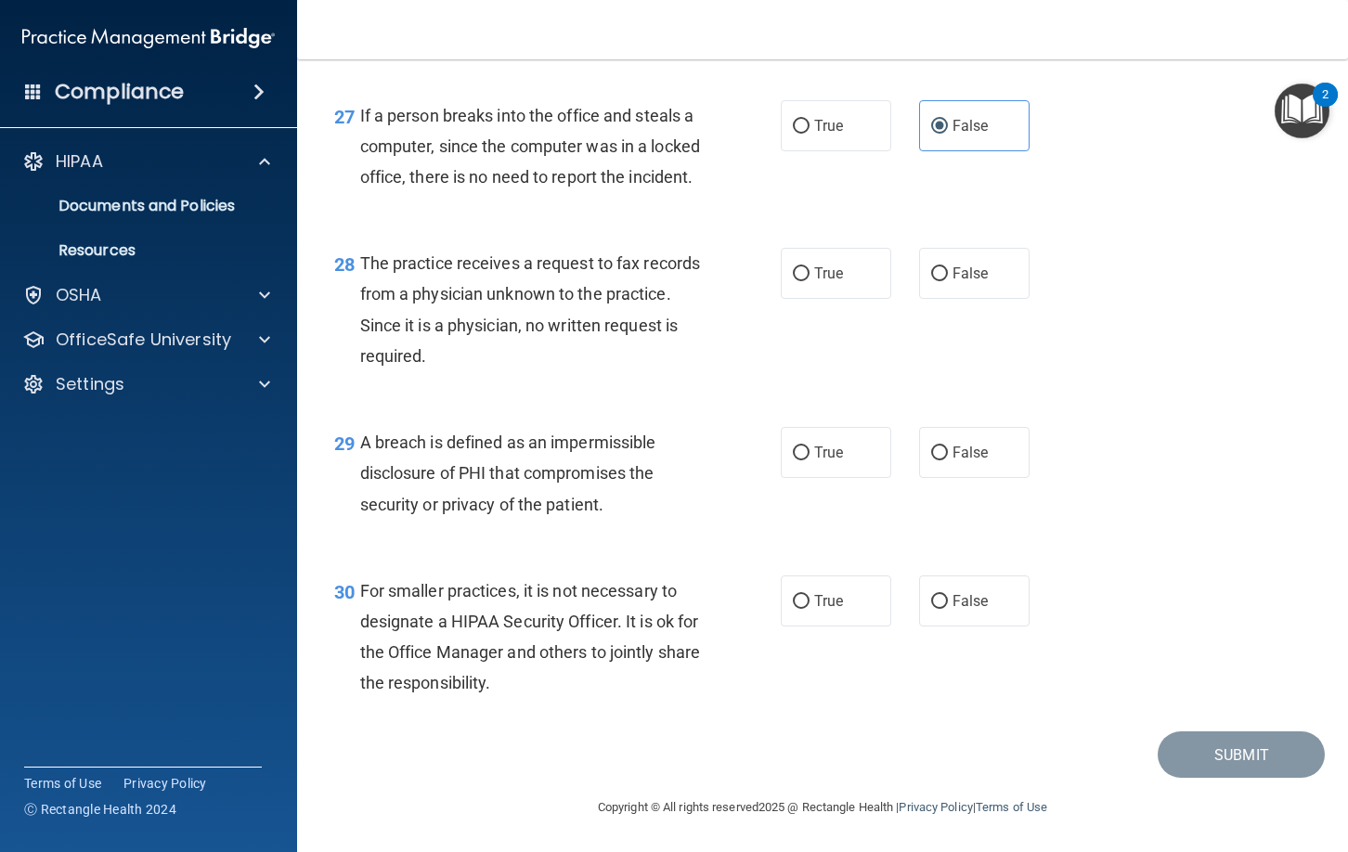
scroll to position [4518, 0]
click at [1006, 282] on label "False" at bounding box center [974, 273] width 110 height 51
click at [948, 281] on input "False" at bounding box center [939, 274] width 17 height 14
radio input "true"
drag, startPoint x: 853, startPoint y: 463, endPoint x: 851, endPoint y: 486, distance: 23.3
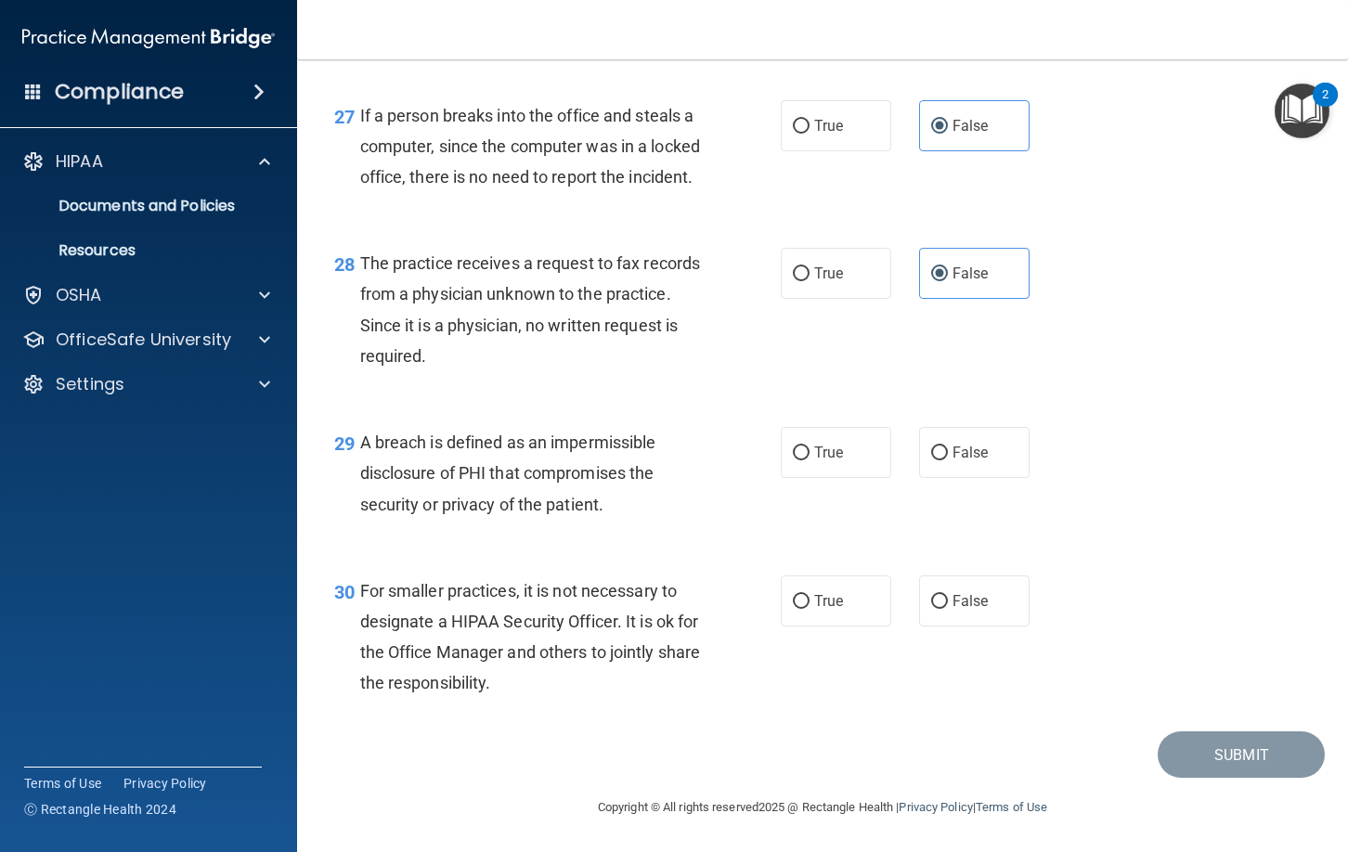
click at [853, 464] on label "True" at bounding box center [836, 452] width 110 height 51
click at [809, 460] on input "True" at bounding box center [801, 454] width 17 height 14
radio input "true"
click at [937, 611] on label "False" at bounding box center [974, 601] width 110 height 51
click at [937, 609] on input "False" at bounding box center [939, 602] width 17 height 14
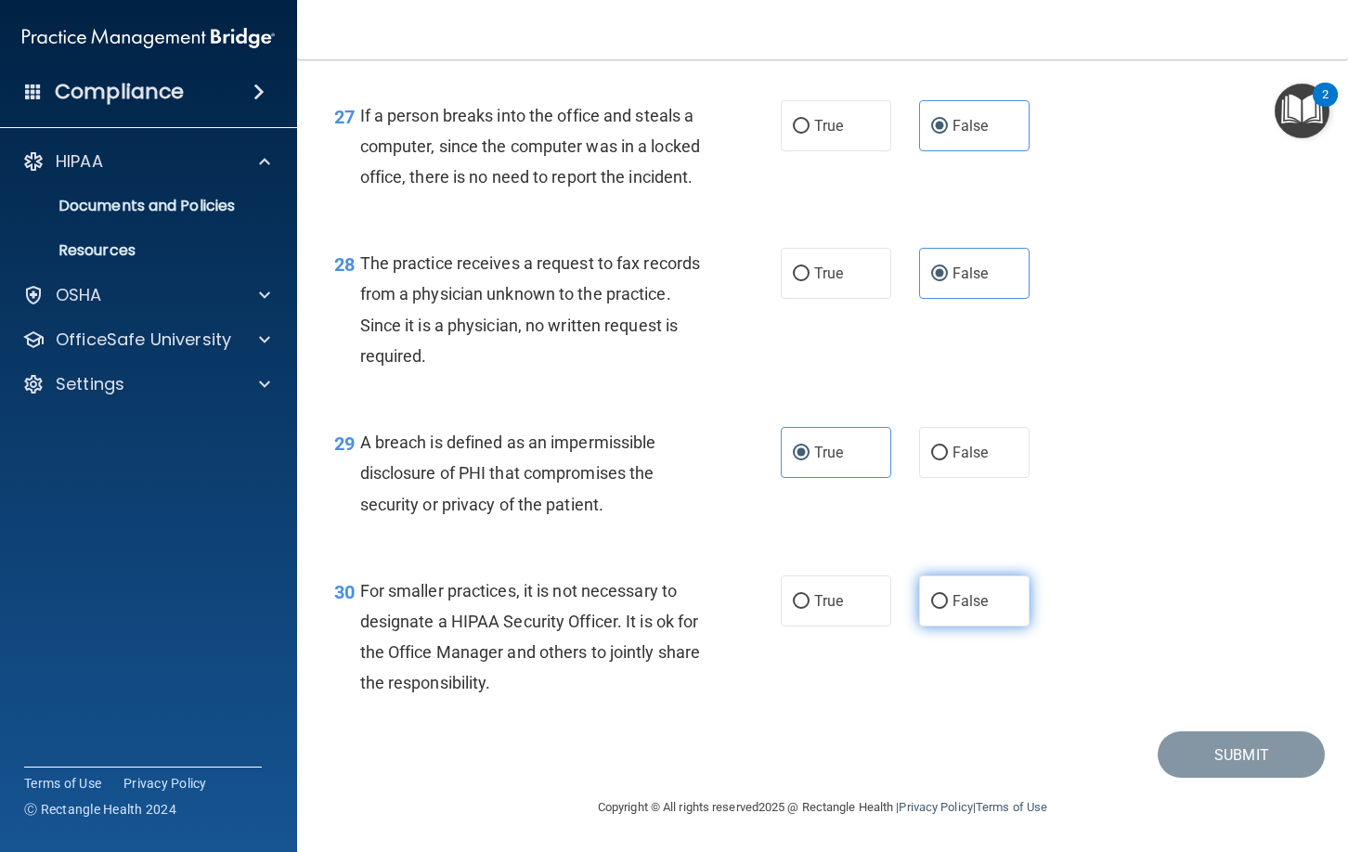
radio input "true"
click at [1224, 757] on button "Submit" at bounding box center [1241, 754] width 167 height 47
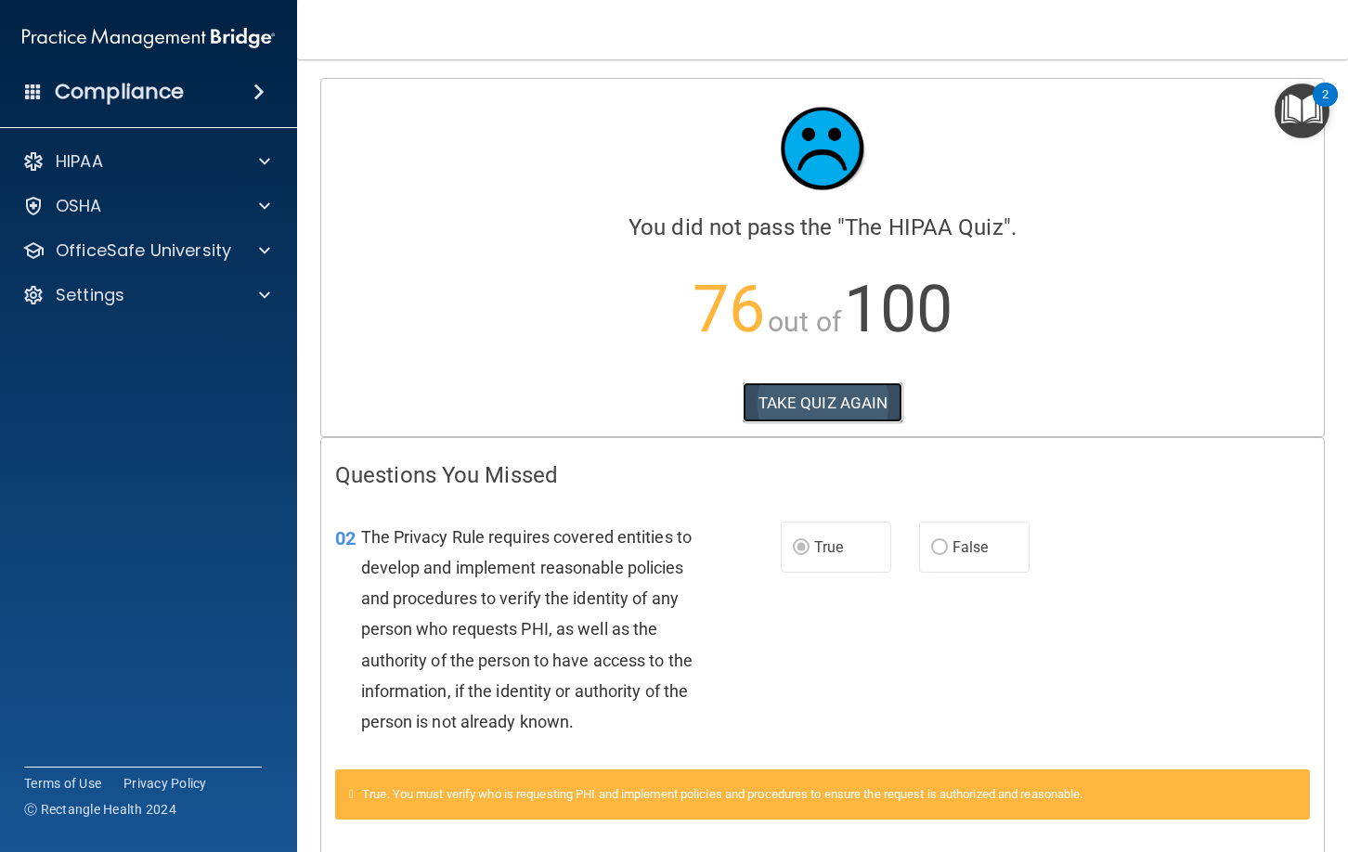
click at [820, 401] on button "TAKE QUIZ AGAIN" at bounding box center [823, 402] width 161 height 41
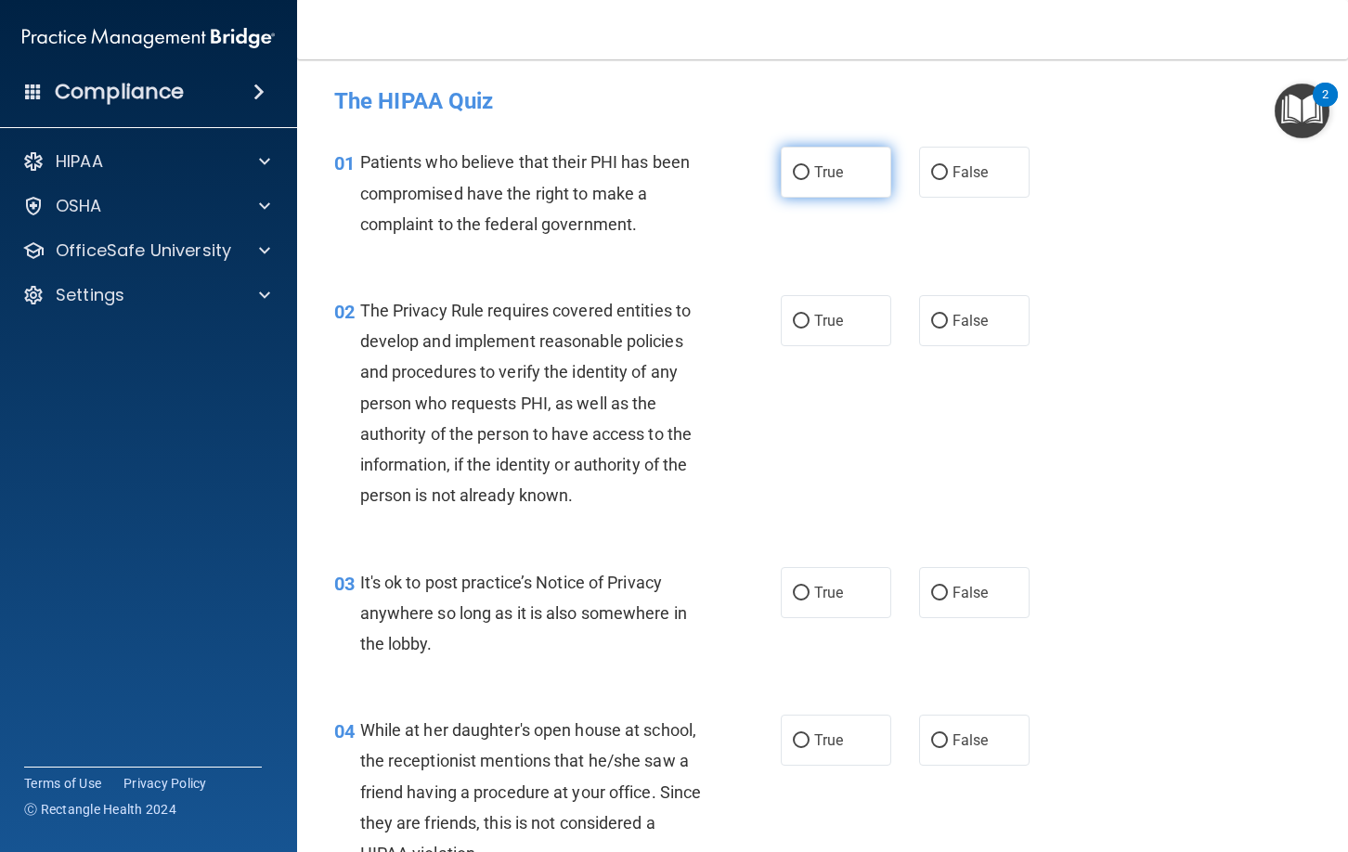
drag, startPoint x: 821, startPoint y: 177, endPoint x: 800, endPoint y: 188, distance: 23.3
click at [820, 177] on span "True" at bounding box center [828, 172] width 29 height 18
click at [809, 177] on input "True" at bounding box center [801, 173] width 17 height 14
radio input "true"
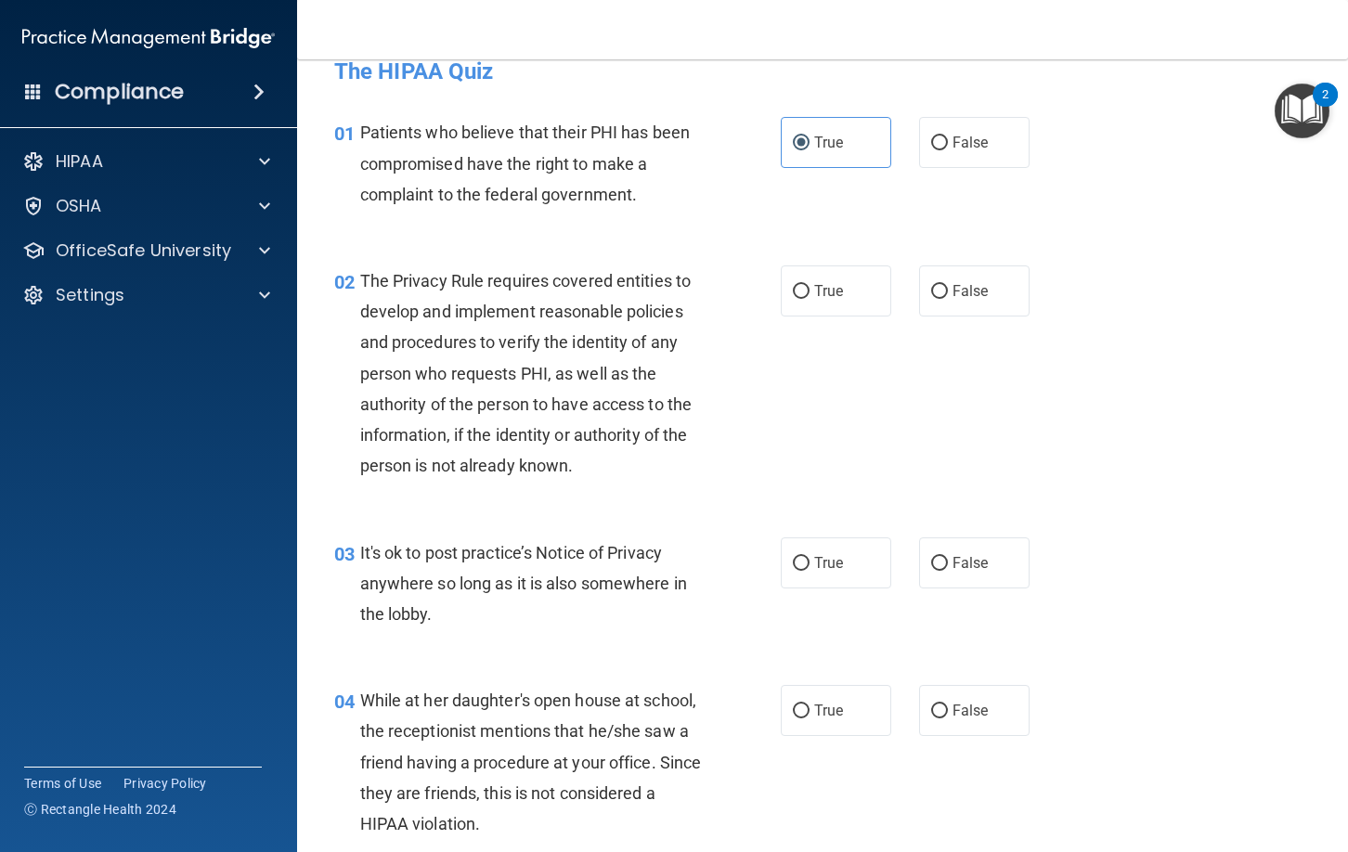
scroll to position [34, 0]
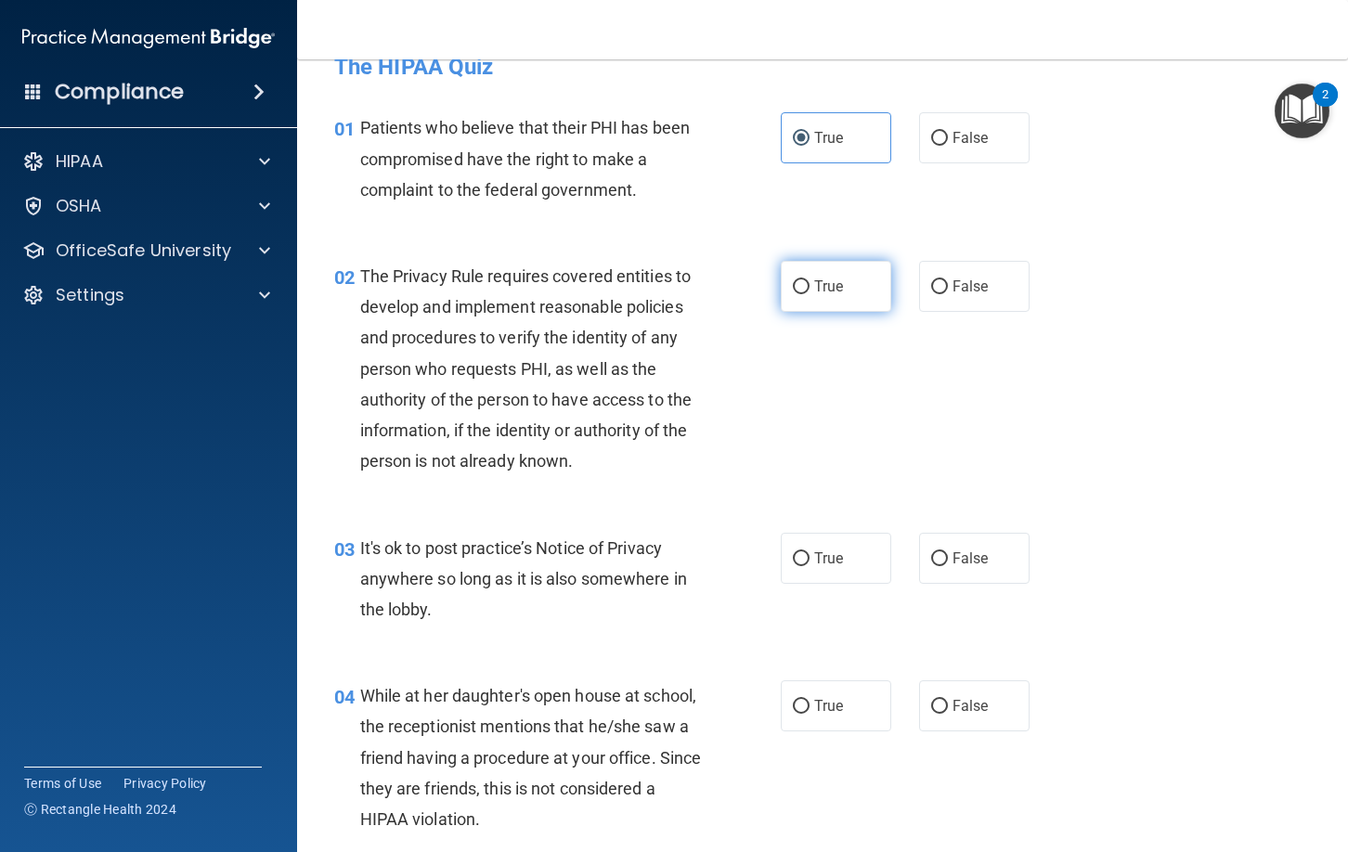
click at [815, 289] on span "True" at bounding box center [828, 287] width 29 height 18
click at [809, 289] on input "True" at bounding box center [801, 287] width 17 height 14
radio input "true"
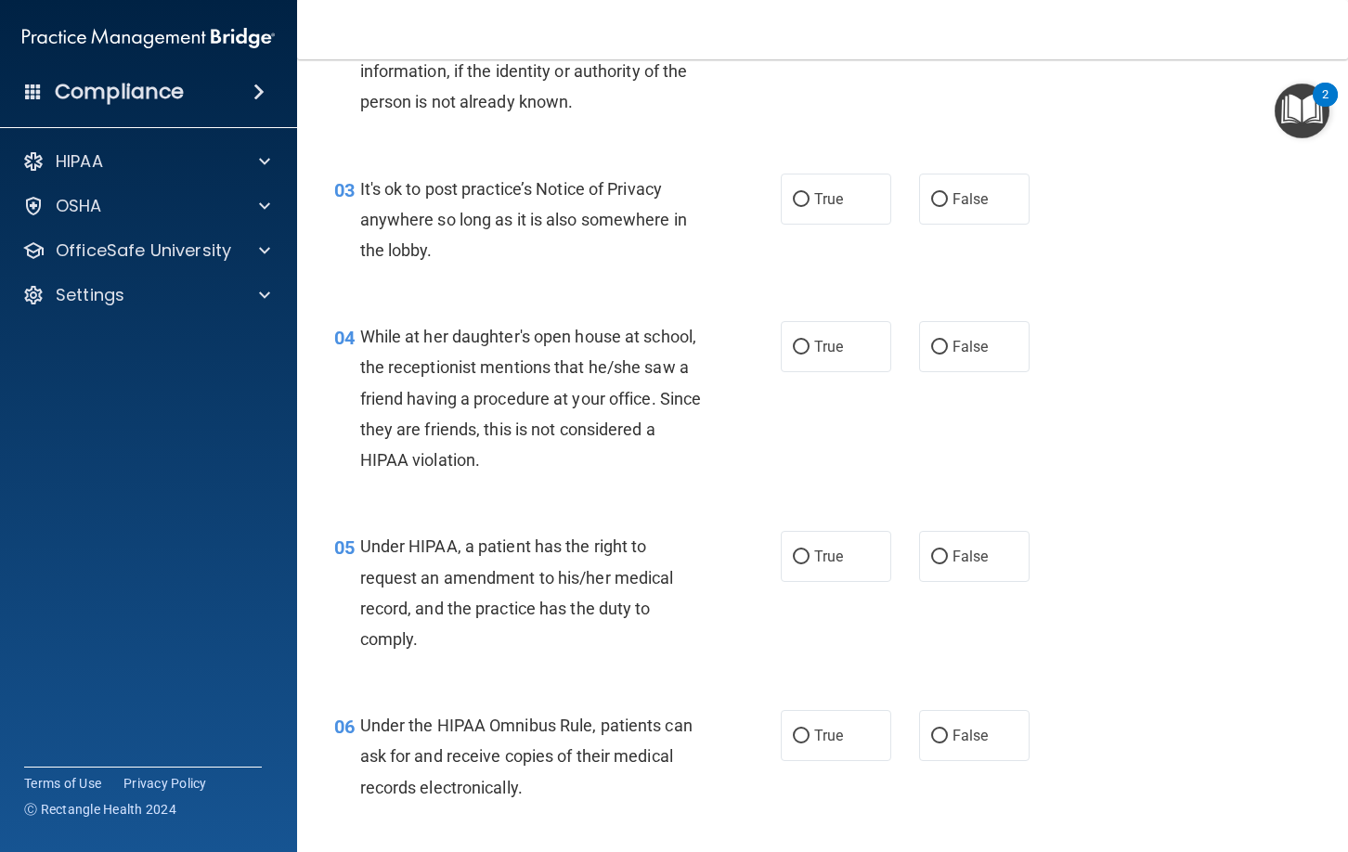
scroll to position [397, 0]
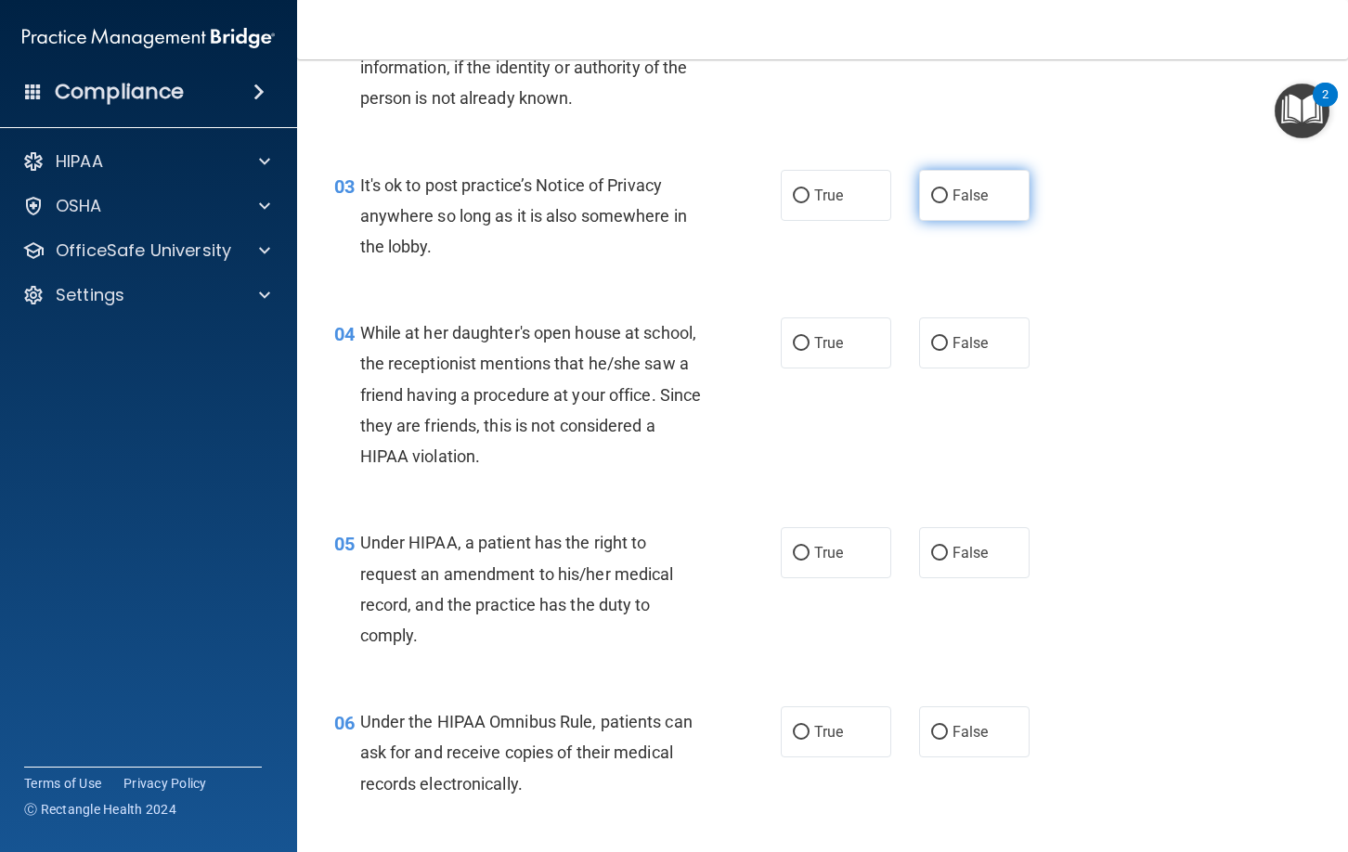
drag, startPoint x: 951, startPoint y: 198, endPoint x: 925, endPoint y: 214, distance: 31.7
click at [950, 200] on label "False" at bounding box center [974, 195] width 110 height 51
click at [948, 200] on input "False" at bounding box center [939, 196] width 17 height 14
radio input "true"
drag, startPoint x: 986, startPoint y: 352, endPoint x: 977, endPoint y: 362, distance: 13.2
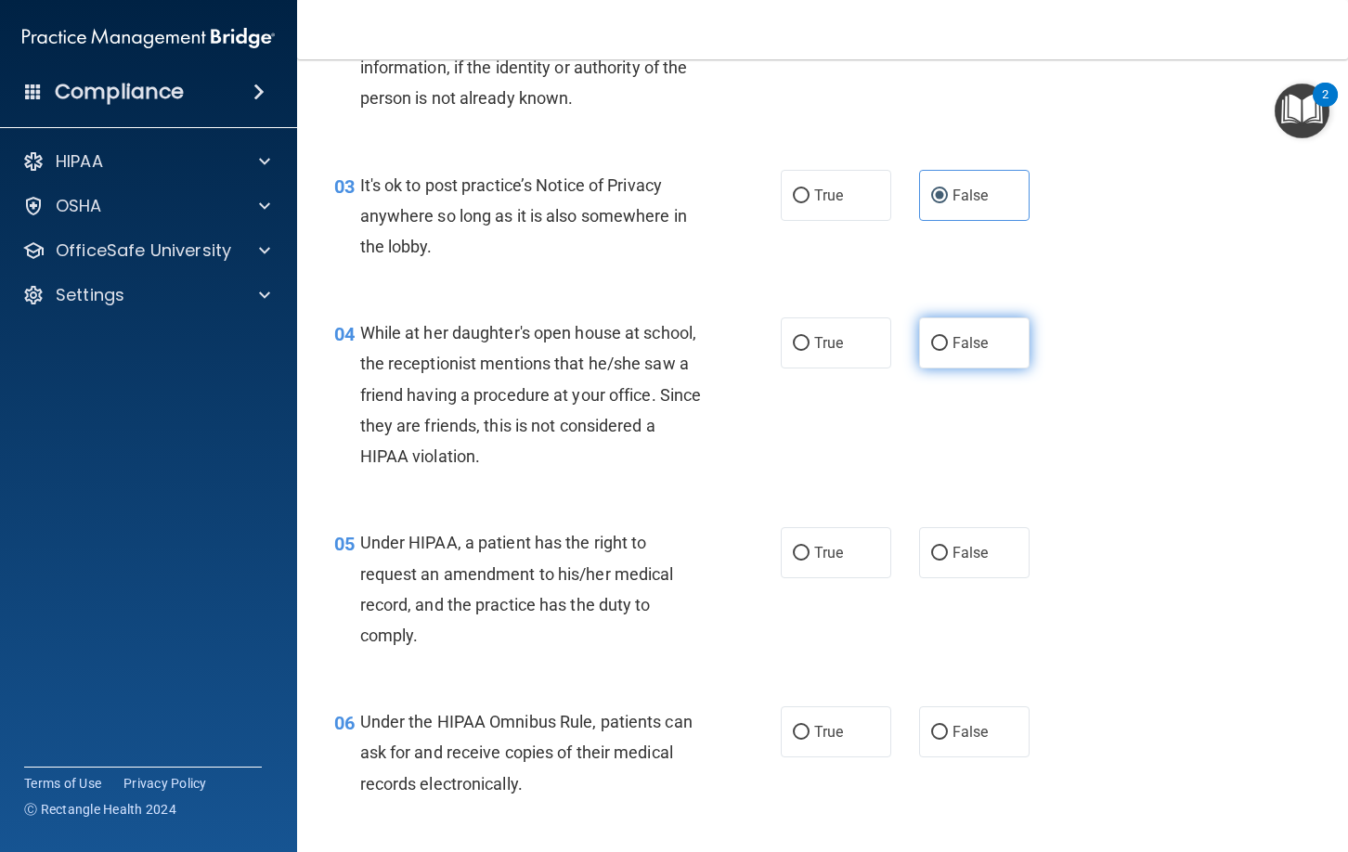
click at [985, 355] on label "False" at bounding box center [974, 342] width 110 height 51
click at [948, 351] on input "False" at bounding box center [939, 344] width 17 height 14
radio input "true"
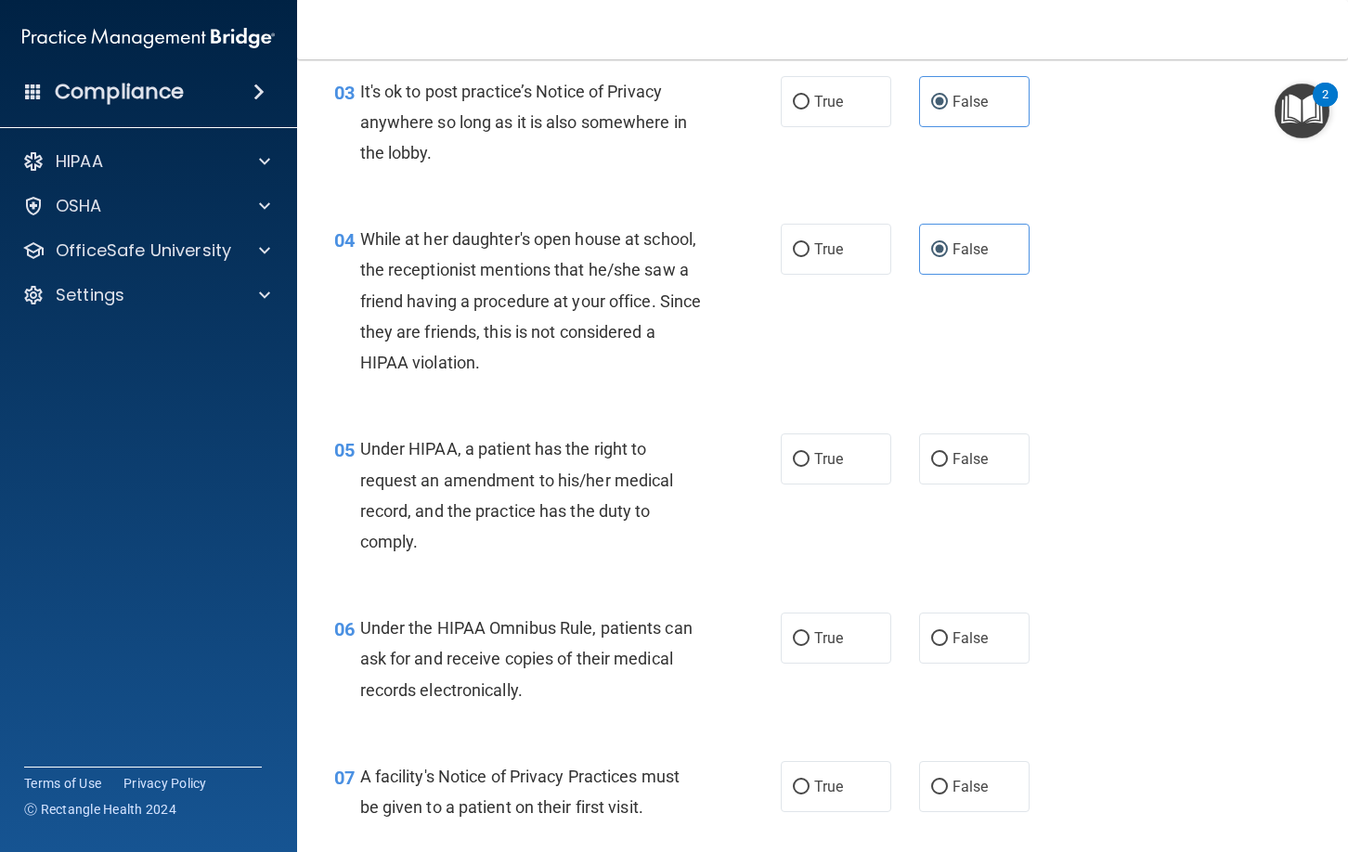
scroll to position [548, 0]
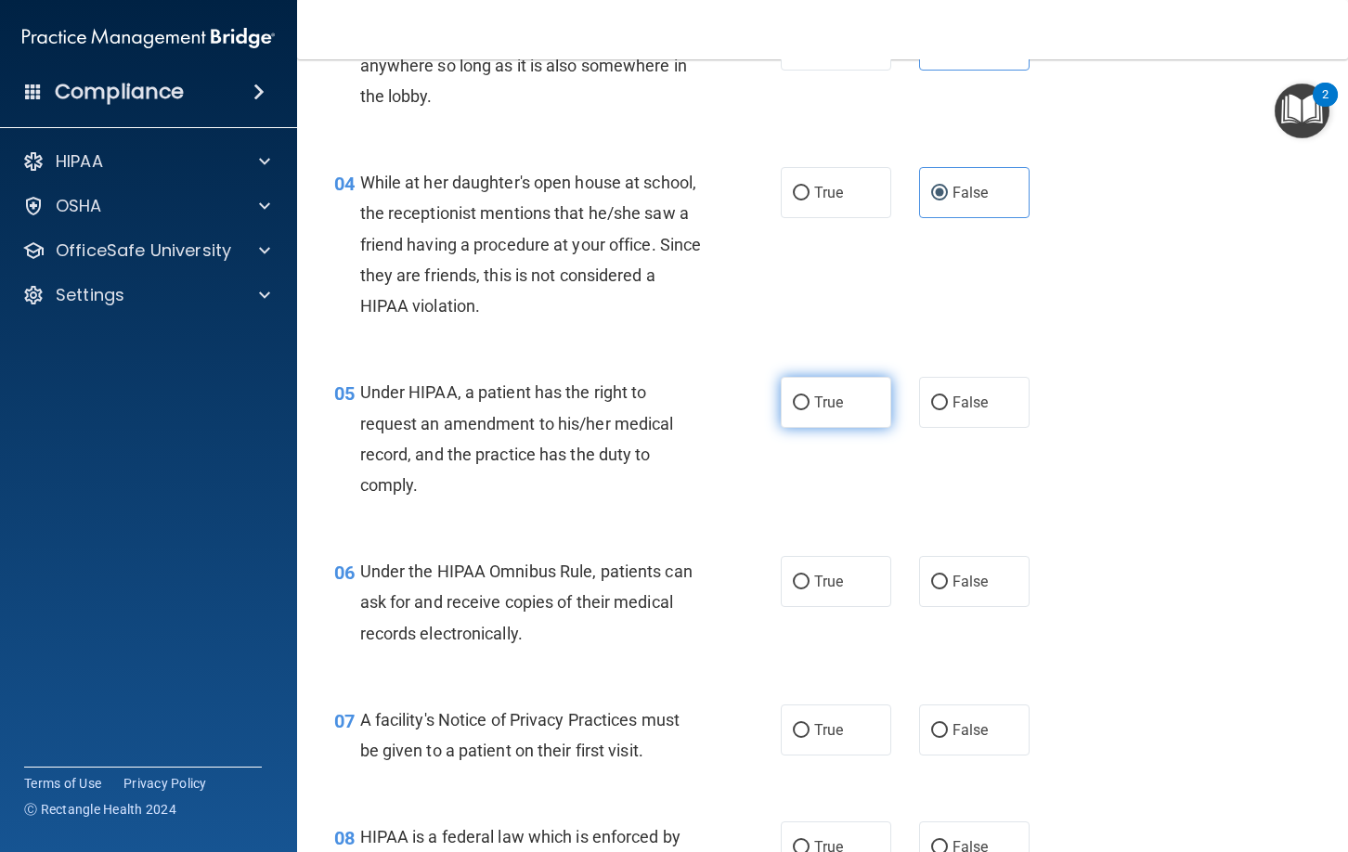
drag, startPoint x: 835, startPoint y: 410, endPoint x: 808, endPoint y: 443, distance: 42.8
click at [835, 410] on span "True" at bounding box center [828, 403] width 29 height 18
click at [809, 410] on input "True" at bounding box center [801, 403] width 17 height 14
radio input "true"
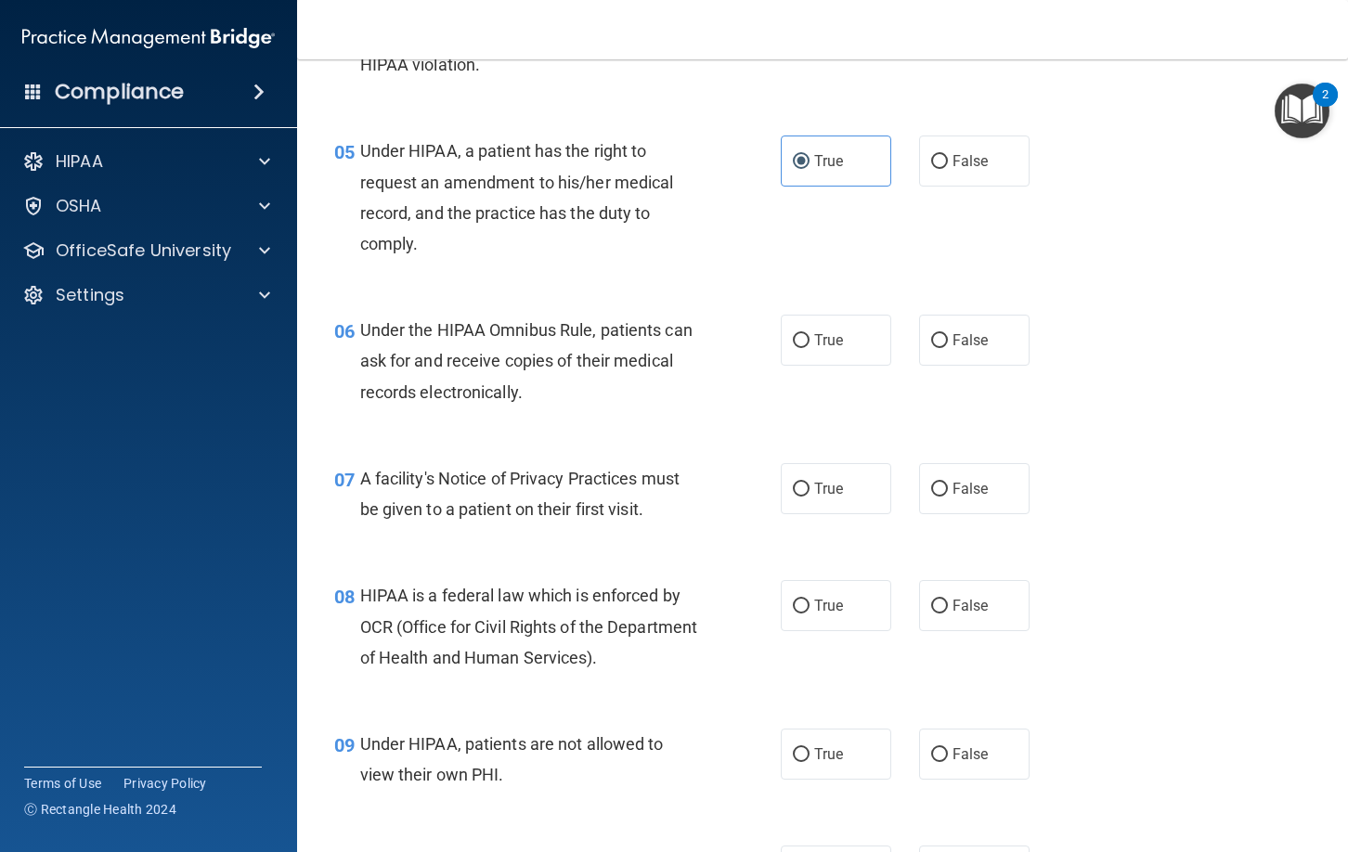
scroll to position [796, 0]
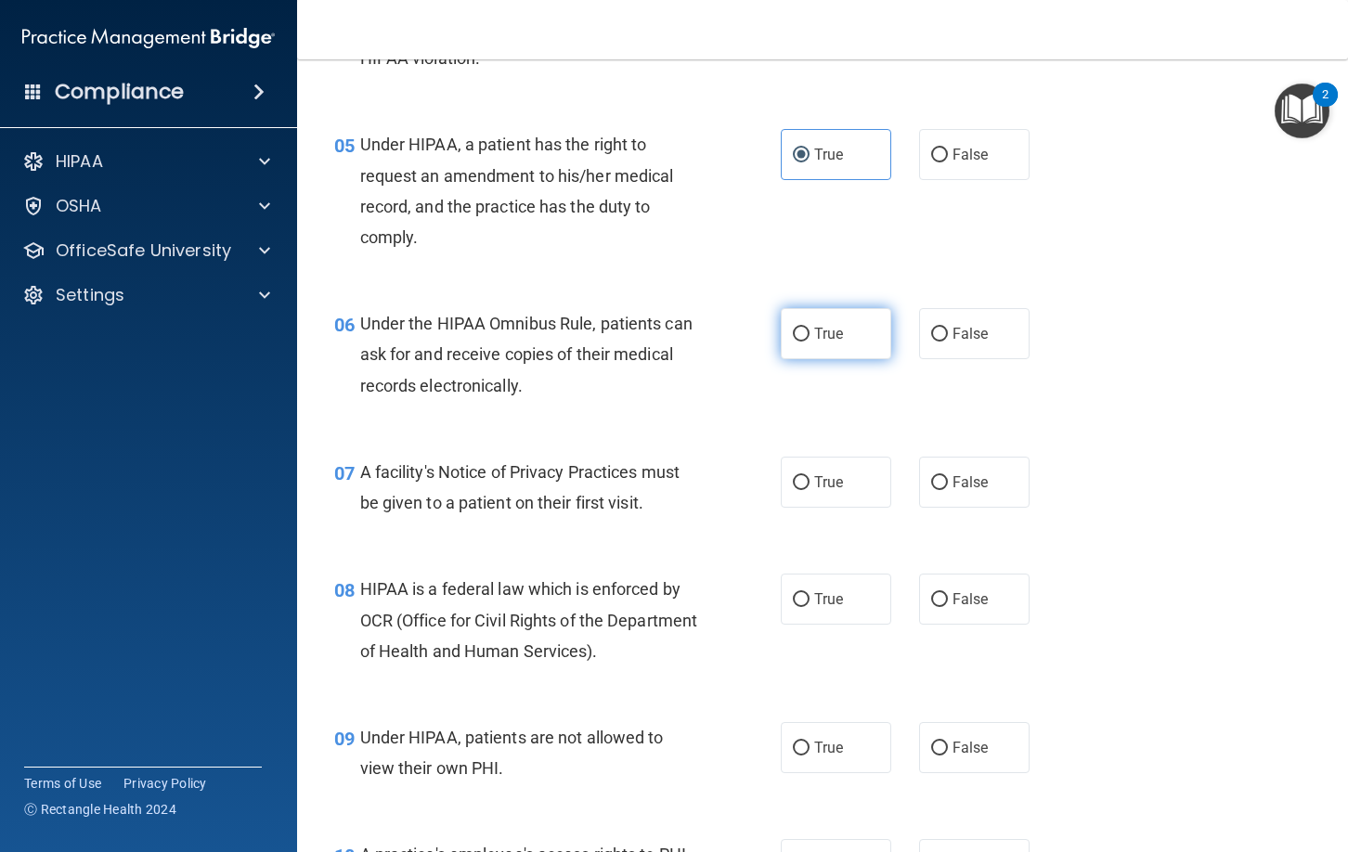
drag, startPoint x: 824, startPoint y: 338, endPoint x: 821, endPoint y: 350, distance: 12.6
click at [824, 338] on span "True" at bounding box center [828, 334] width 29 height 18
click at [809, 338] on input "True" at bounding box center [801, 335] width 17 height 14
radio input "true"
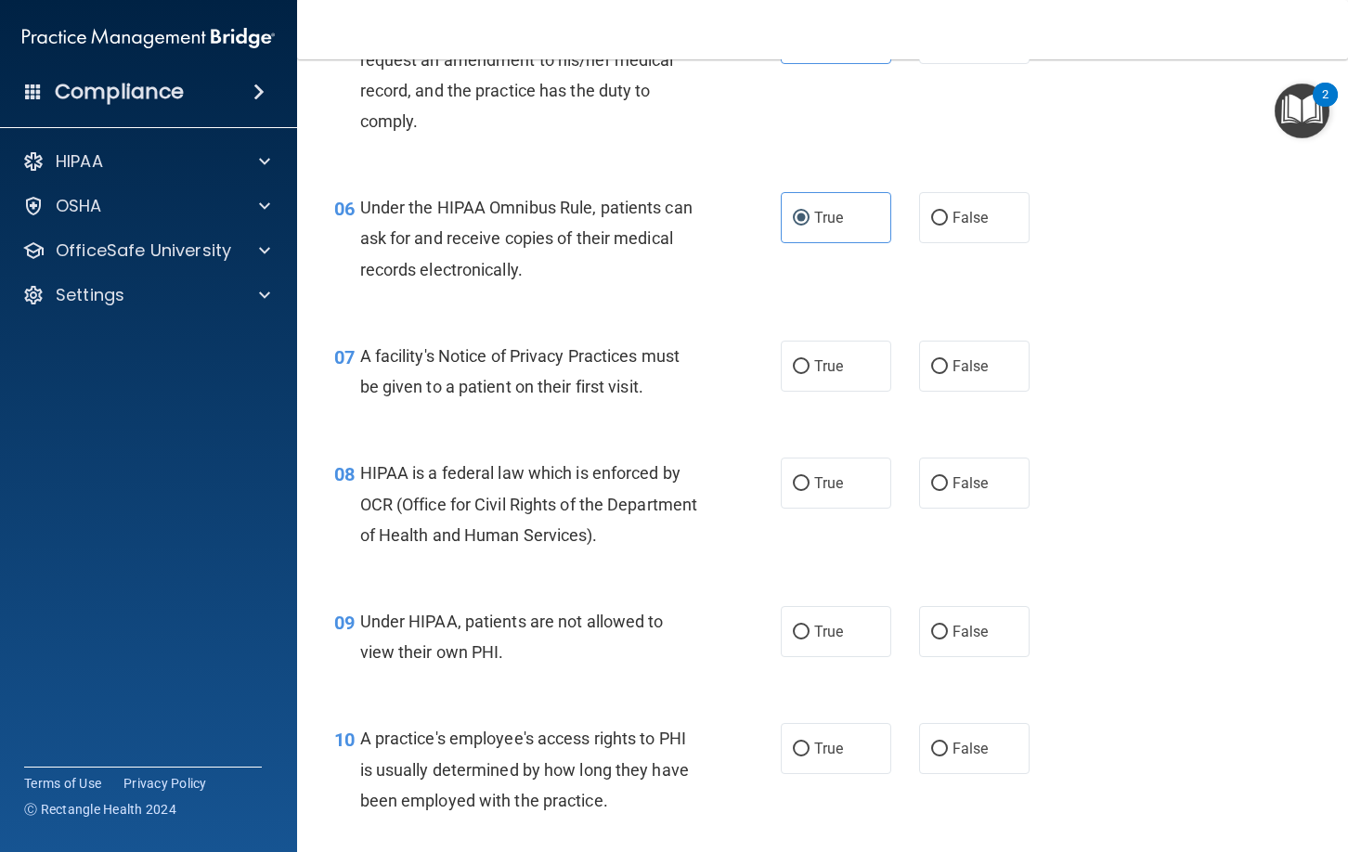
scroll to position [919, 0]
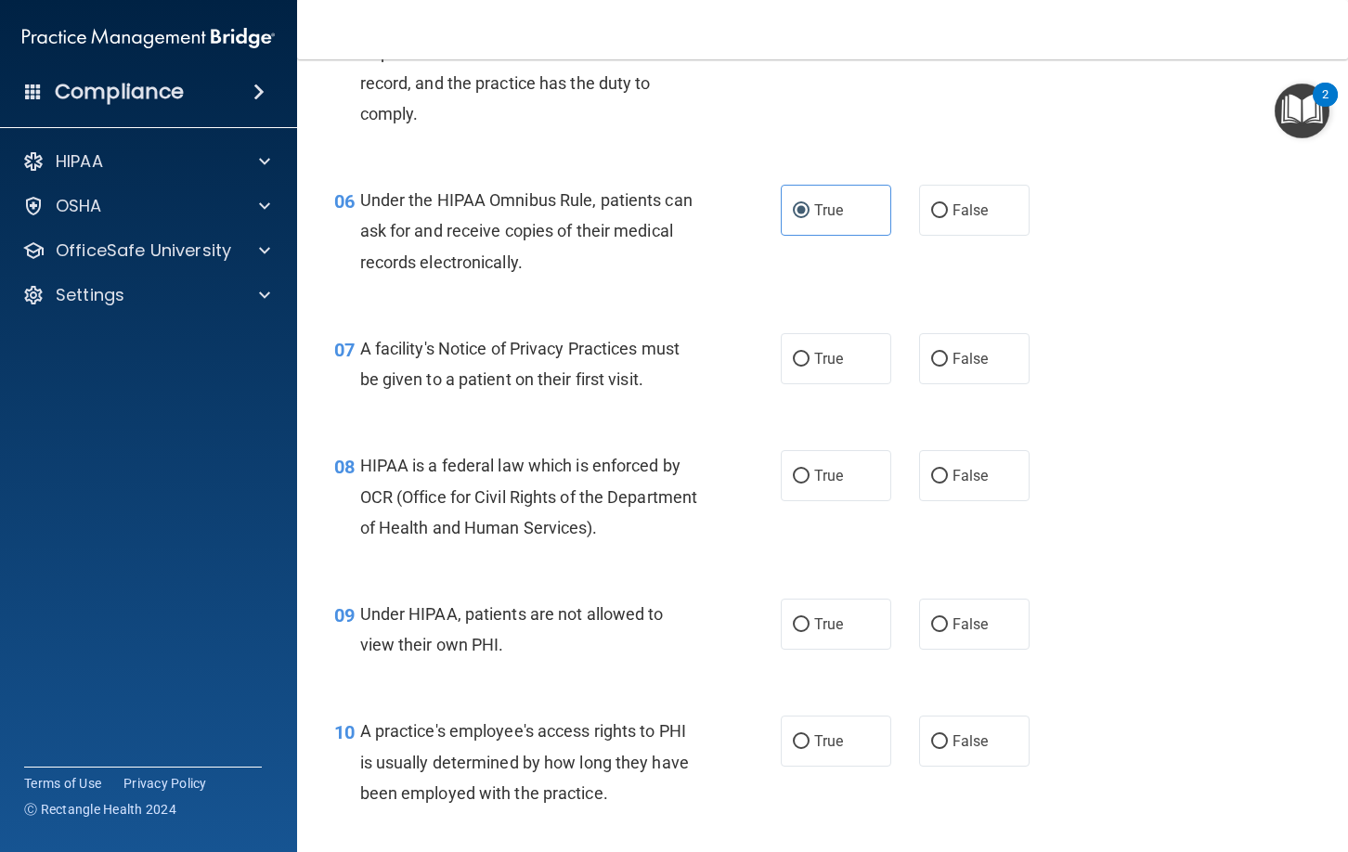
drag, startPoint x: 812, startPoint y: 365, endPoint x: 735, endPoint y: 475, distance: 134.7
click at [812, 366] on label "True" at bounding box center [836, 358] width 110 height 51
click at [809, 366] on input "True" at bounding box center [801, 360] width 17 height 14
radio input "true"
click at [799, 477] on input "True" at bounding box center [801, 477] width 17 height 14
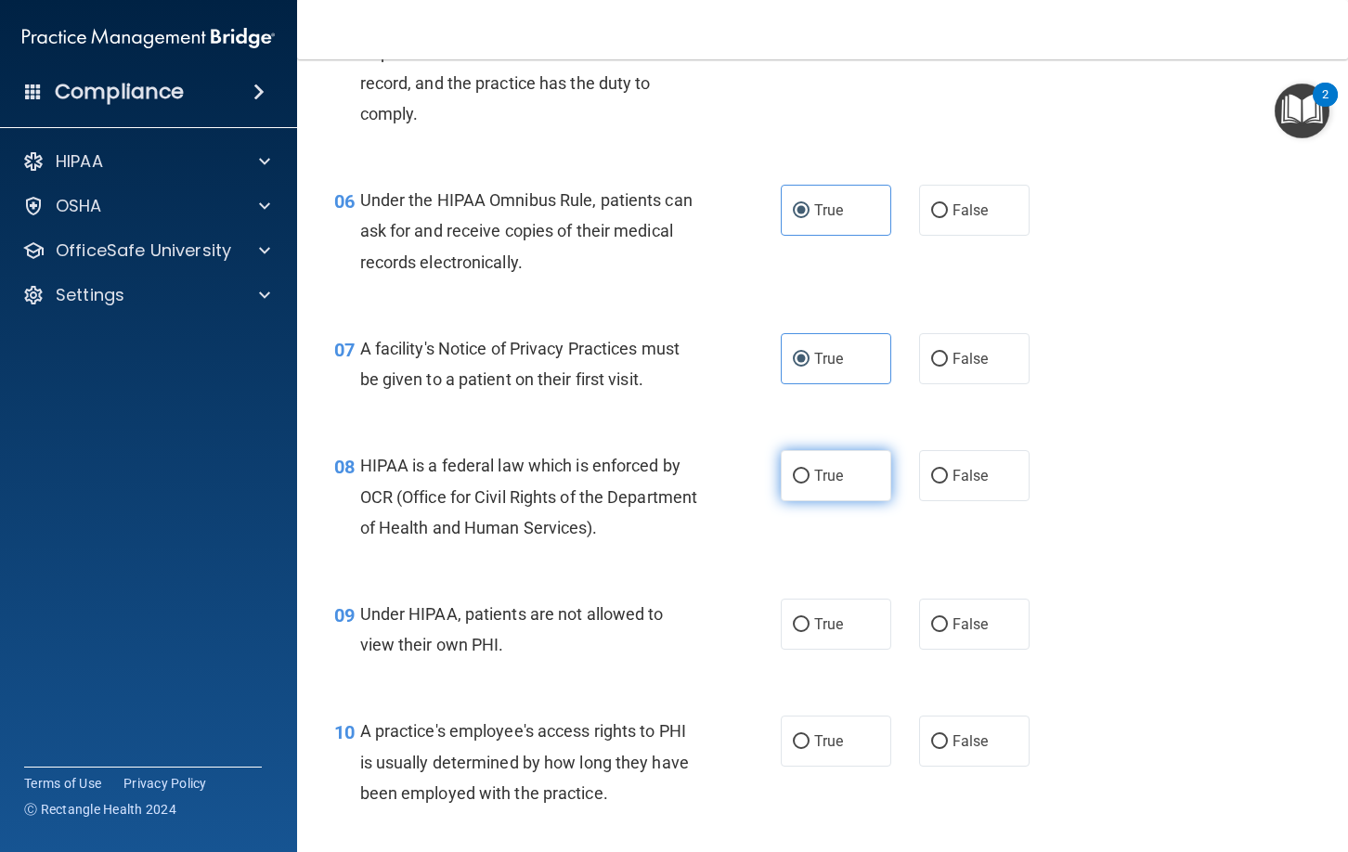
radio input "true"
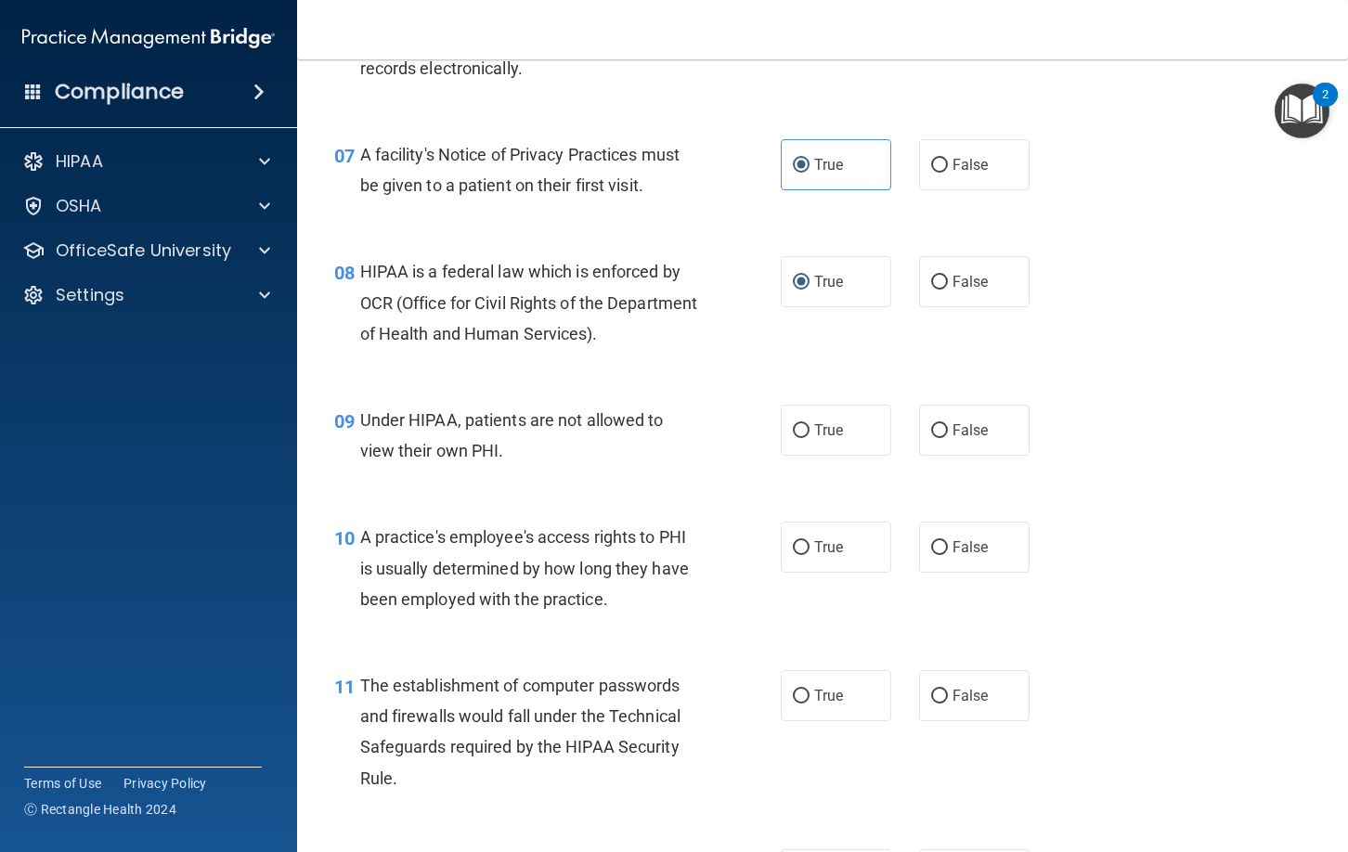
scroll to position [1116, 0]
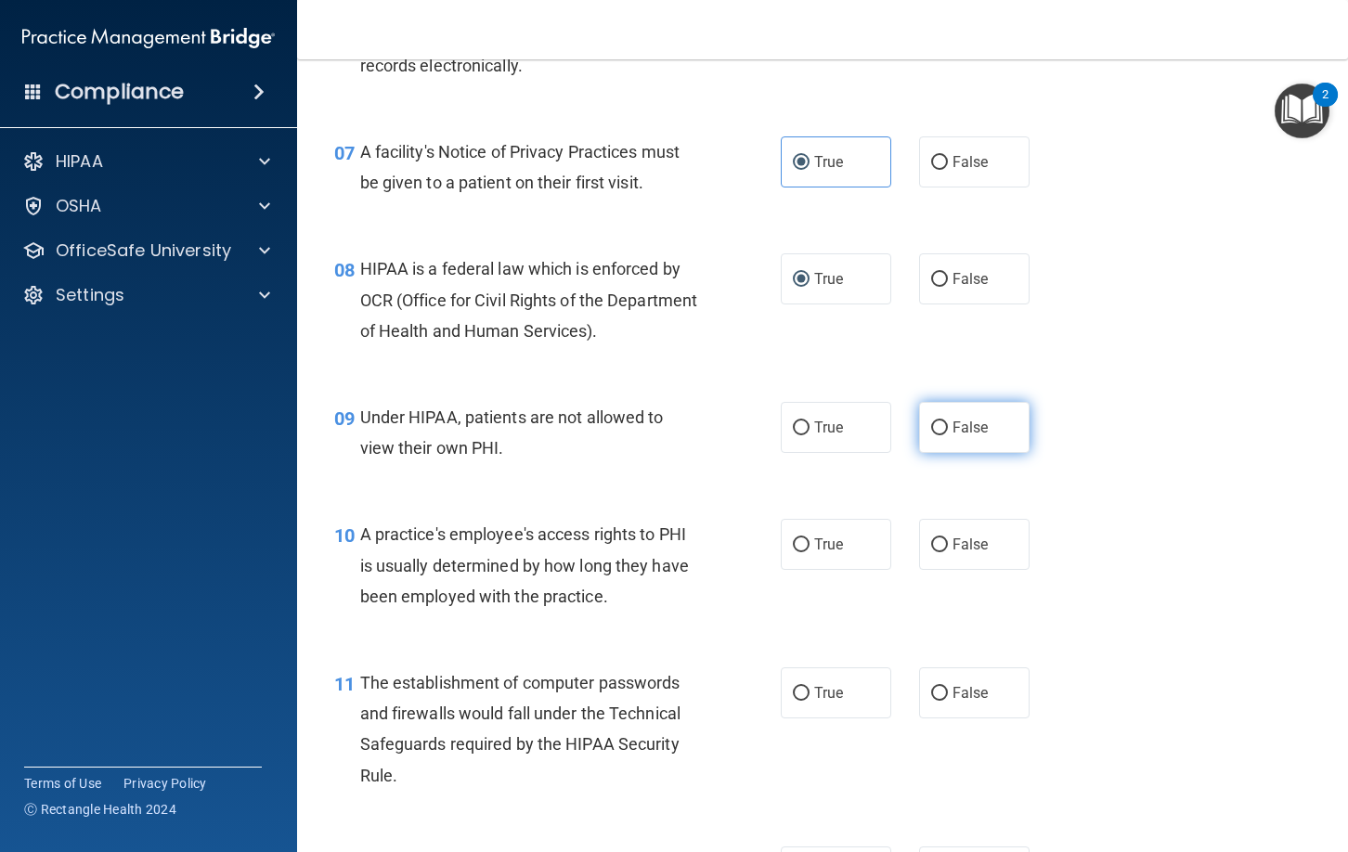
click at [974, 430] on span "False" at bounding box center [970, 428] width 36 height 18
click at [948, 430] on input "False" at bounding box center [939, 428] width 17 height 14
radio input "true"
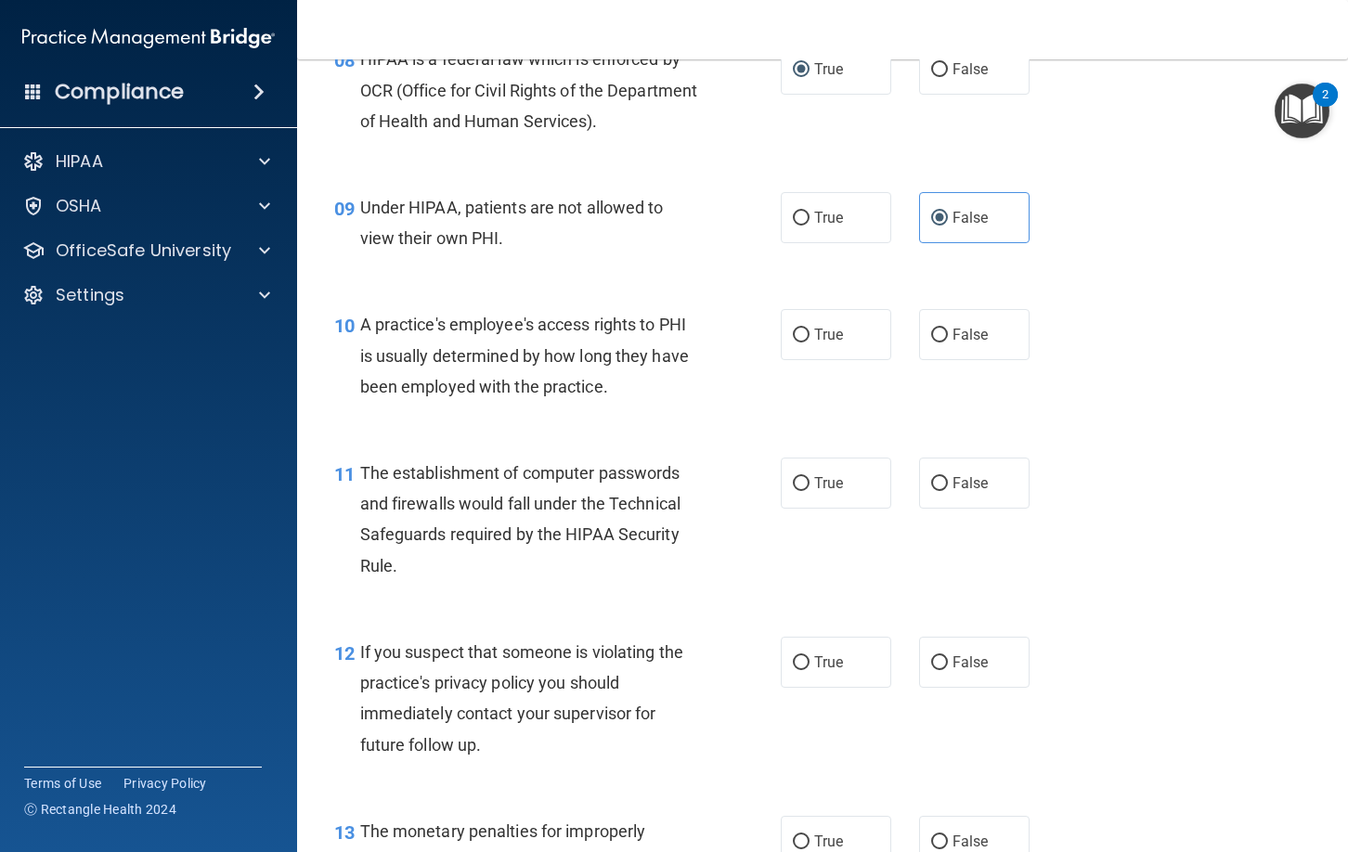
scroll to position [1331, 0]
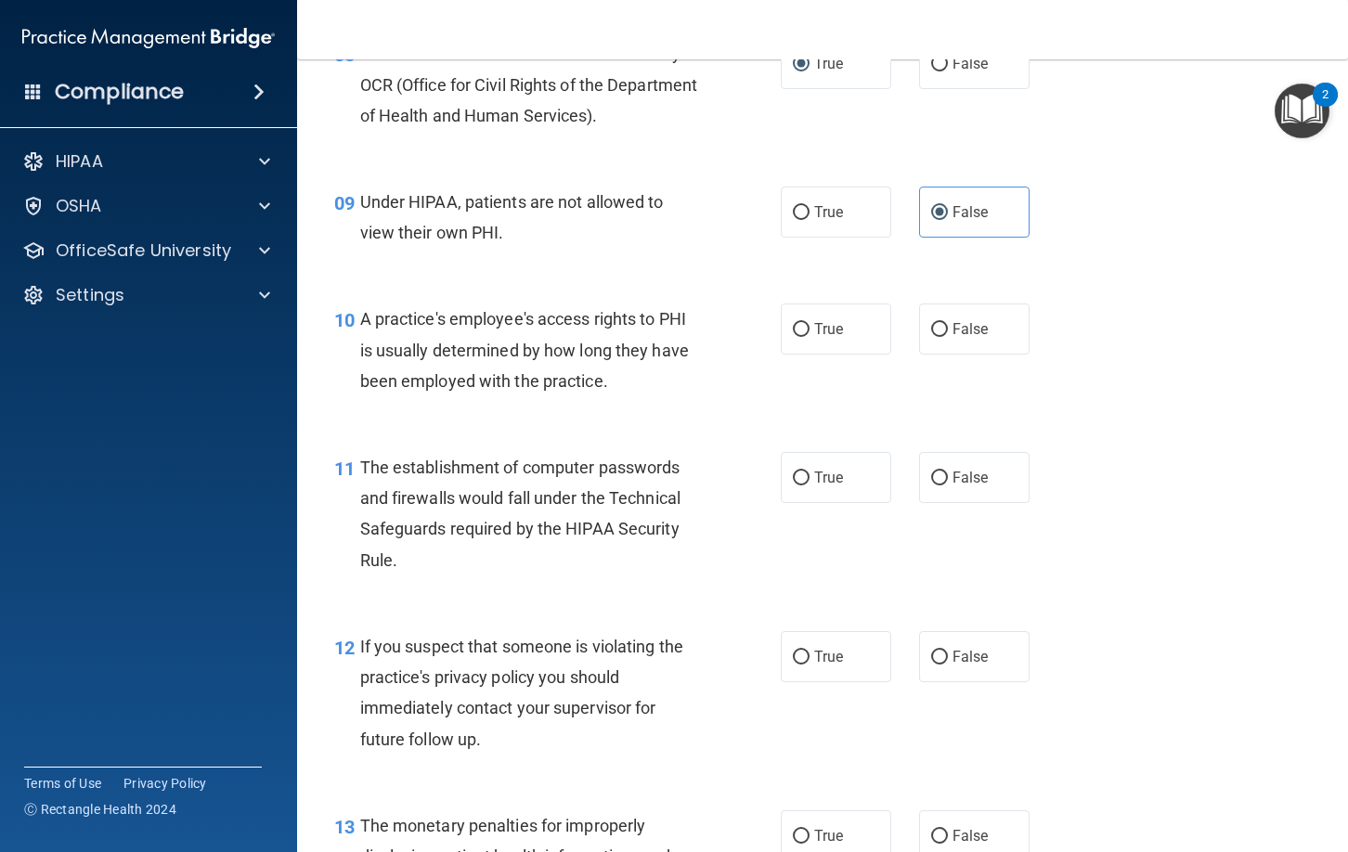
drag, startPoint x: 966, startPoint y: 332, endPoint x: 843, endPoint y: 415, distance: 148.6
click at [959, 337] on span "False" at bounding box center [970, 329] width 36 height 18
click at [937, 319] on label "False" at bounding box center [974, 329] width 110 height 51
click at [937, 323] on input "False" at bounding box center [939, 330] width 17 height 14
radio input "true"
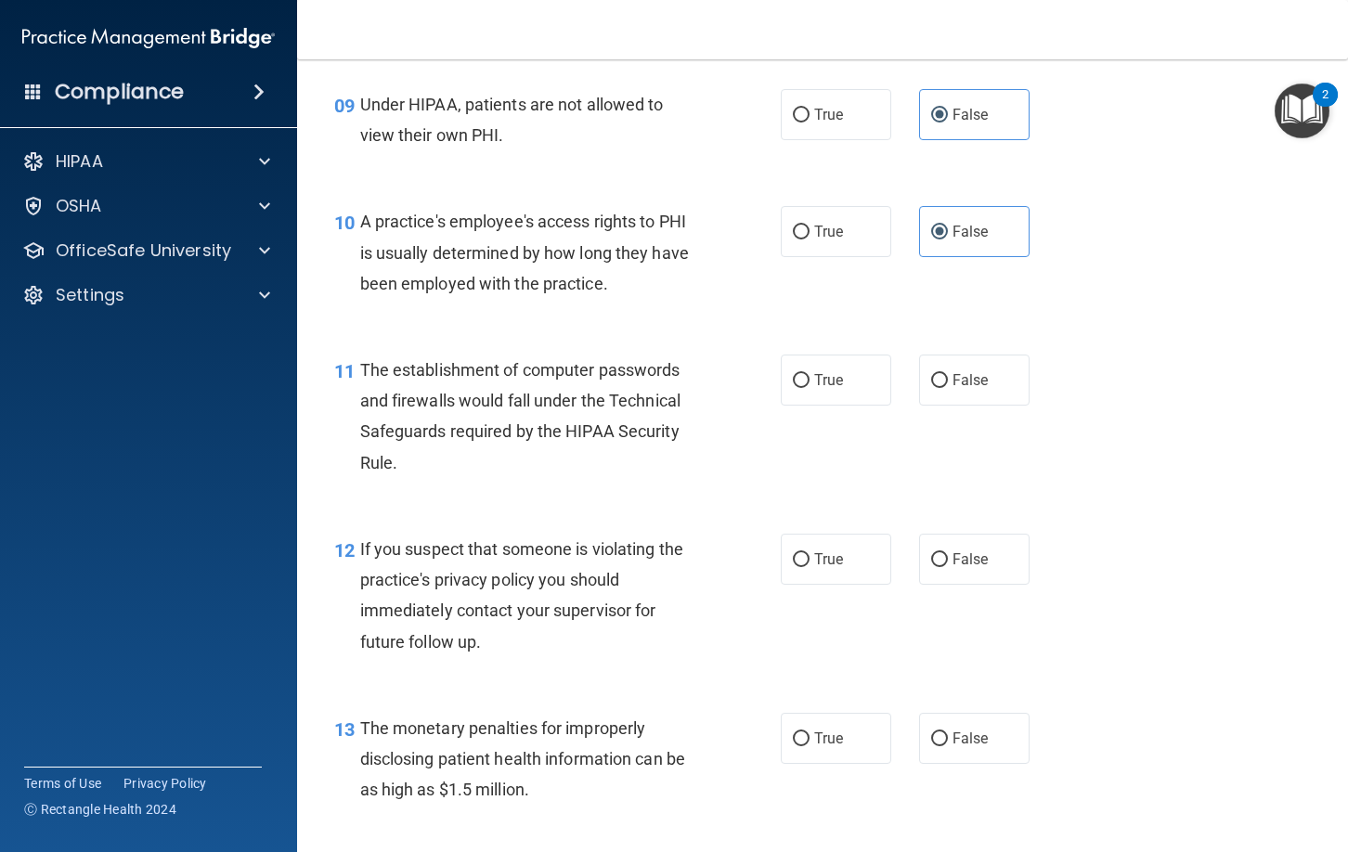
scroll to position [1430, 0]
click at [812, 385] on label "True" at bounding box center [836, 379] width 110 height 51
click at [809, 385] on input "True" at bounding box center [801, 380] width 17 height 14
radio input "true"
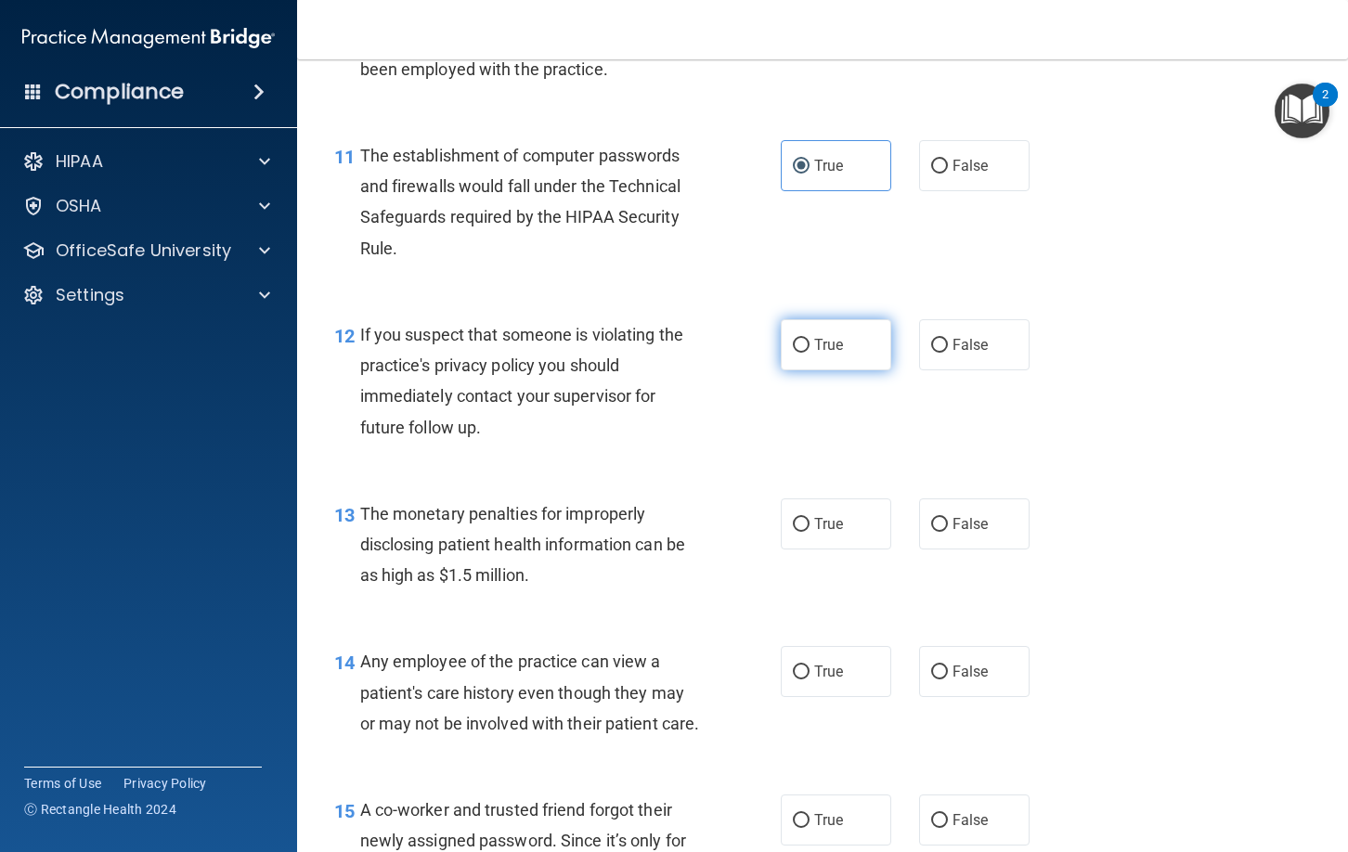
scroll to position [1645, 0]
click at [851, 343] on label "True" at bounding box center [836, 342] width 110 height 51
click at [809, 343] on input "True" at bounding box center [801, 344] width 17 height 14
radio input "true"
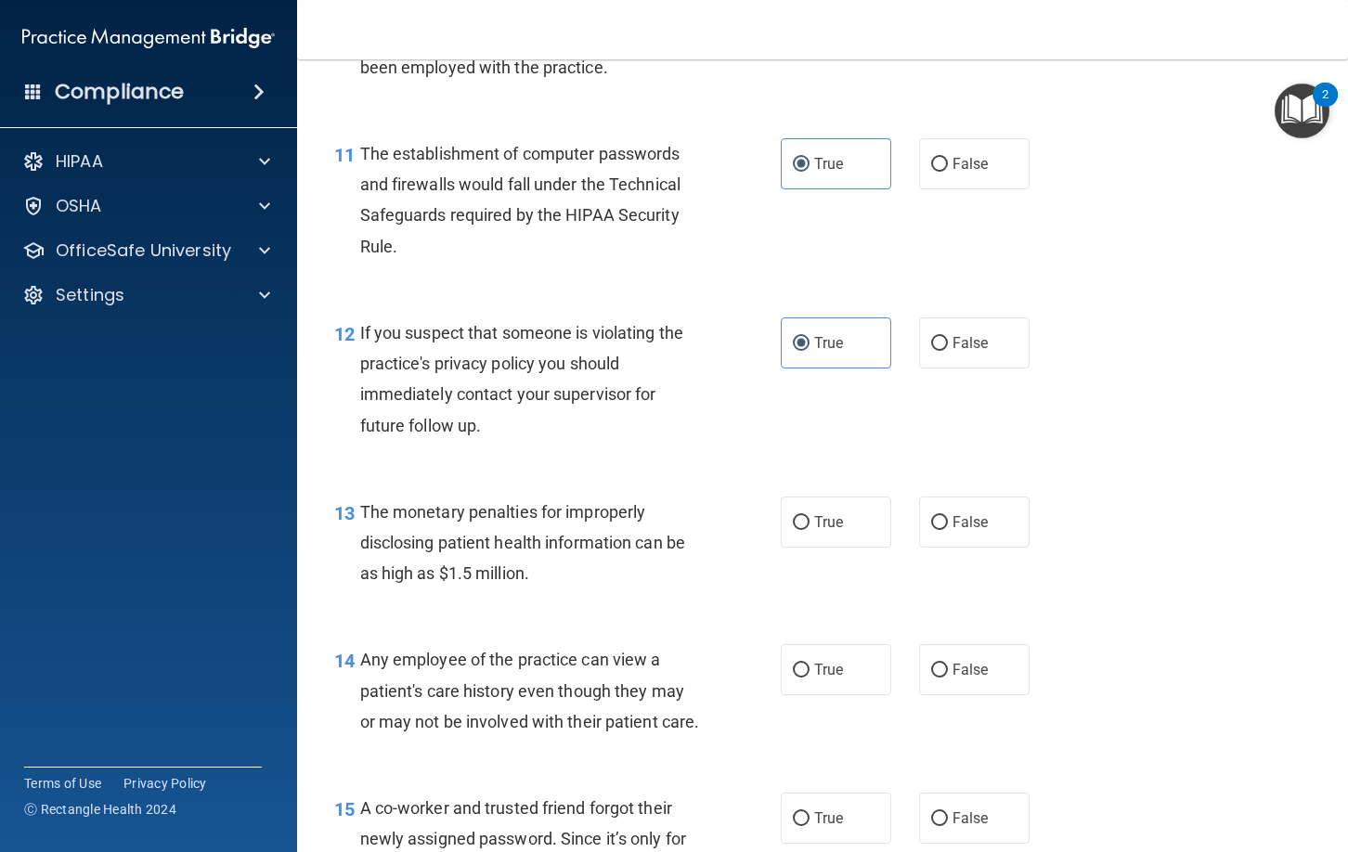
scroll to position [1670, 0]
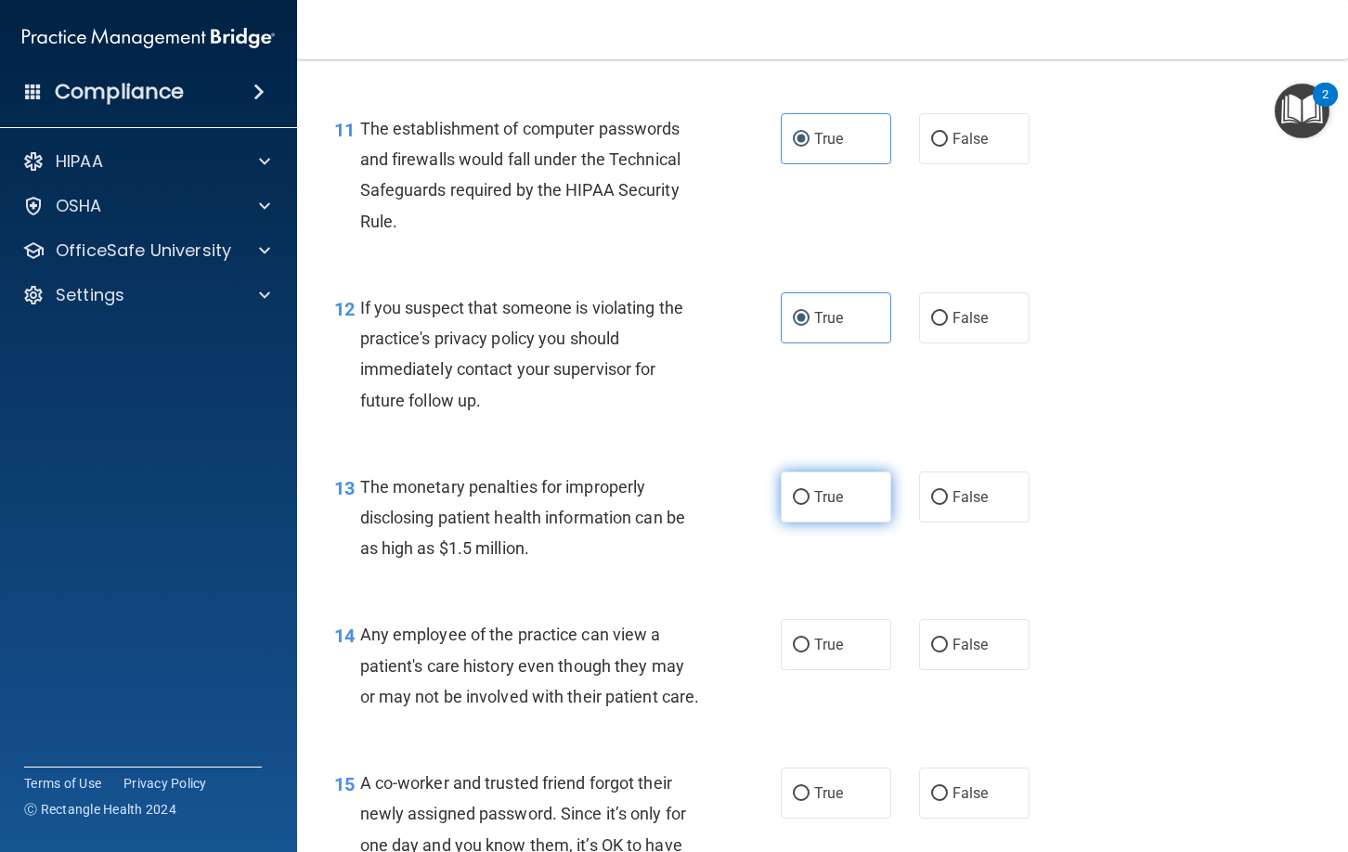
click at [824, 491] on span "True" at bounding box center [828, 497] width 29 height 18
click at [809, 491] on input "True" at bounding box center [801, 498] width 17 height 14
radio input "true"
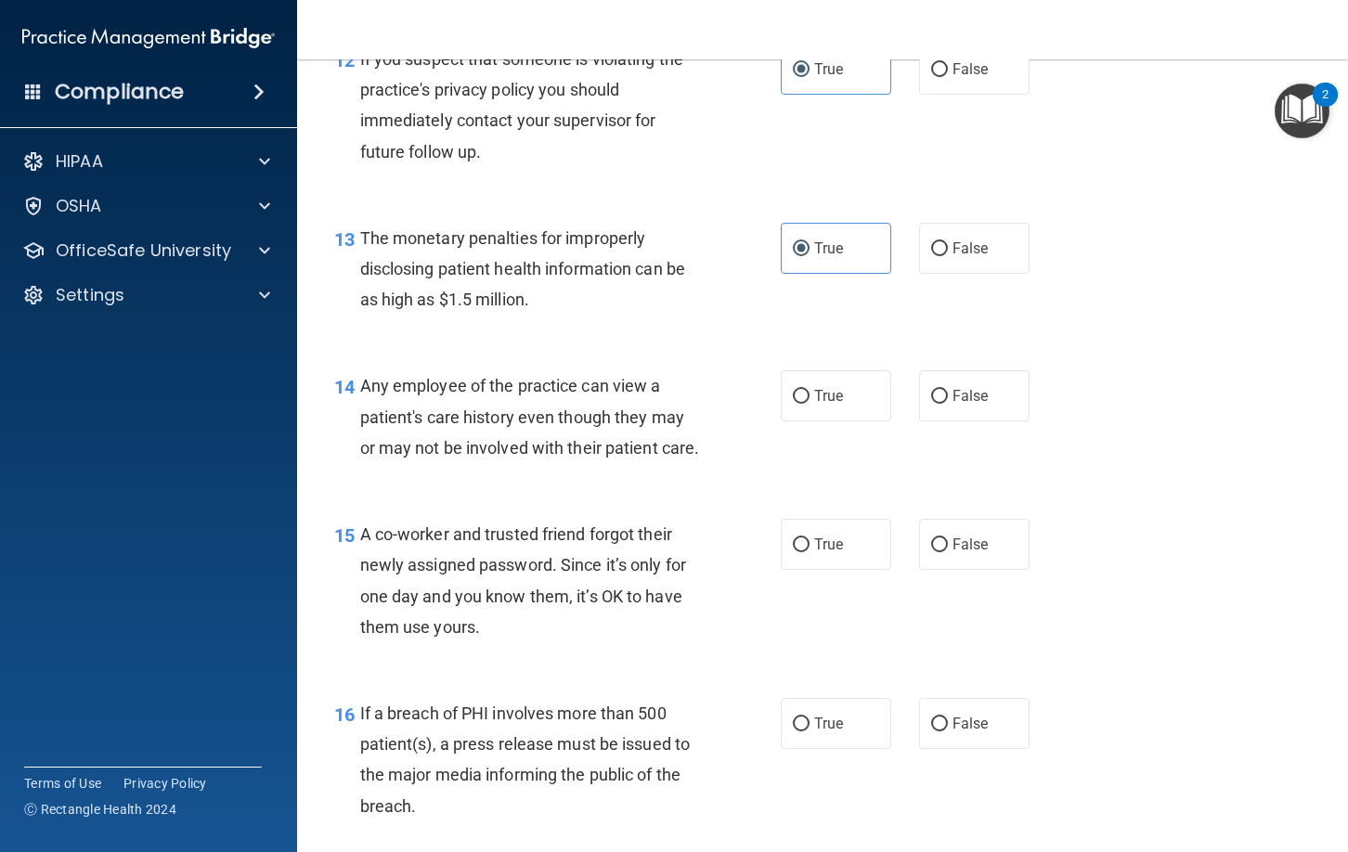
scroll to position [1922, 0]
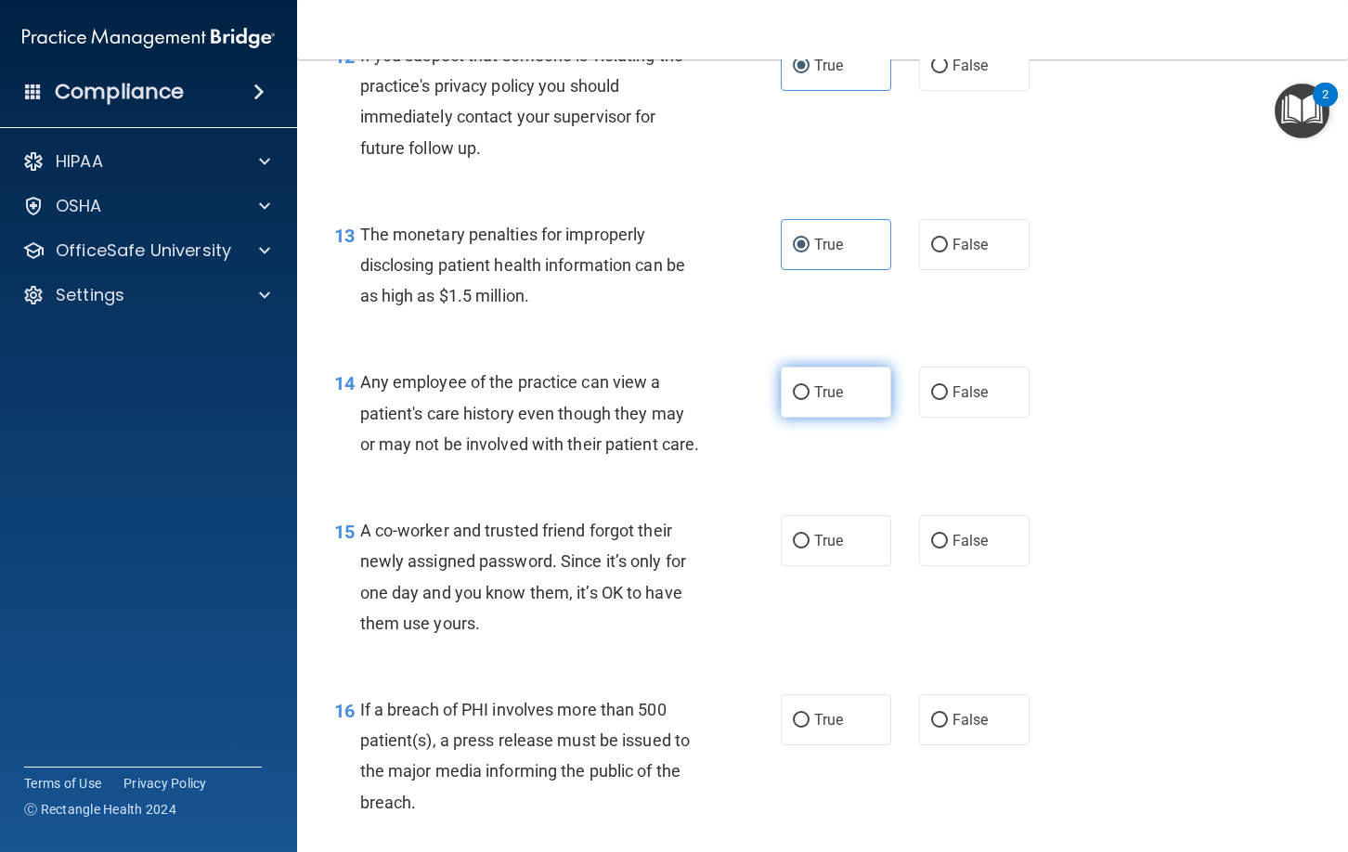
click at [811, 399] on label "True" at bounding box center [836, 392] width 110 height 51
click at [809, 399] on input "True" at bounding box center [801, 393] width 17 height 14
radio input "true"
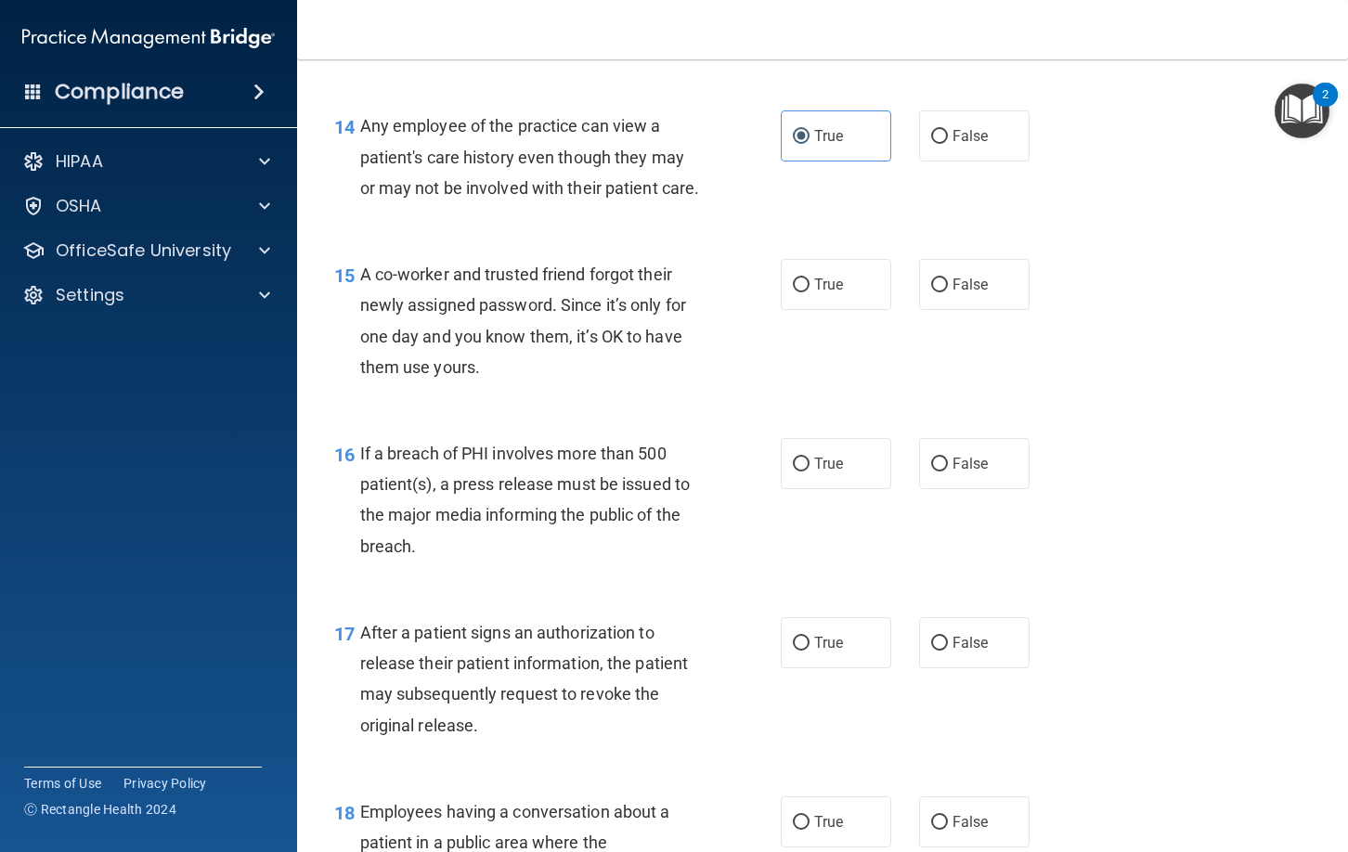
scroll to position [2183, 0]
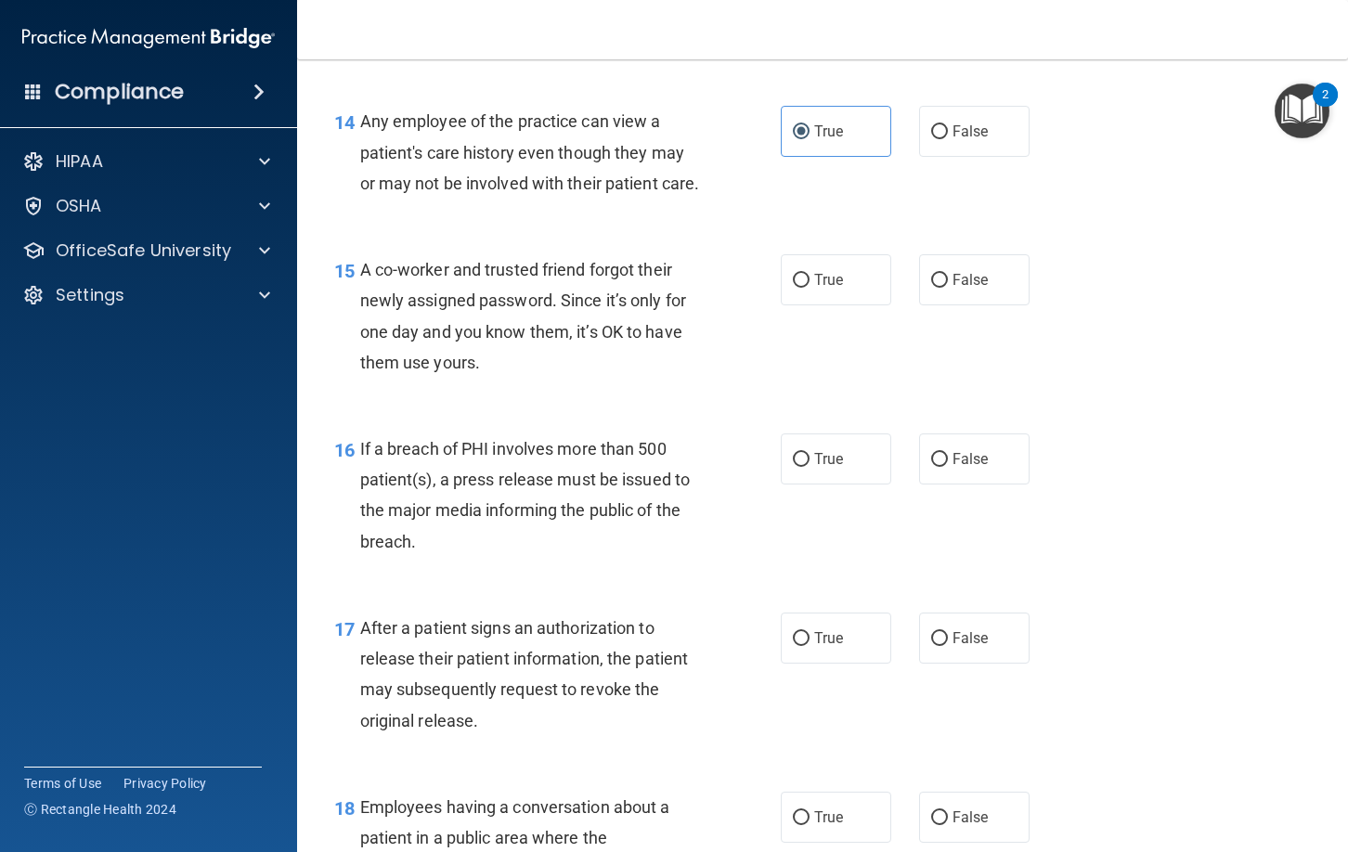
drag, startPoint x: 965, startPoint y: 283, endPoint x: 894, endPoint y: 367, distance: 110.0
click at [964, 286] on span "False" at bounding box center [970, 280] width 36 height 18
click at [948, 286] on input "False" at bounding box center [939, 281] width 17 height 14
radio input "true"
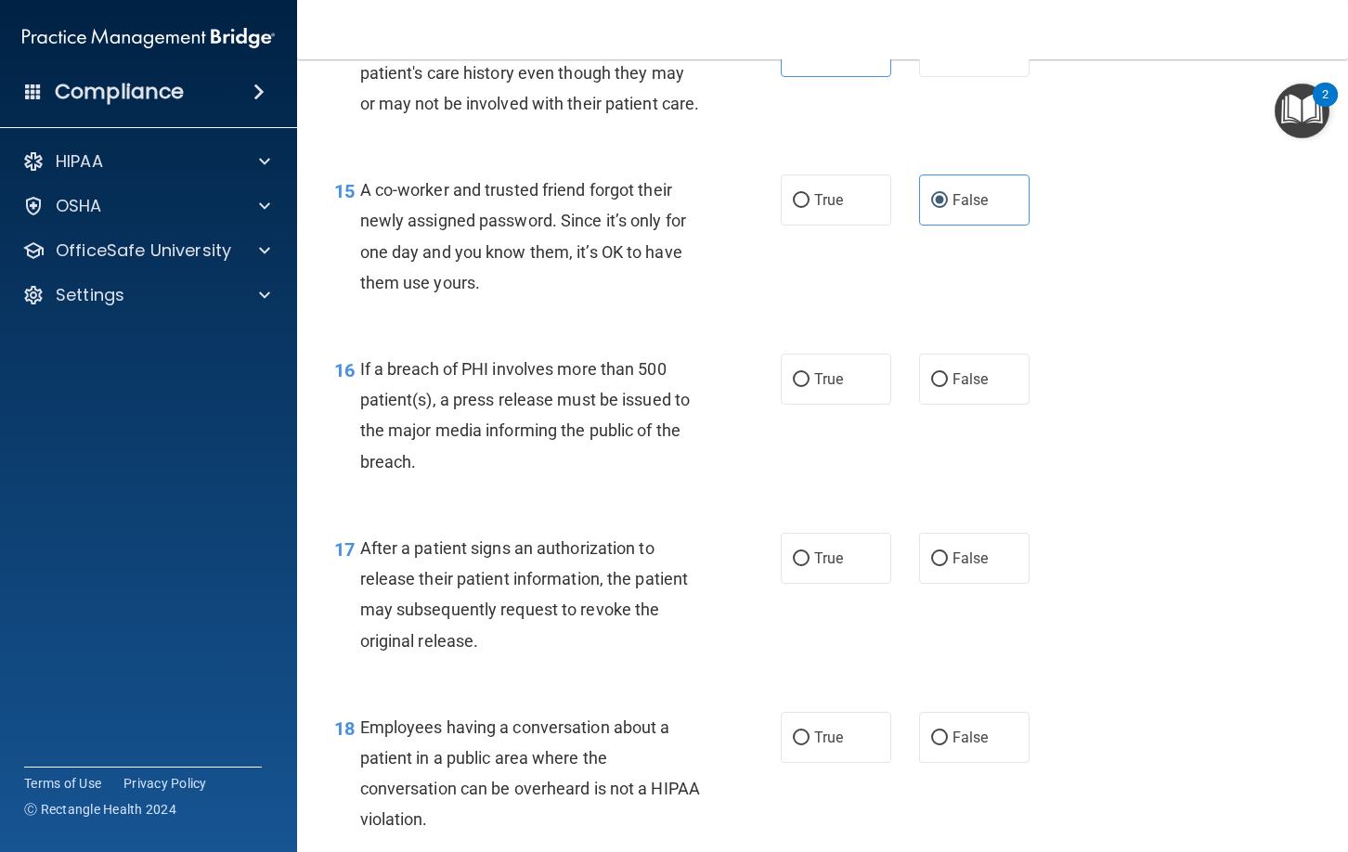
scroll to position [2265, 0]
drag, startPoint x: 809, startPoint y: 376, endPoint x: 798, endPoint y: 388, distance: 16.4
click at [809, 375] on label "True" at bounding box center [836, 377] width 110 height 51
click at [809, 375] on input "True" at bounding box center [801, 378] width 17 height 14
radio input "true"
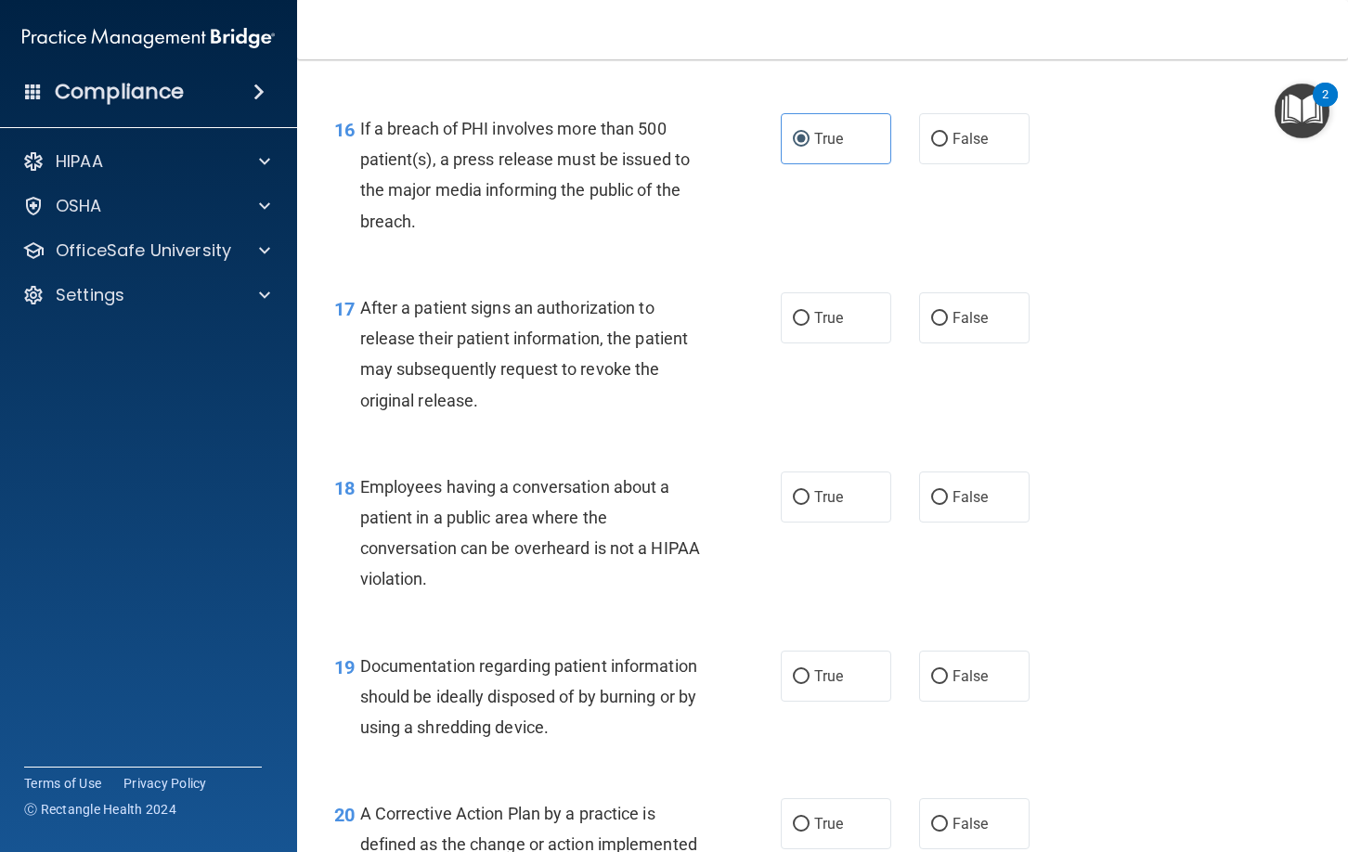
scroll to position [2506, 0]
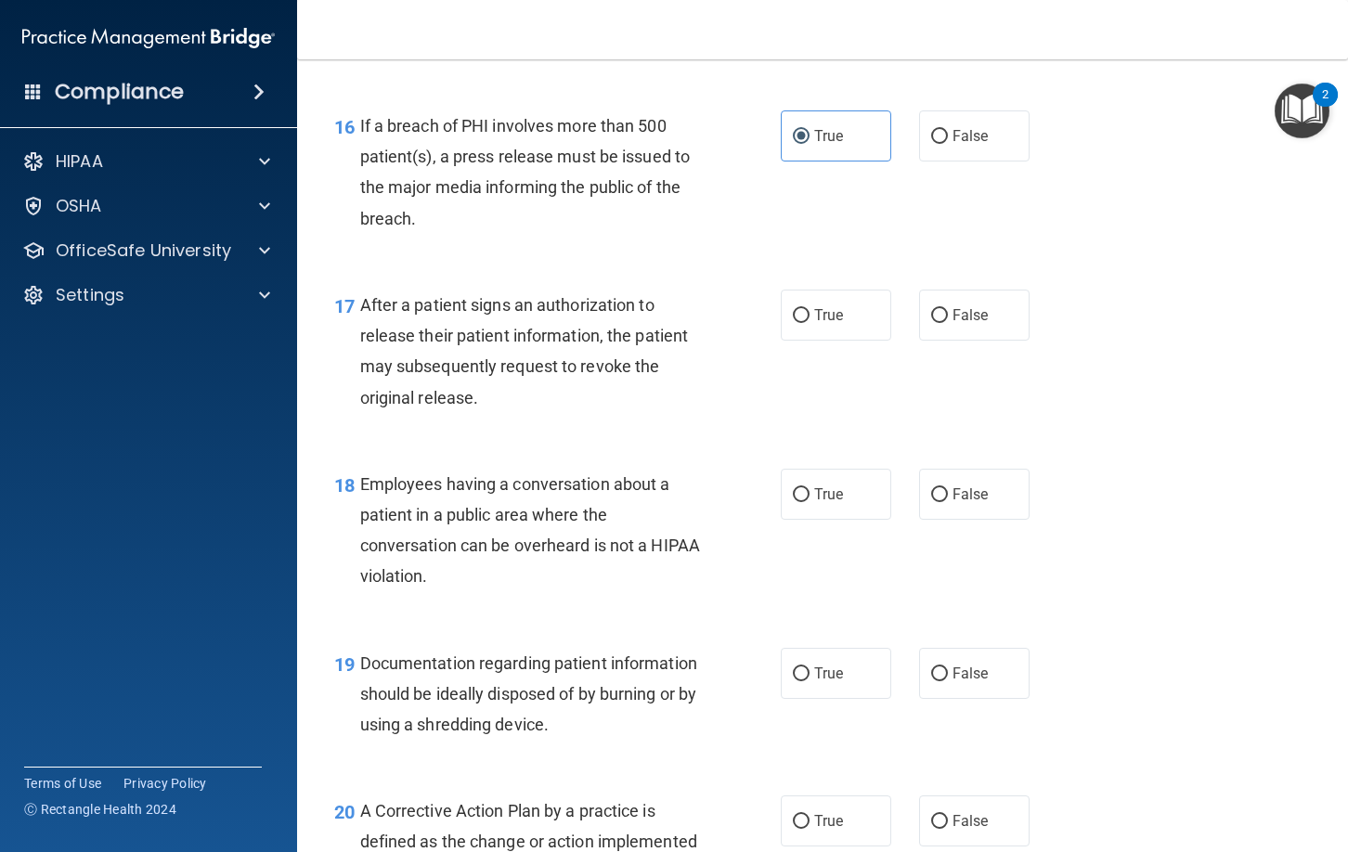
drag, startPoint x: 834, startPoint y: 324, endPoint x: 781, endPoint y: 383, distance: 79.6
click at [834, 324] on label "True" at bounding box center [836, 315] width 110 height 51
click at [809, 323] on input "True" at bounding box center [801, 316] width 17 height 14
radio input "true"
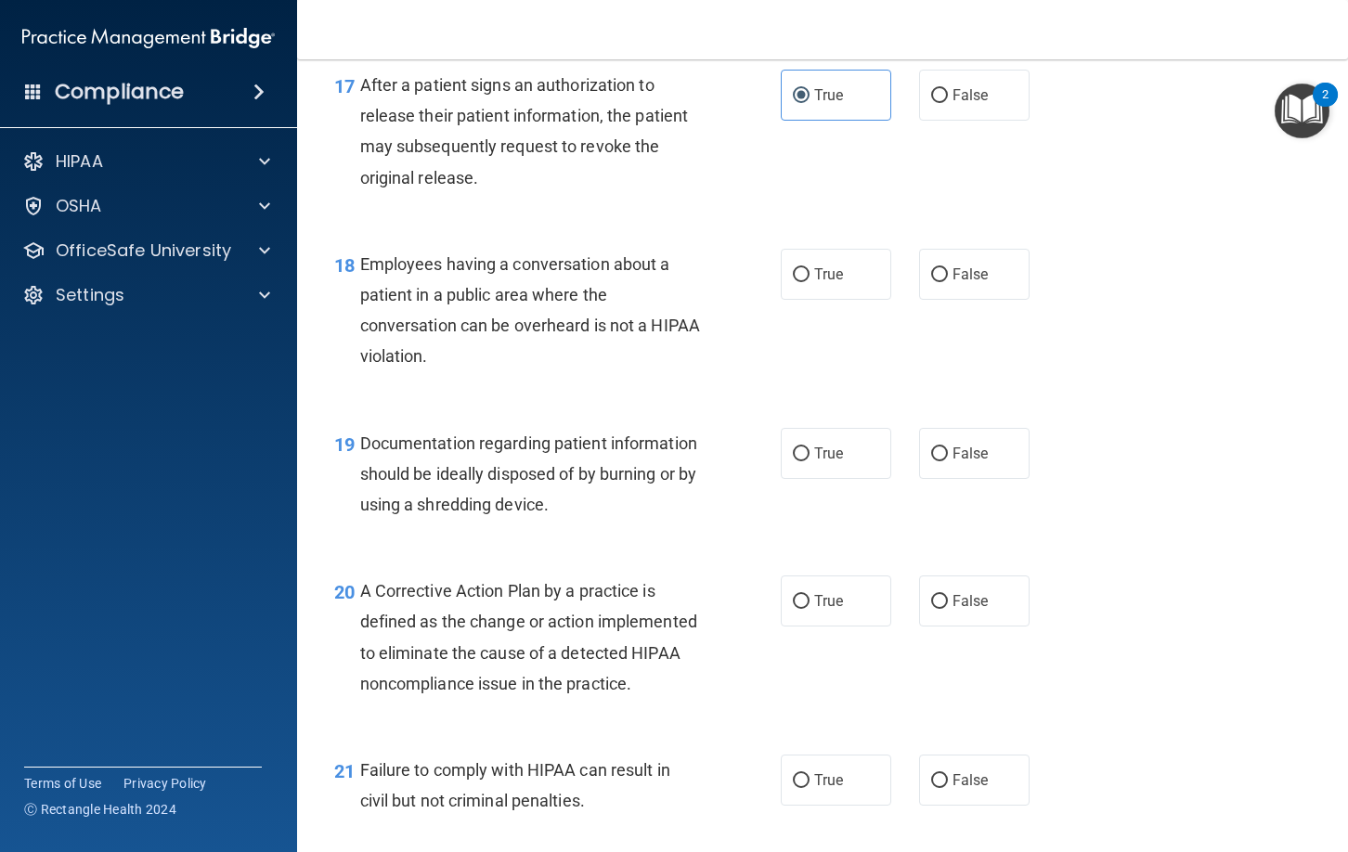
scroll to position [2729, 0]
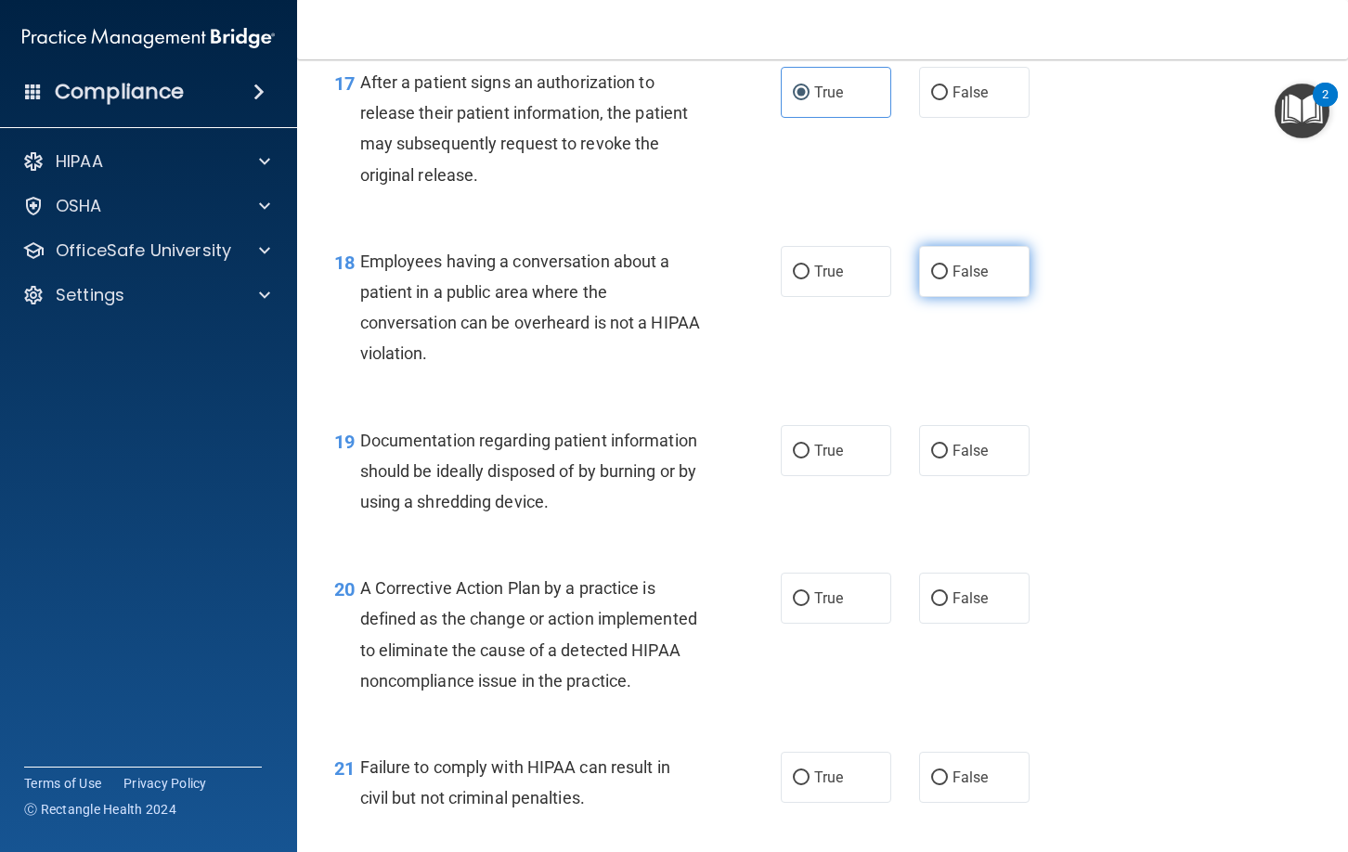
click at [964, 274] on span "False" at bounding box center [970, 272] width 36 height 18
click at [948, 274] on input "False" at bounding box center [939, 272] width 17 height 14
radio input "true"
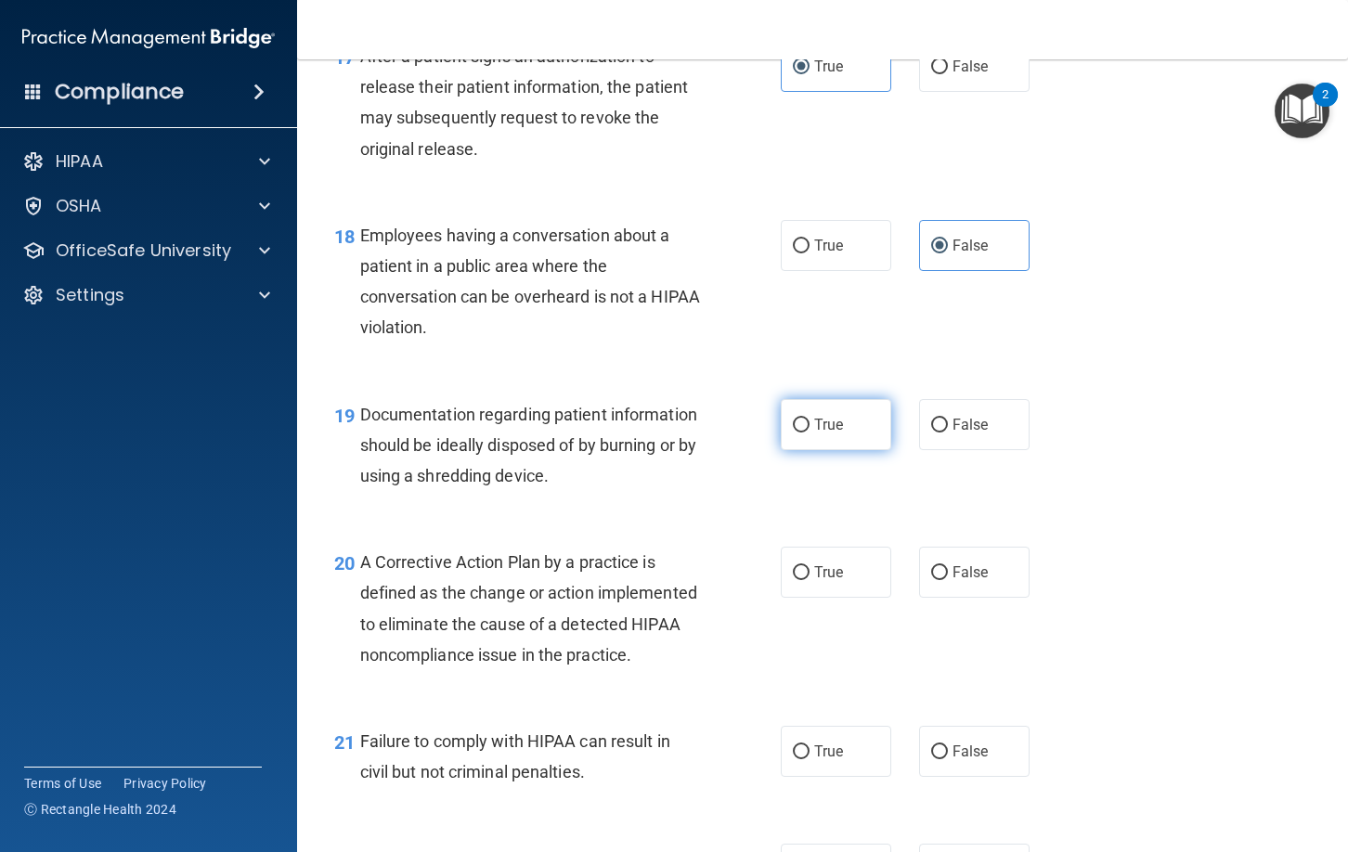
click at [851, 407] on label "True" at bounding box center [836, 424] width 110 height 51
click at [809, 419] on input "True" at bounding box center [801, 426] width 17 height 14
radio input "true"
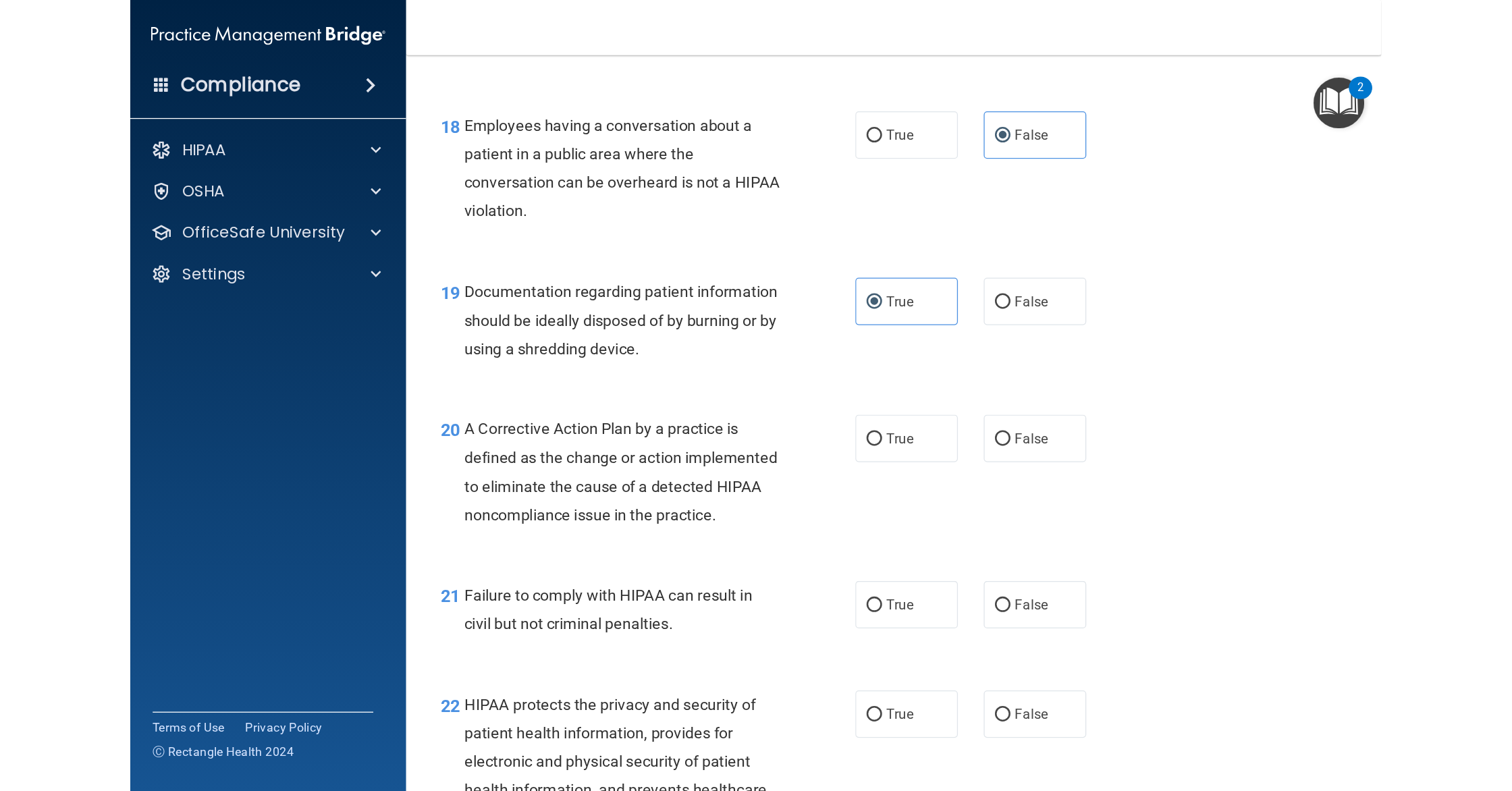
scroll to position [1567, 0]
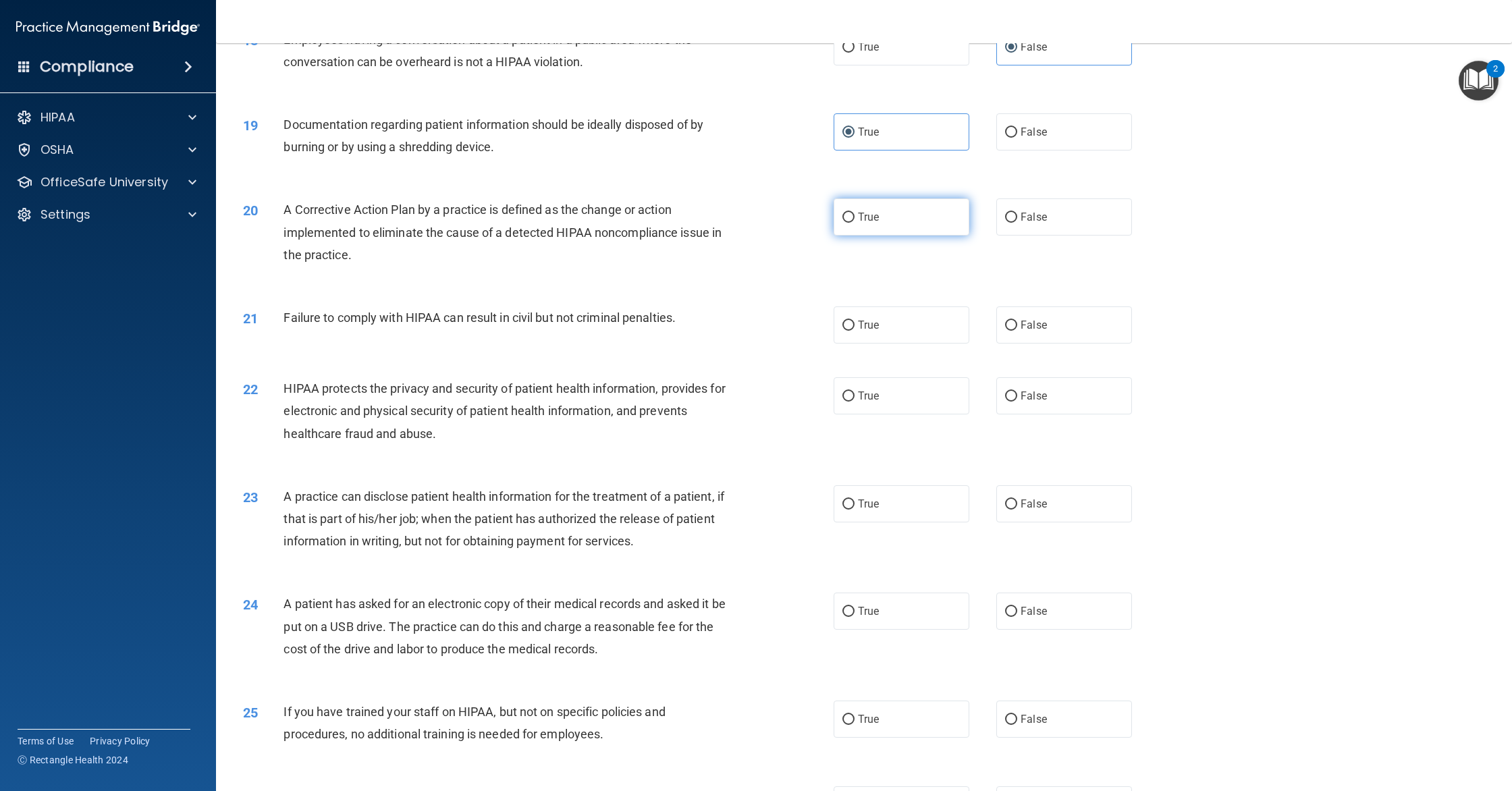
click at [893, 236] on label "True" at bounding box center [901, 217] width 136 height 37
click at [855, 222] on input "True" at bounding box center [849, 217] width 12 height 10
radio input "true"
click at [980, 510] on input "False" at bounding box center [1011, 505] width 12 height 10
radio input "true"
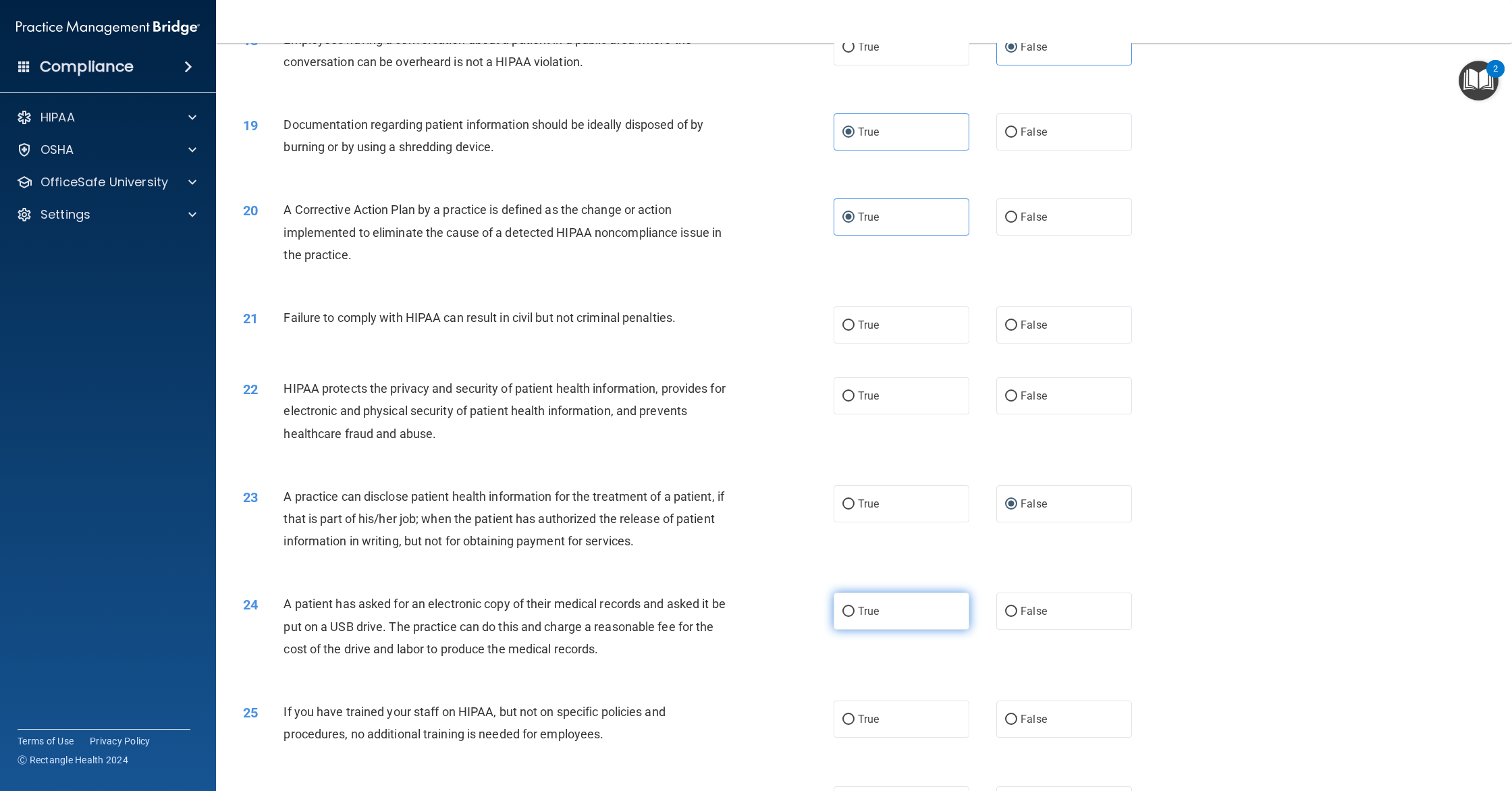
click at [848, 617] on input "True" at bounding box center [849, 612] width 12 height 10
radio input "true"
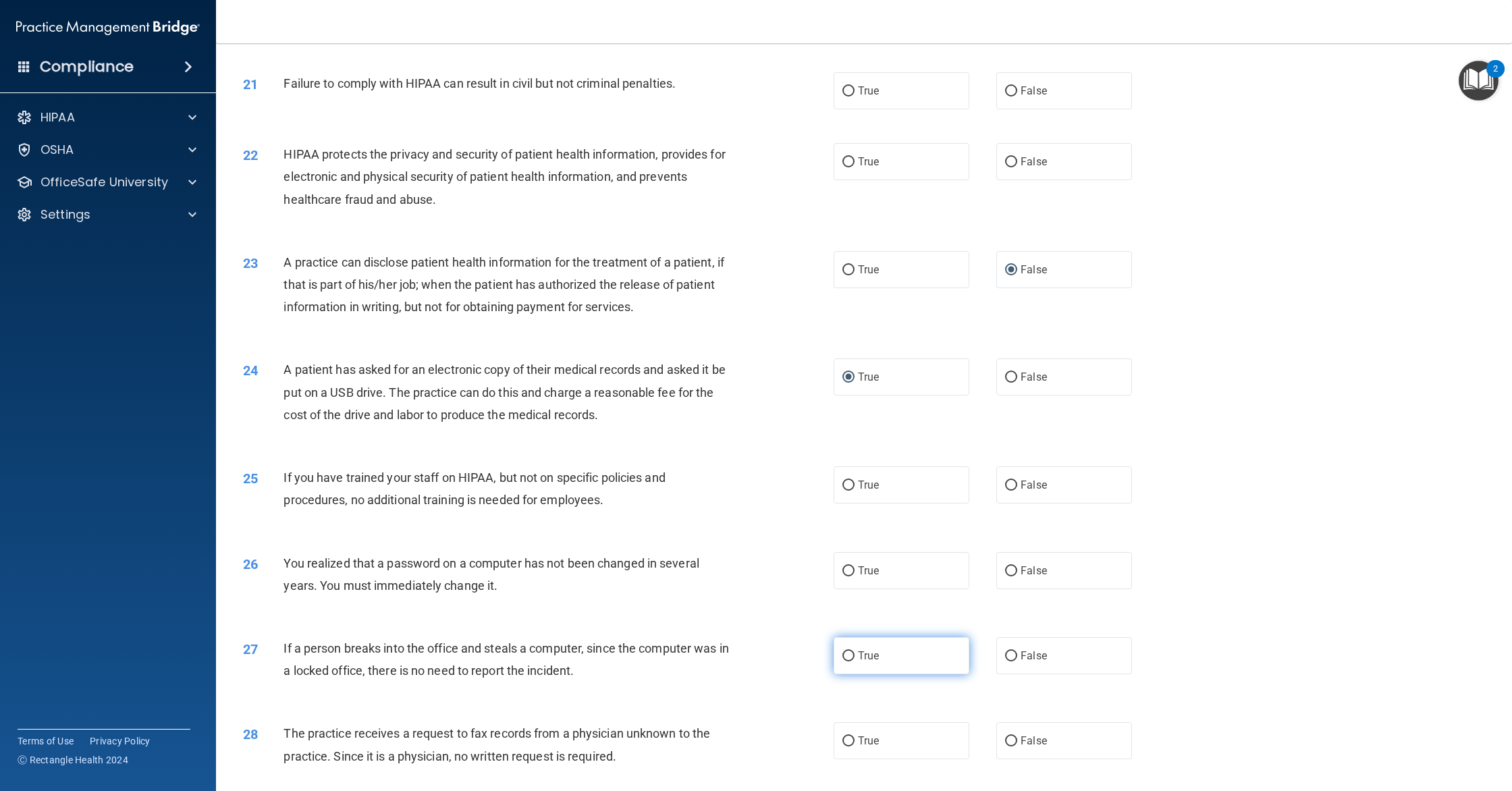
scroll to position [1802, 0]
click at [850, 576] on input "True" at bounding box center [849, 571] width 12 height 10
radio input "true"
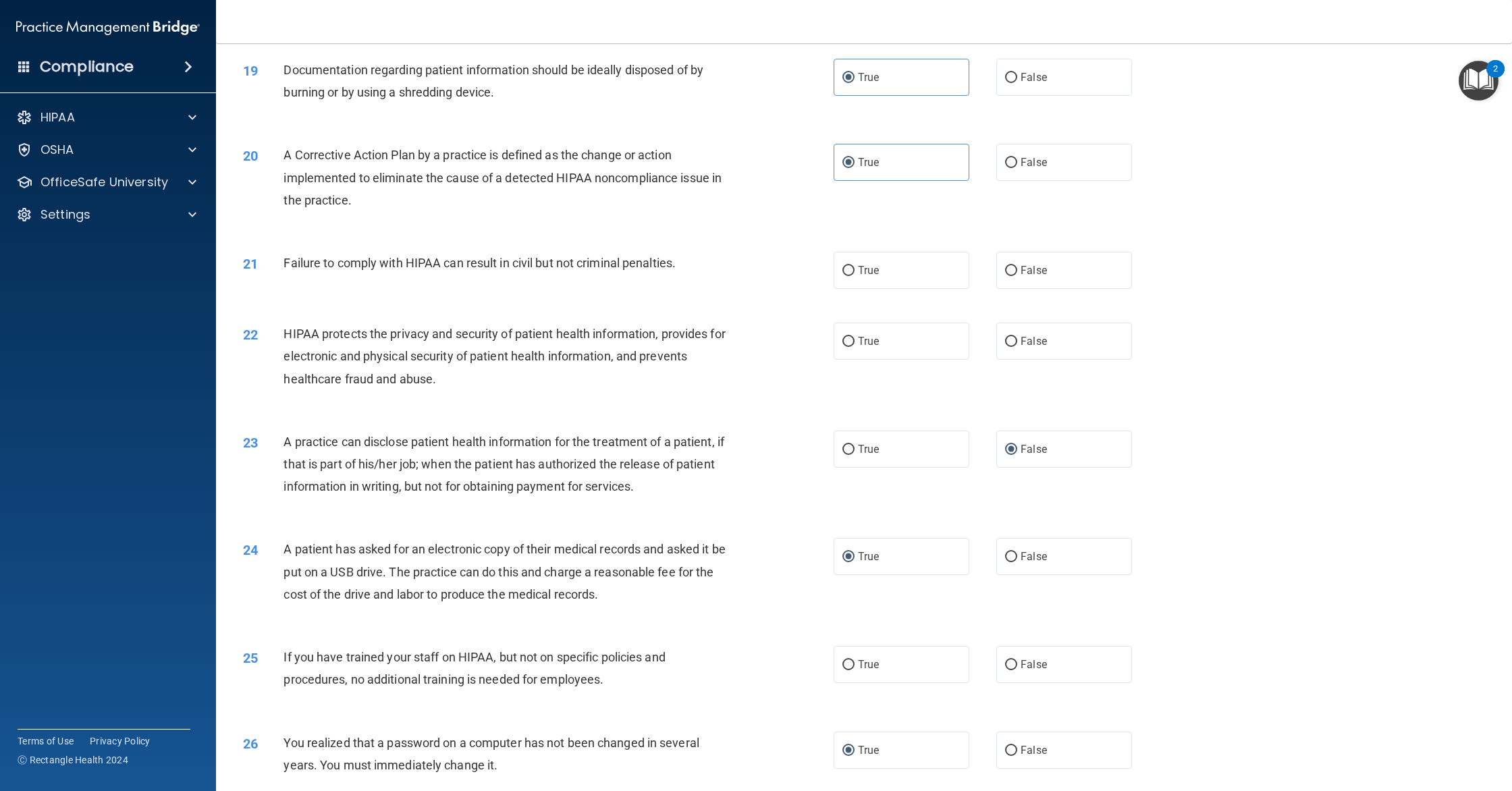
scroll to position [1619, 0]
drag, startPoint x: 1021, startPoint y: 290, endPoint x: 965, endPoint y: 310, distance: 59.5
click at [980, 280] on span "False" at bounding box center [1034, 274] width 26 height 13
click at [980, 279] on input "False" at bounding box center [1011, 274] width 12 height 10
radio input "true"
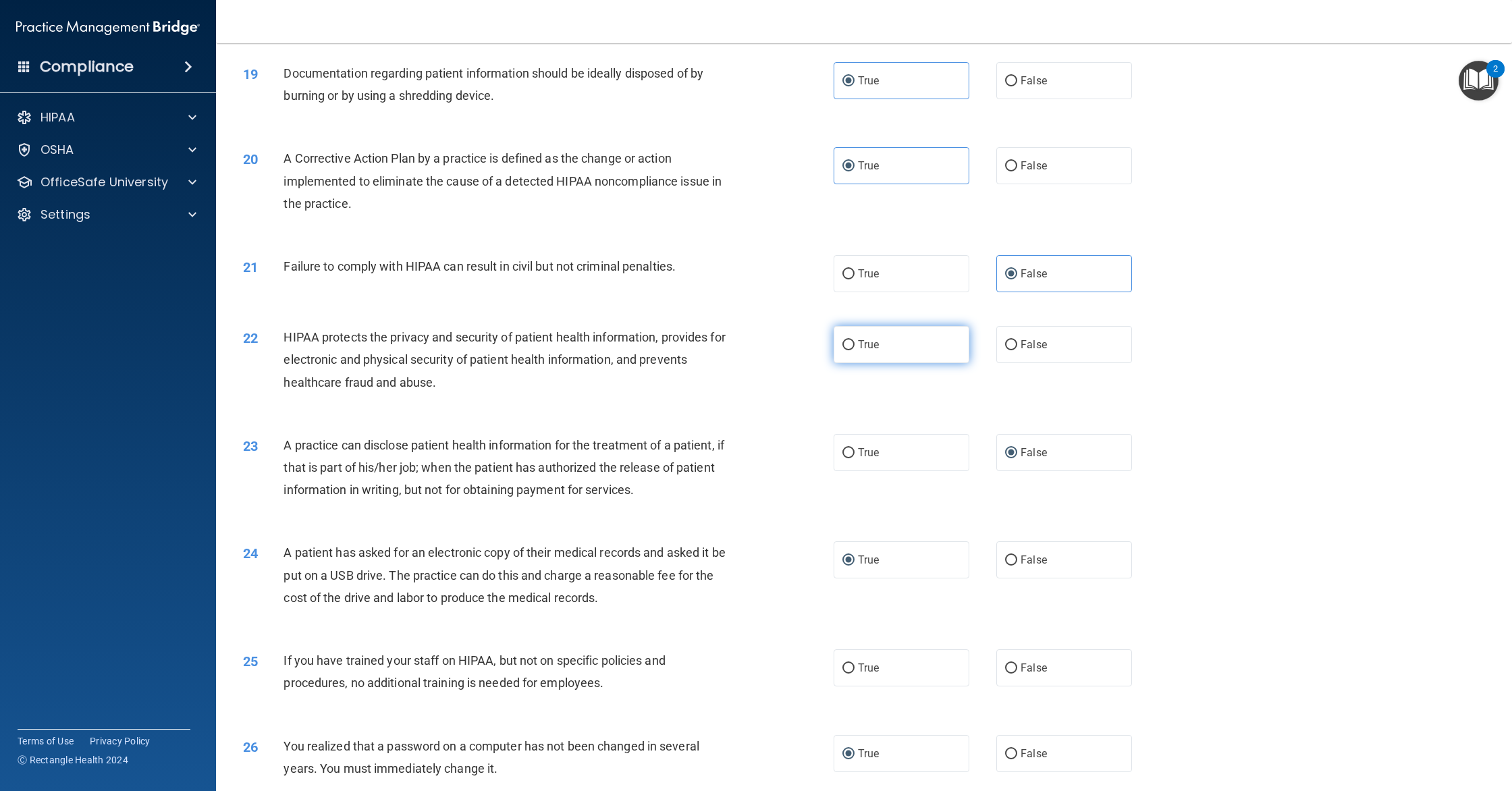
click at [860, 351] on span "True" at bounding box center [868, 345] width 21 height 13
click at [849, 350] on input "True" at bounding box center [849, 345] width 12 height 10
radio input "true"
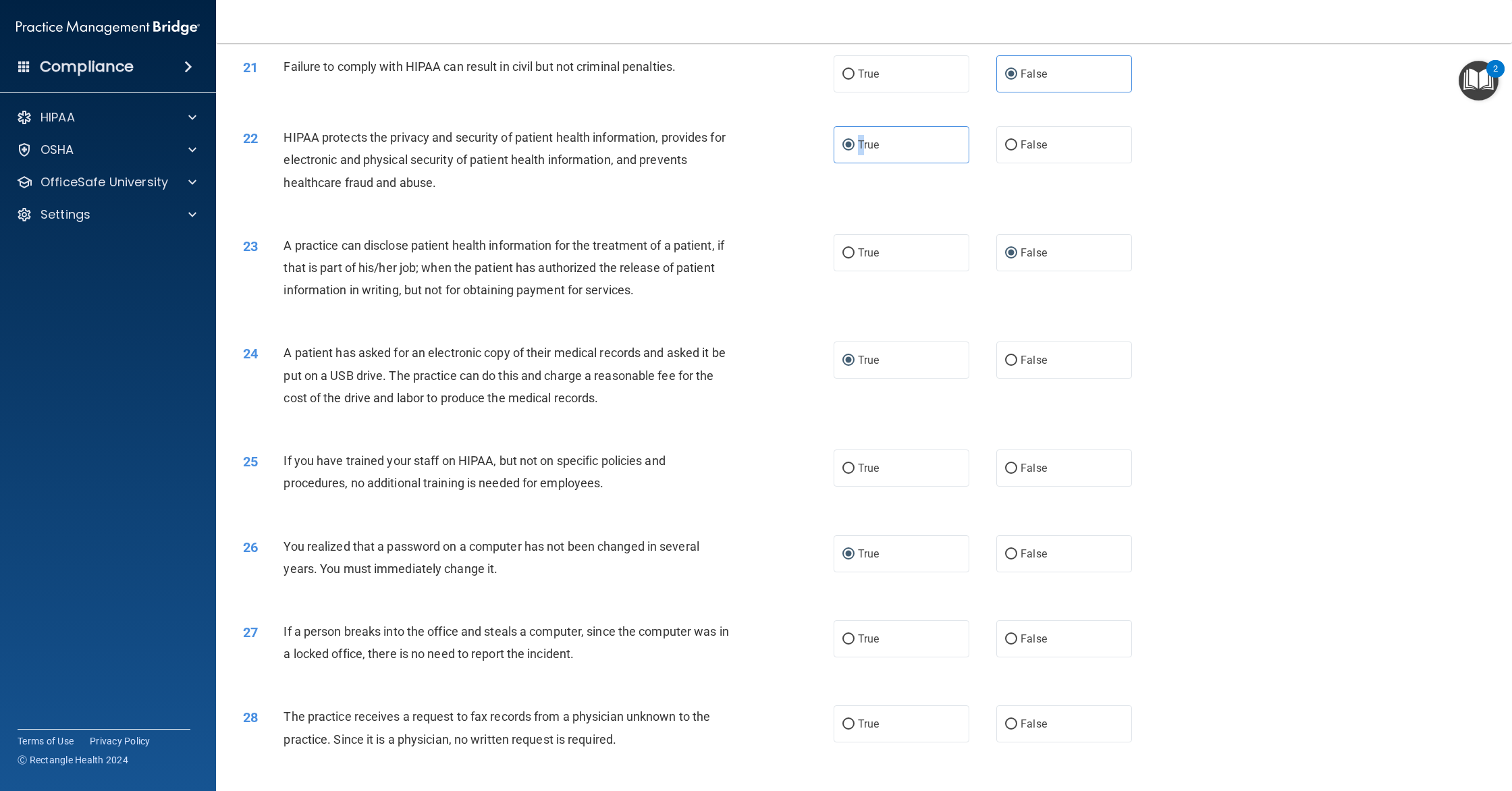
scroll to position [1821, 0]
click at [980, 472] on input "False" at bounding box center [1011, 467] width 12 height 10
radio input "true"
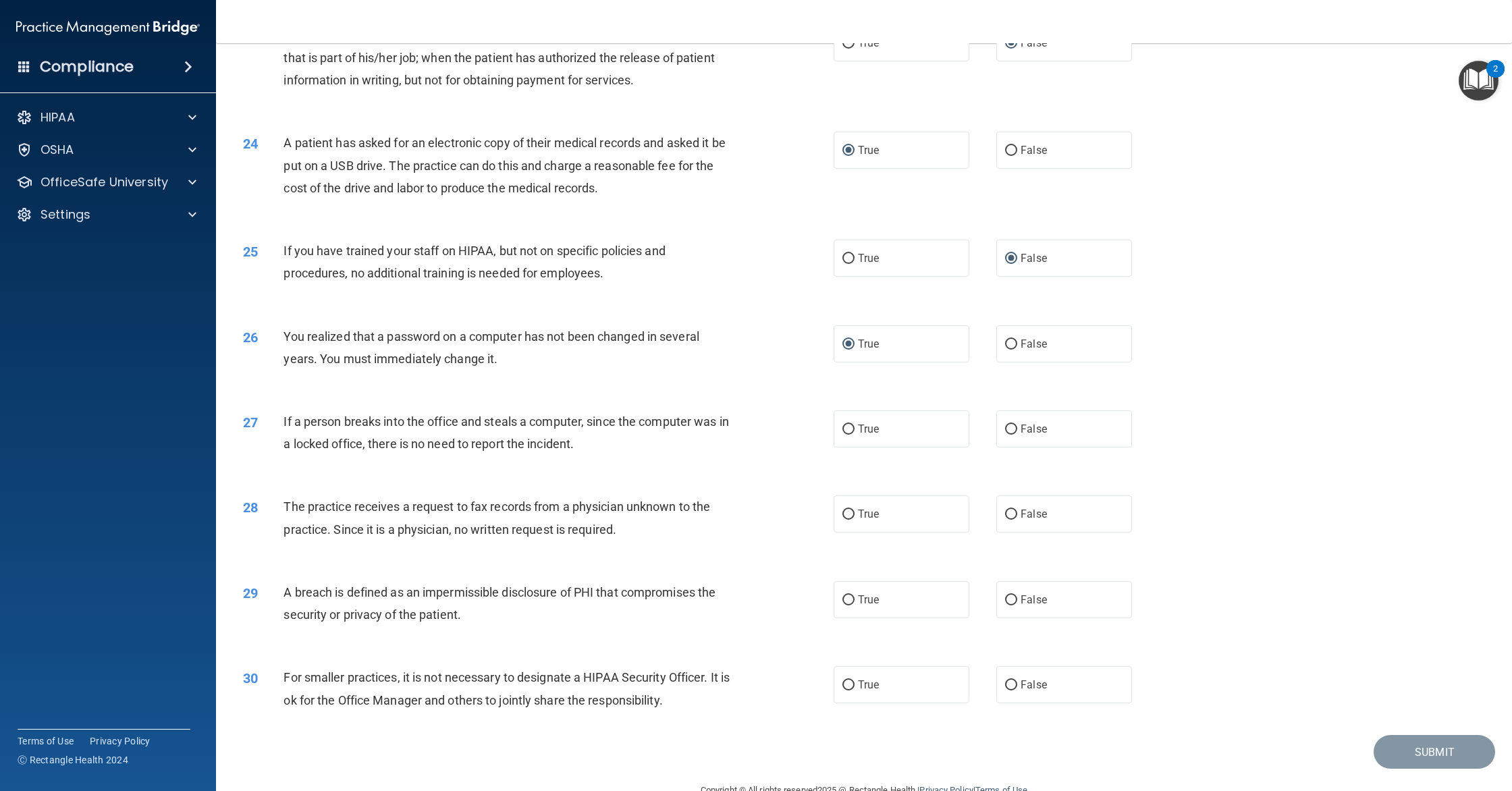
scroll to position [2075, 0]
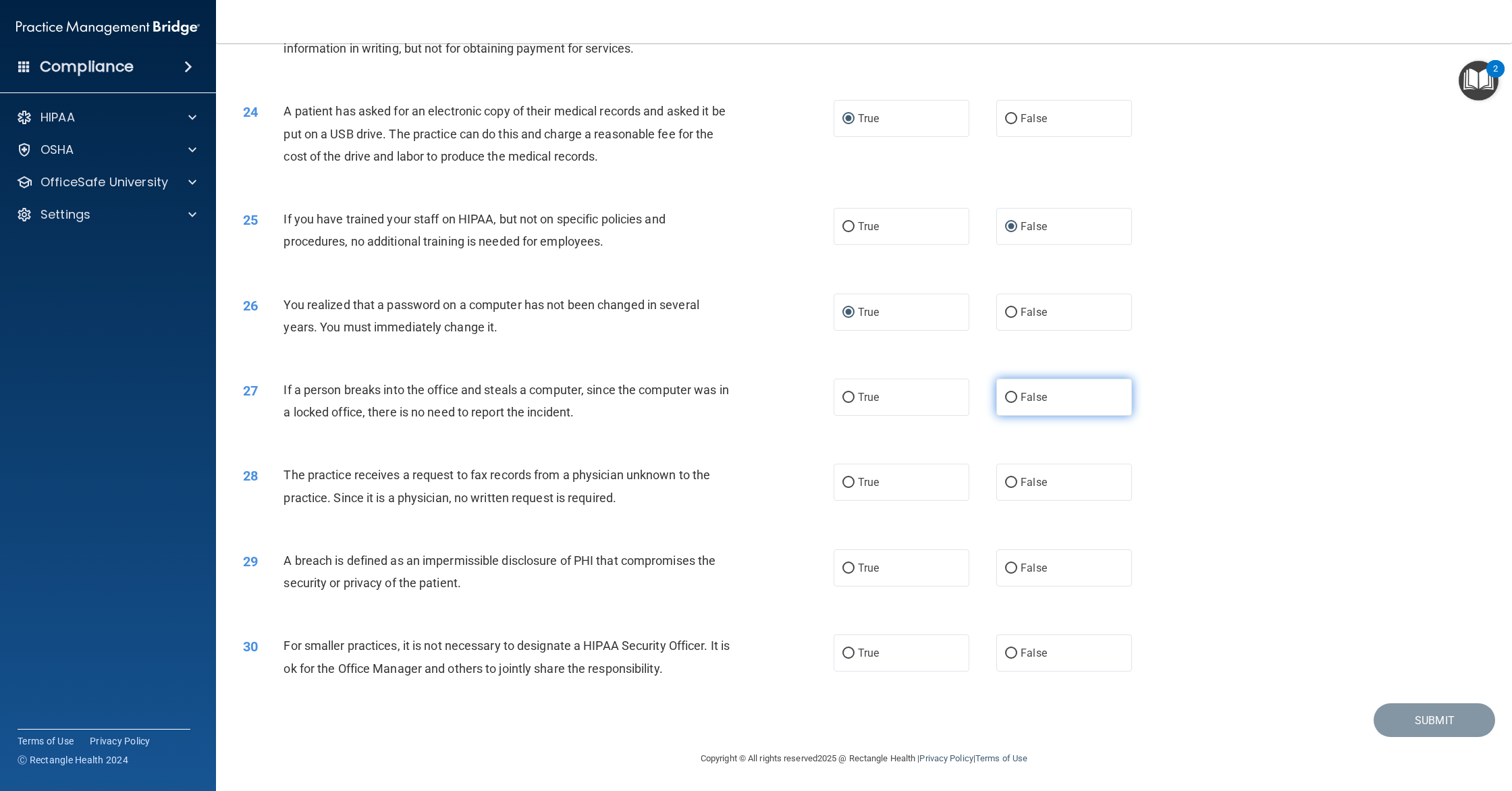
click at [980, 398] on input "False" at bounding box center [1011, 398] width 12 height 10
radio input "true"
click at [980, 482] on input "False" at bounding box center [1011, 483] width 12 height 10
radio input "true"
click at [847, 569] on input "True" at bounding box center [849, 569] width 12 height 10
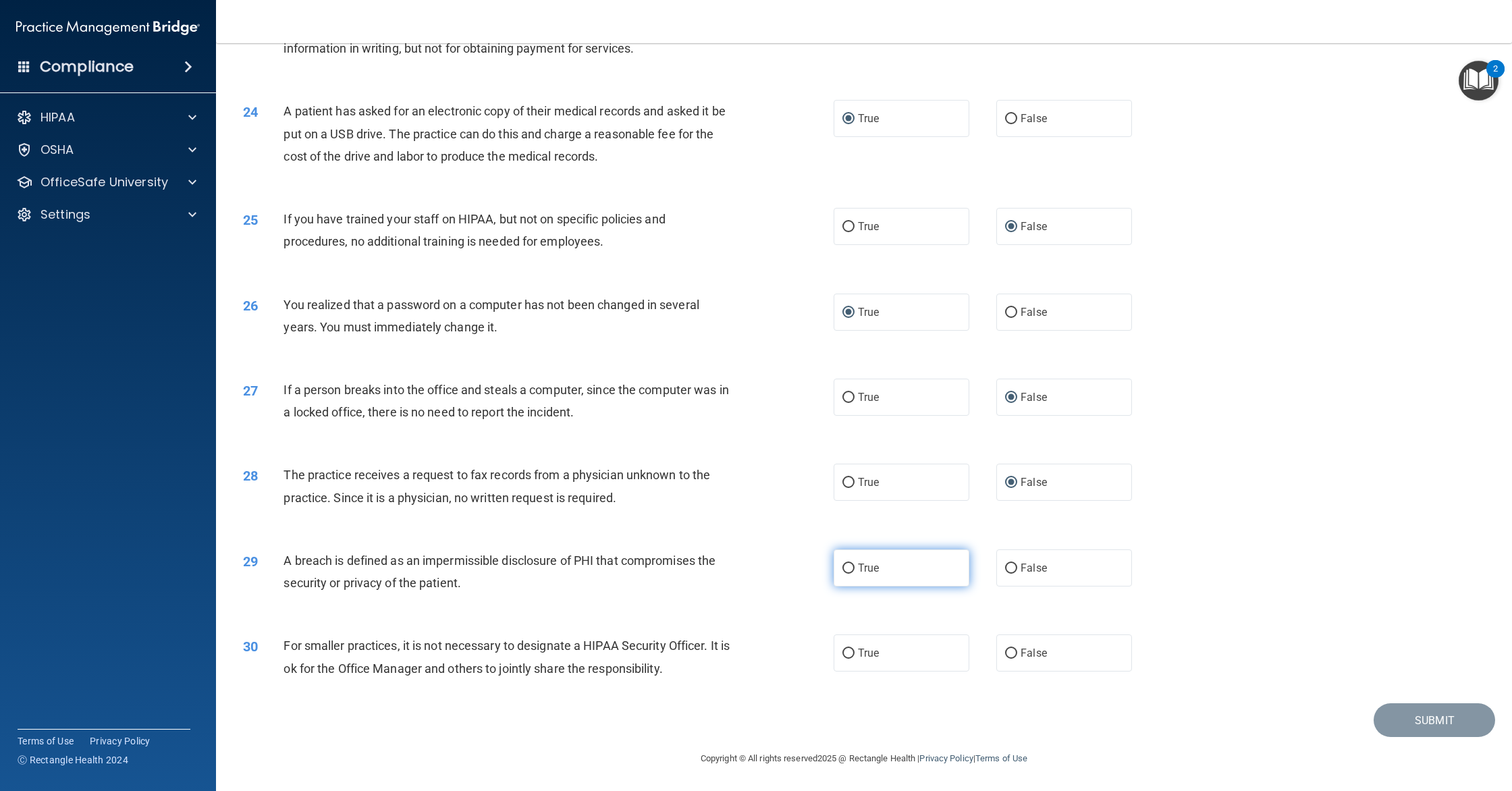
radio input "true"
click at [980, 619] on input "False" at bounding box center [1011, 654] width 12 height 10
radio input "true"
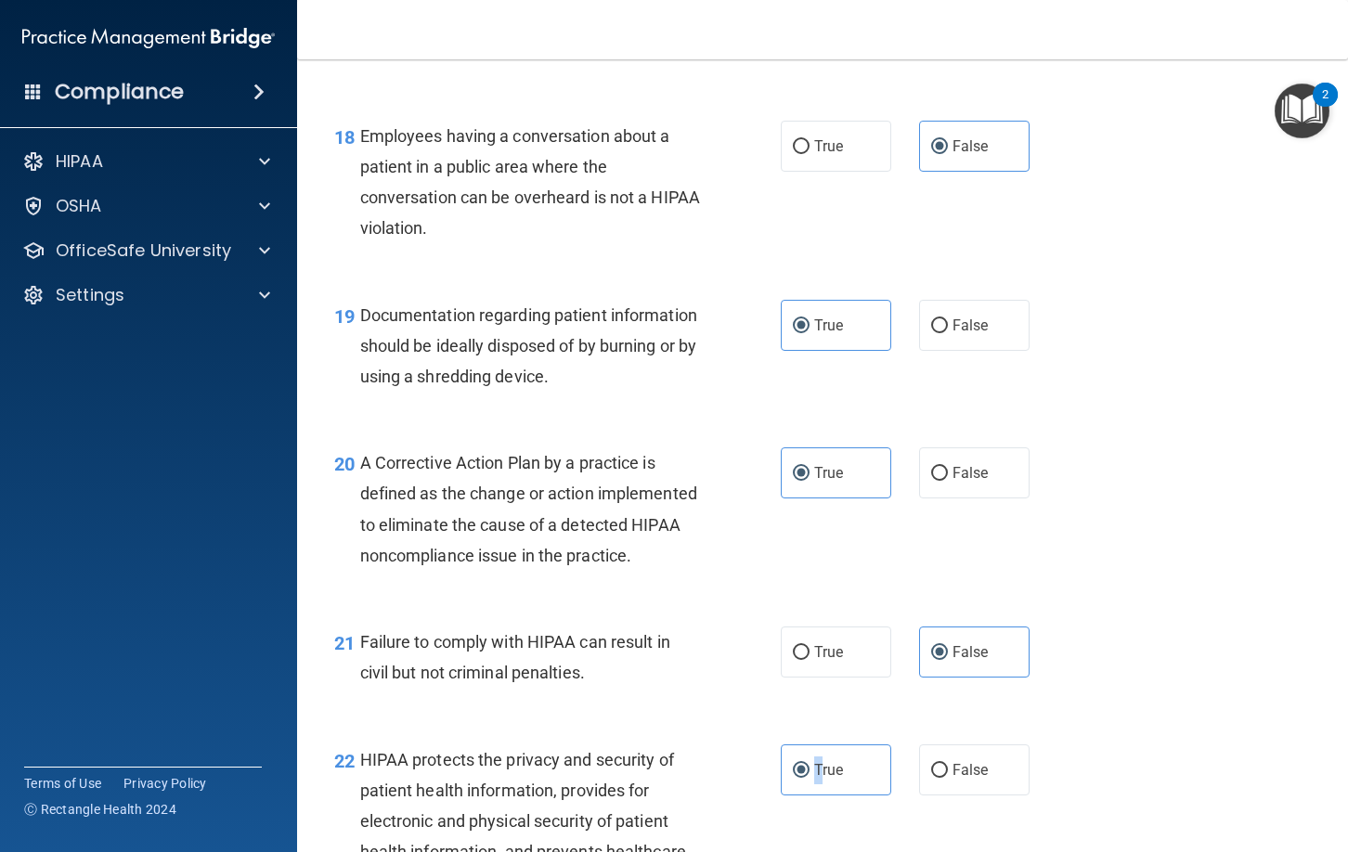
scroll to position [3820, 0]
